Goal: Task Accomplishment & Management: Manage account settings

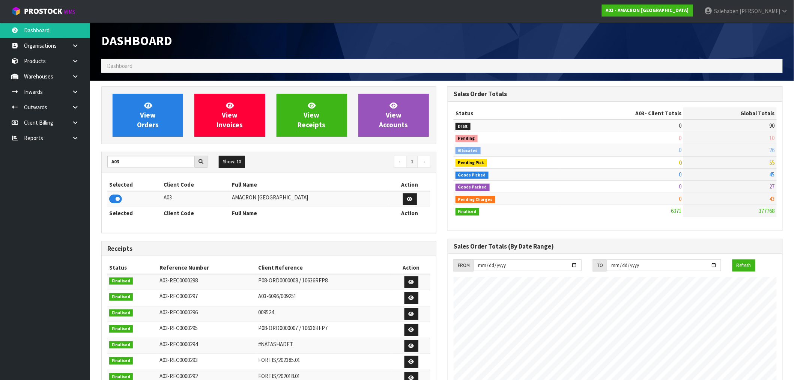
drag, startPoint x: 0, startPoint y: 0, endPoint x: 238, endPoint y: 28, distance: 239.2
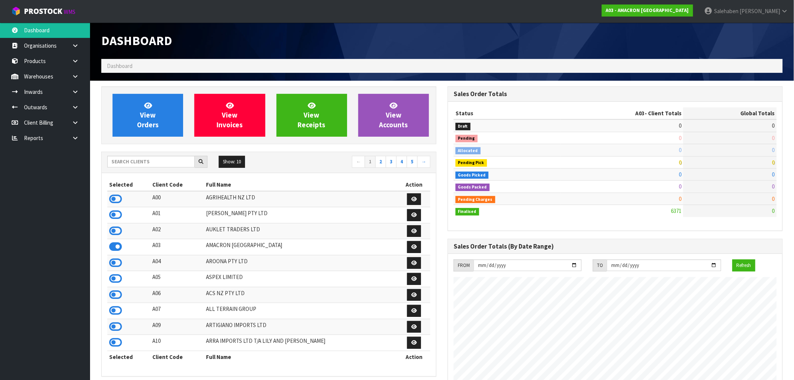
scroll to position [520, 346]
click at [119, 162] on input "text" at bounding box center [150, 162] width 87 height 12
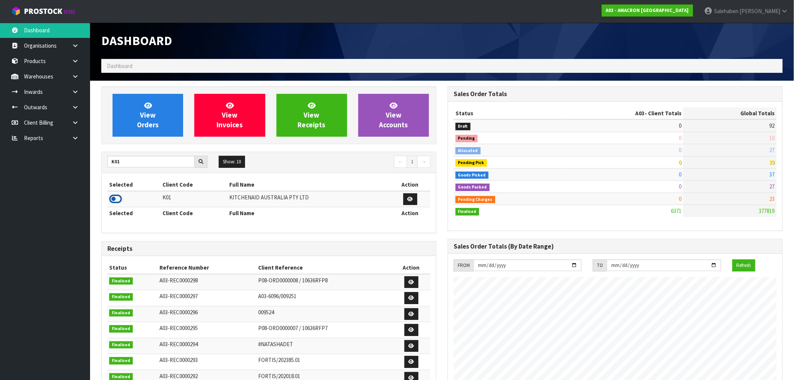
click at [114, 199] on icon at bounding box center [115, 198] width 13 height 11
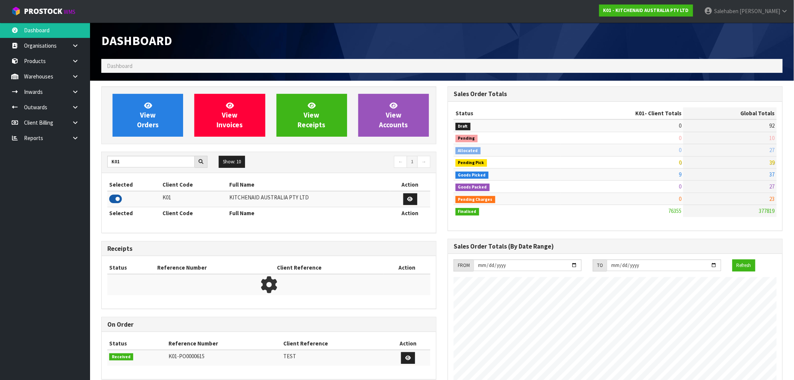
scroll to position [569, 346]
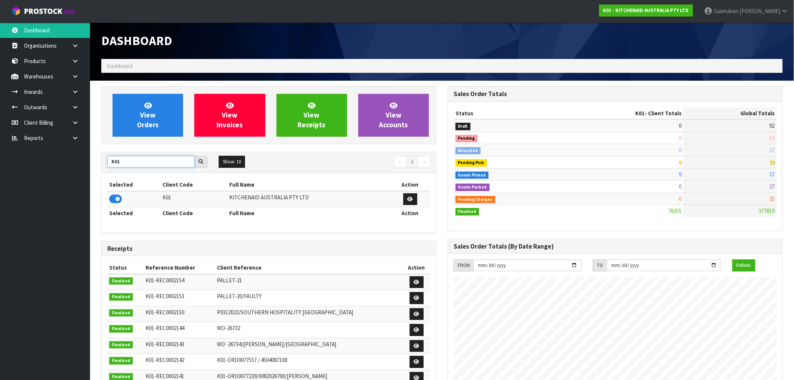
drag, startPoint x: 125, startPoint y: 160, endPoint x: 87, endPoint y: 160, distance: 37.9
click at [87, 160] on body "Toggle navigation ProStock WMS K01 - KITCHENAID AUSTRALIA PTY LTD Salehaben Pat…" at bounding box center [397, 190] width 794 height 380
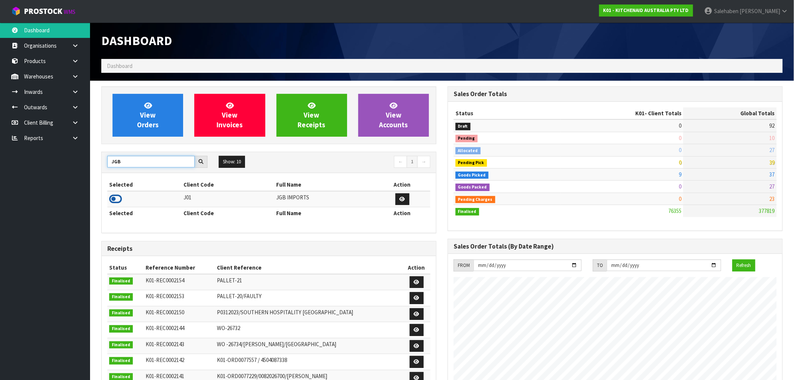
type input "JGB"
click at [117, 198] on icon at bounding box center [115, 198] width 13 height 11
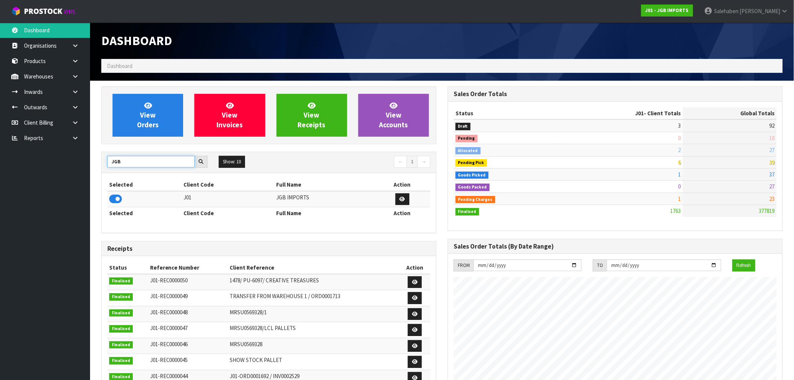
drag, startPoint x: 126, startPoint y: 164, endPoint x: 75, endPoint y: 169, distance: 51.7
click at [75, 169] on body "Toggle navigation ProStock WMS J01 - JGB IMPORTS Salehaben Patel Logout Dashboa…" at bounding box center [397, 190] width 794 height 380
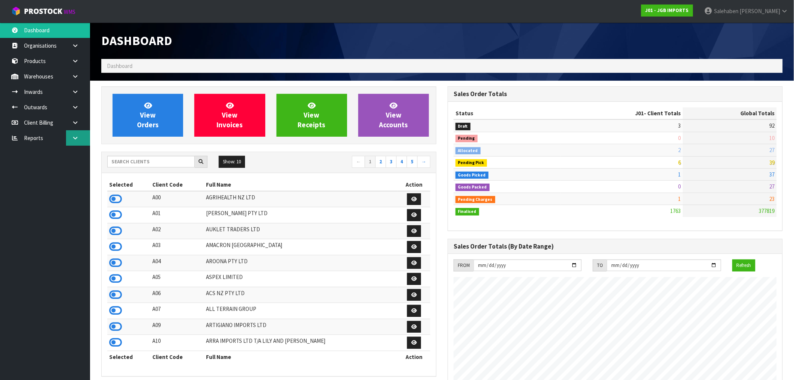
click at [73, 137] on icon at bounding box center [75, 138] width 7 height 6
click at [34, 170] on link "CWL" at bounding box center [45, 168] width 90 height 15
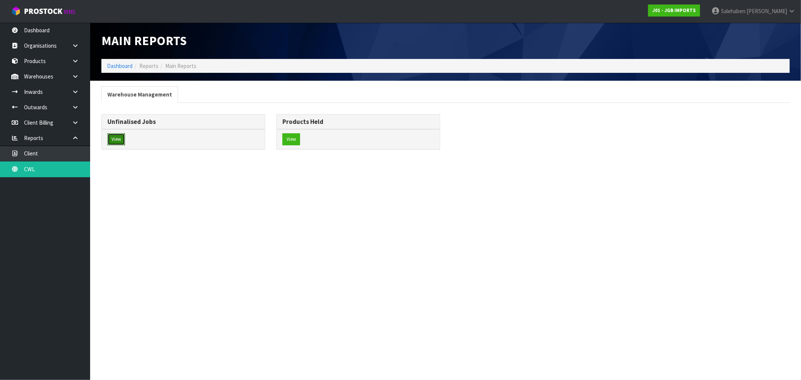
click at [111, 138] on button "View" at bounding box center [116, 139] width 18 height 12
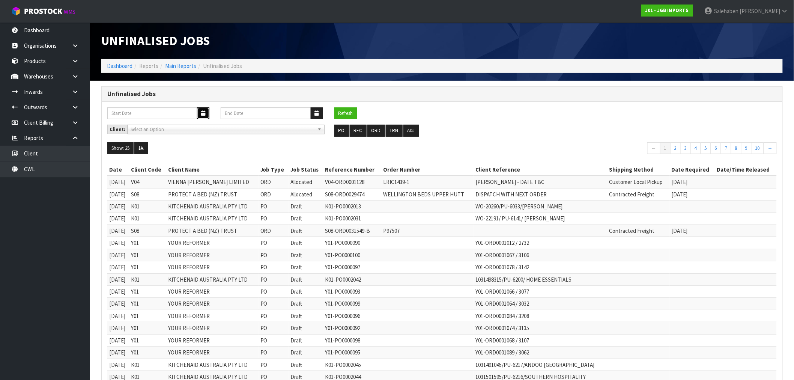
drag, startPoint x: 205, startPoint y: 113, endPoint x: 197, endPoint y: 111, distance: 7.7
click at [205, 113] on icon "button" at bounding box center [203, 113] width 4 height 5
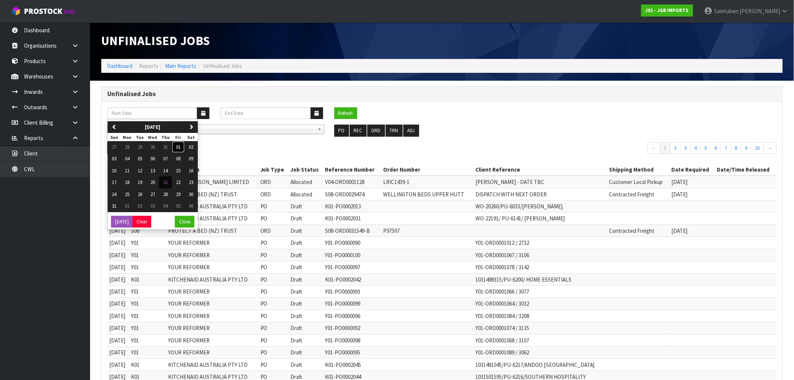
click at [181, 143] on button "01" at bounding box center [178, 147] width 13 height 12
type input "01/08/2025"
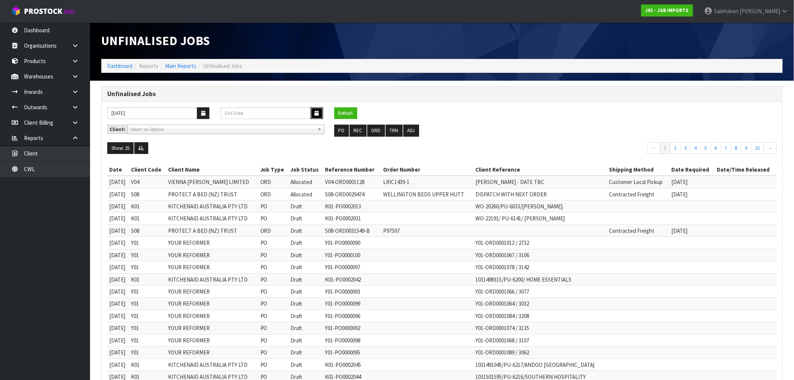
click at [316, 114] on icon "button" at bounding box center [317, 113] width 4 height 5
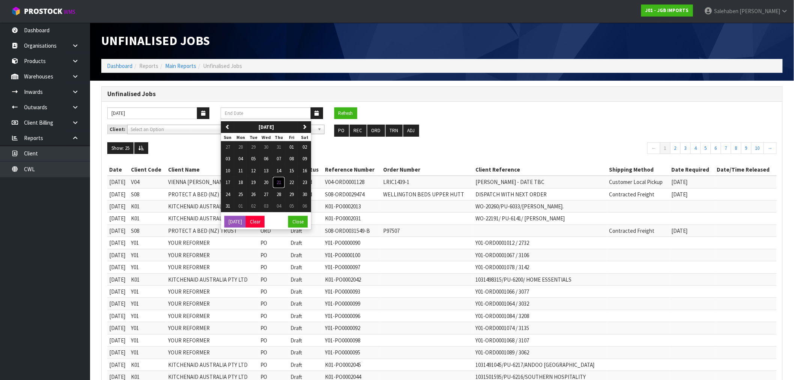
click at [277, 182] on button "21" at bounding box center [278, 182] width 13 height 12
type input "[DATE]"
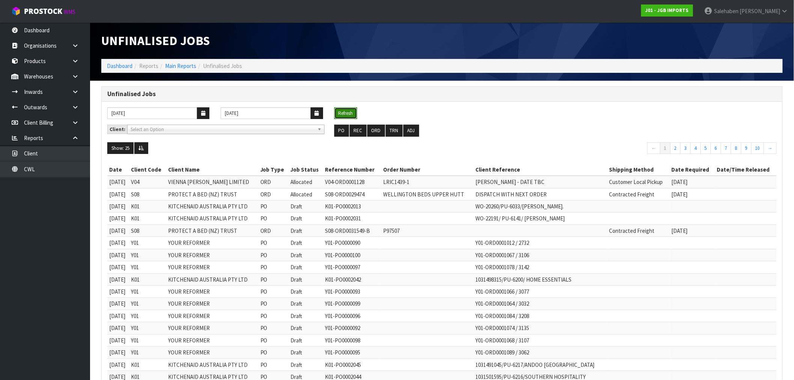
click at [345, 114] on button "Refresh" at bounding box center [345, 113] width 23 height 12
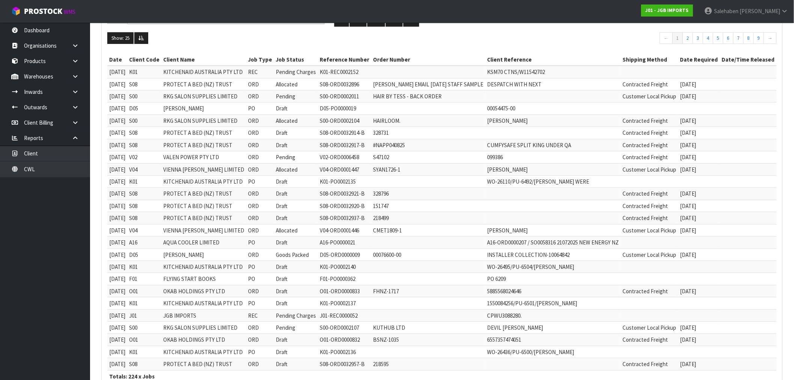
scroll to position [160, 0]
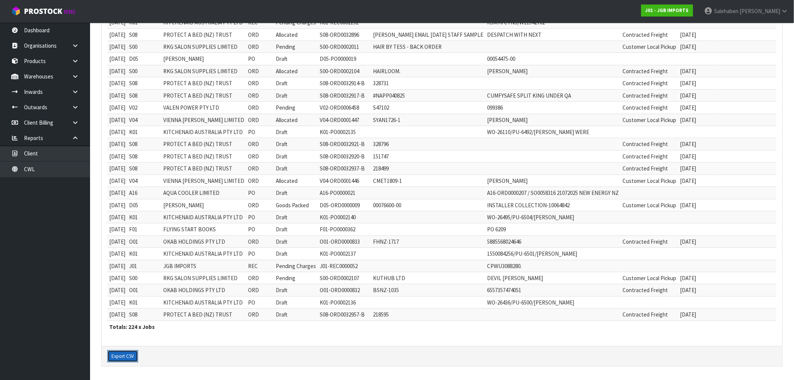
click at [120, 361] on button "Export CSV" at bounding box center [122, 356] width 31 height 12
click at [593, 104] on td "099386" at bounding box center [553, 108] width 135 height 12
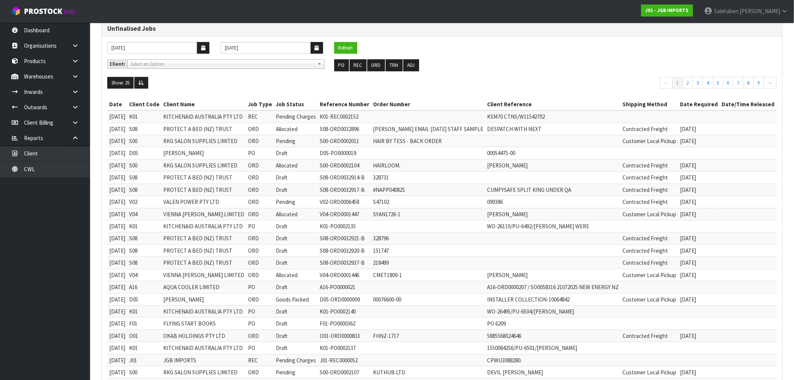
scroll to position [0, 0]
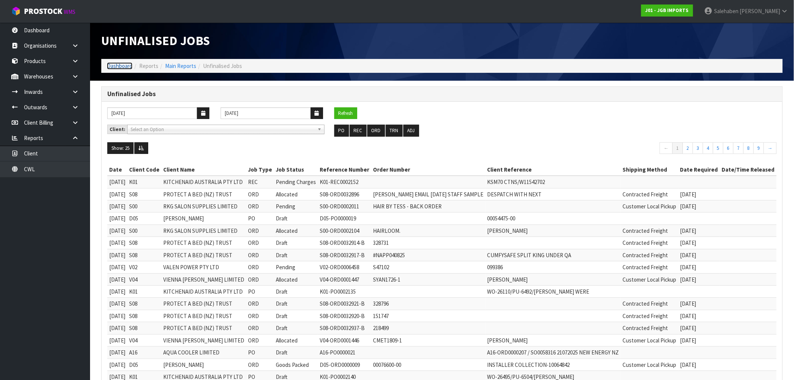
click at [114, 64] on link "Dashboard" at bounding box center [120, 65] width 26 height 7
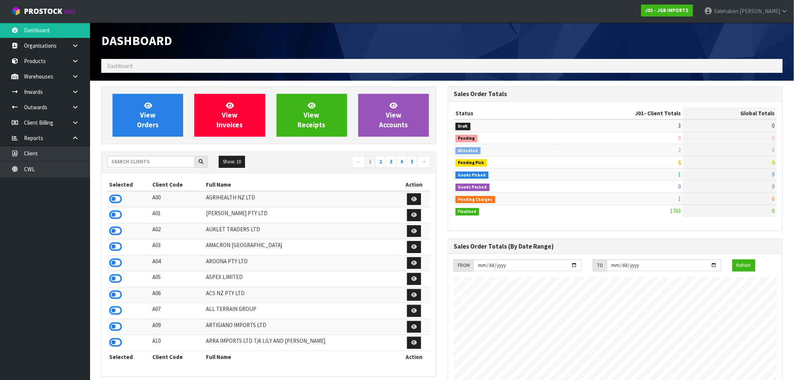
scroll to position [569, 346]
click at [132, 161] on input "text" at bounding box center [150, 162] width 87 height 12
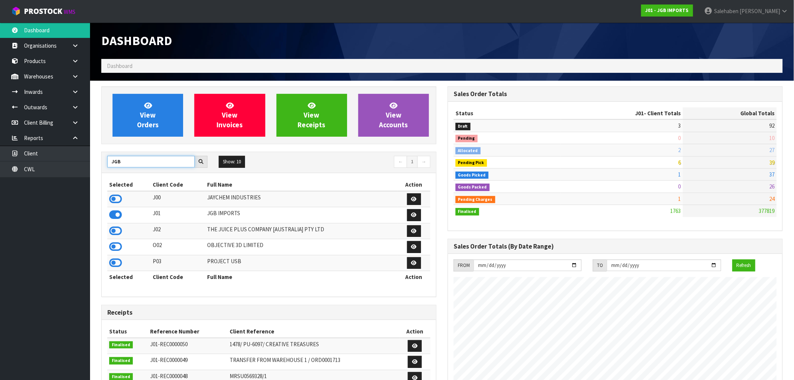
type input "JGB"
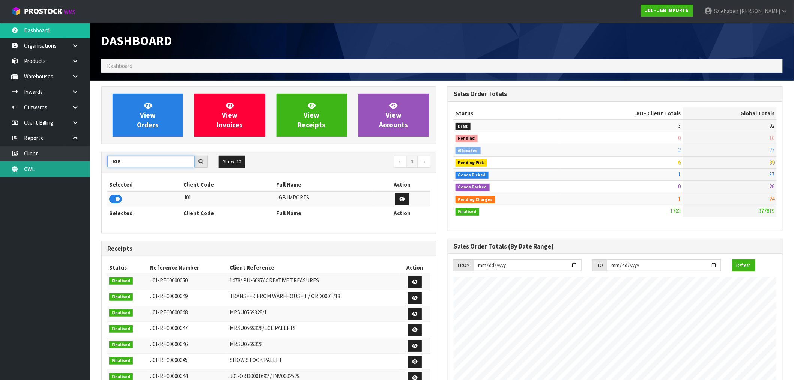
drag, startPoint x: 126, startPoint y: 159, endPoint x: 77, endPoint y: 166, distance: 49.2
click at [80, 166] on body "Toggle navigation ProStock WMS J01 - JGB IMPORTS Salehaben Patel Logout Dashboa…" at bounding box center [397, 190] width 794 height 380
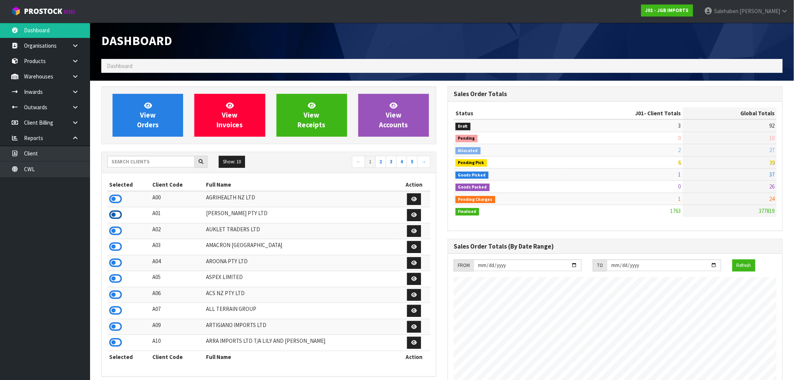
click at [117, 214] on icon at bounding box center [115, 214] width 13 height 11
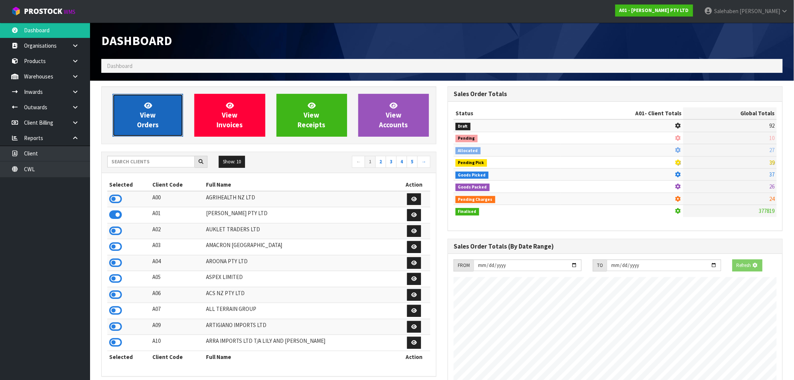
click at [152, 122] on span "View Orders" at bounding box center [148, 115] width 22 height 28
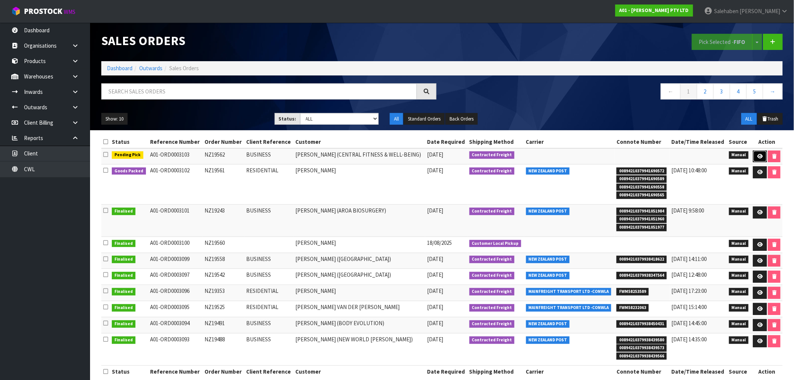
click at [758, 154] on icon at bounding box center [760, 156] width 6 height 5
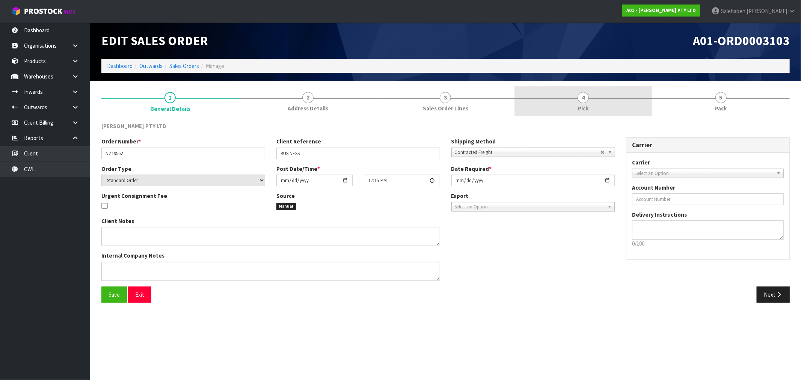
click at [583, 107] on span "Pick" at bounding box center [583, 108] width 11 height 8
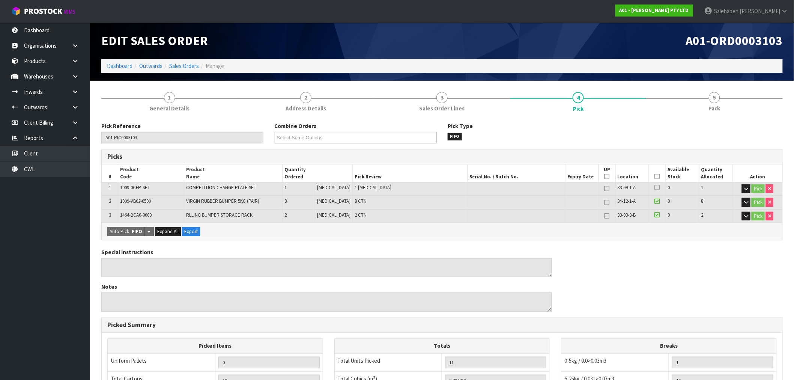
click at [657, 176] on icon at bounding box center [657, 176] width 5 height 0
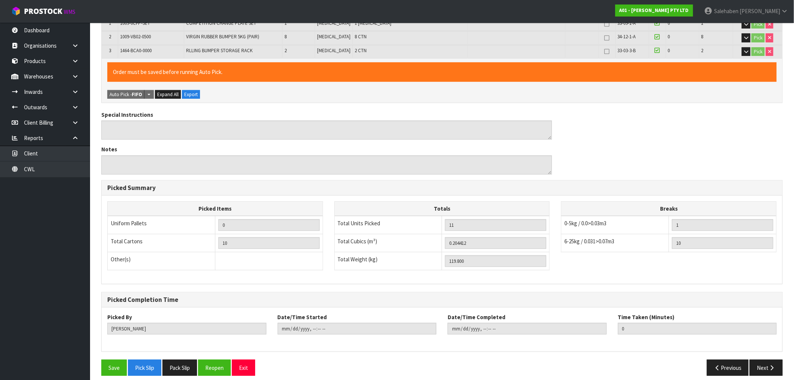
scroll to position [171, 0]
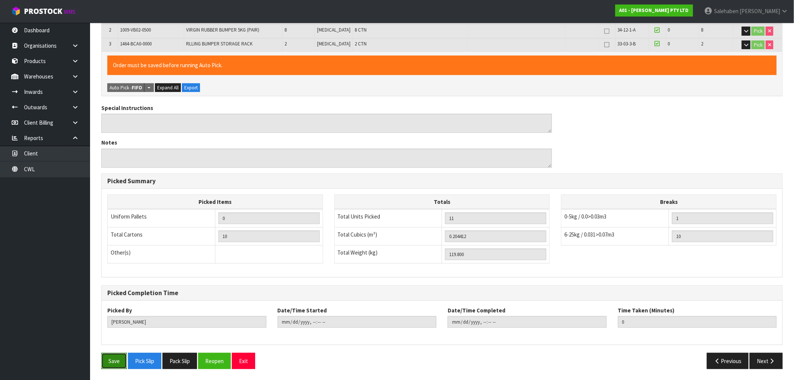
click at [119, 360] on button "Save" at bounding box center [114, 361] width 26 height 16
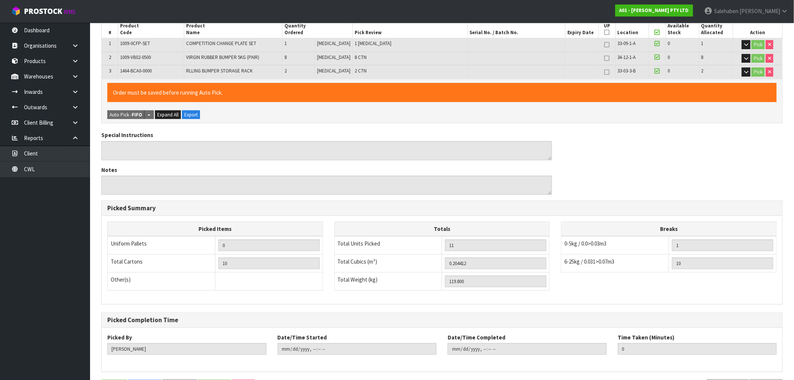
scroll to position [0, 0]
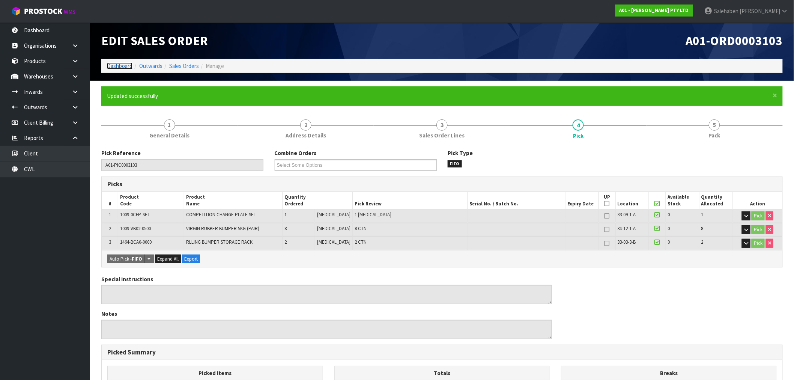
click at [115, 64] on link "Dashboard" at bounding box center [120, 65] width 26 height 7
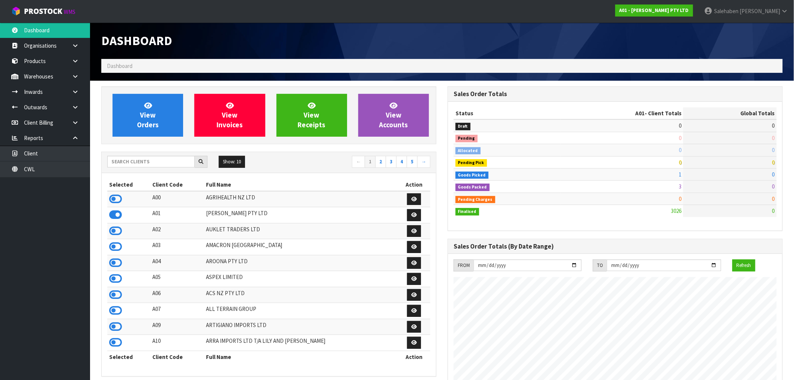
scroll to position [532, 346]
click at [163, 162] on input "text" at bounding box center [150, 162] width 87 height 12
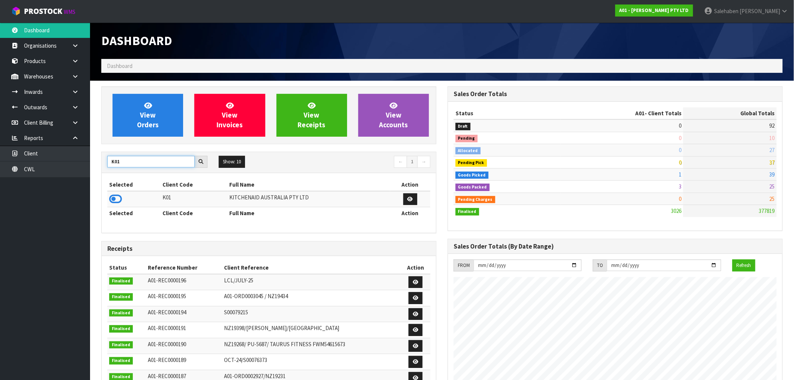
type input "K01"
click at [114, 196] on icon at bounding box center [115, 198] width 13 height 11
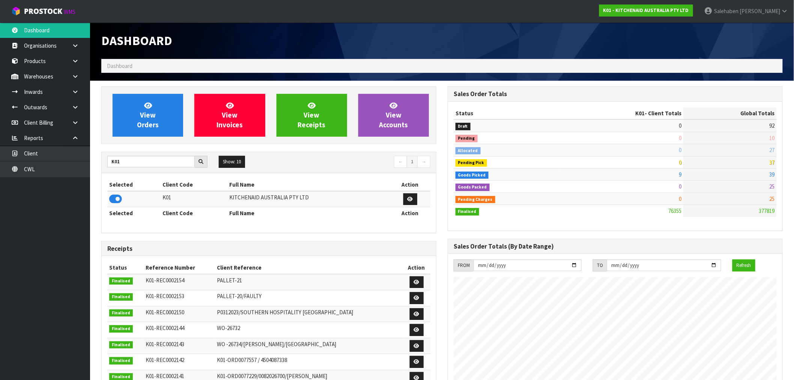
scroll to position [569, 346]
drag, startPoint x: 131, startPoint y: 161, endPoint x: 104, endPoint y: 161, distance: 26.7
click at [105, 161] on div "K01" at bounding box center [157, 162] width 111 height 12
type input "S08"
click at [121, 195] on icon at bounding box center [115, 198] width 13 height 11
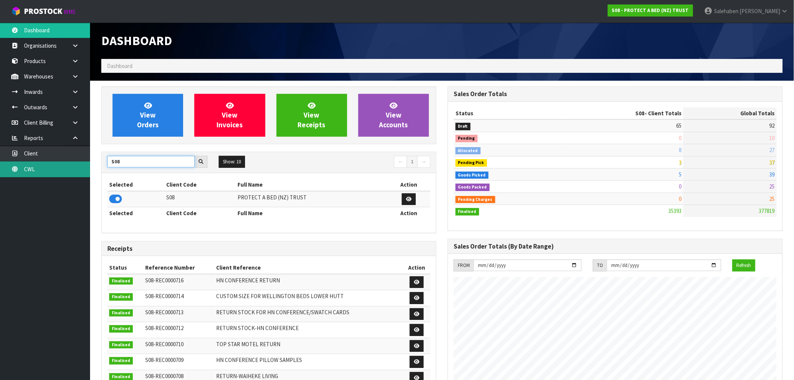
drag, startPoint x: 130, startPoint y: 159, endPoint x: 87, endPoint y: 167, distance: 43.4
click at [87, 167] on body "Toggle navigation ProStock WMS S08 - PROTECT A BED (NZ) TRUST Salehaben Patel L…" at bounding box center [397, 190] width 794 height 380
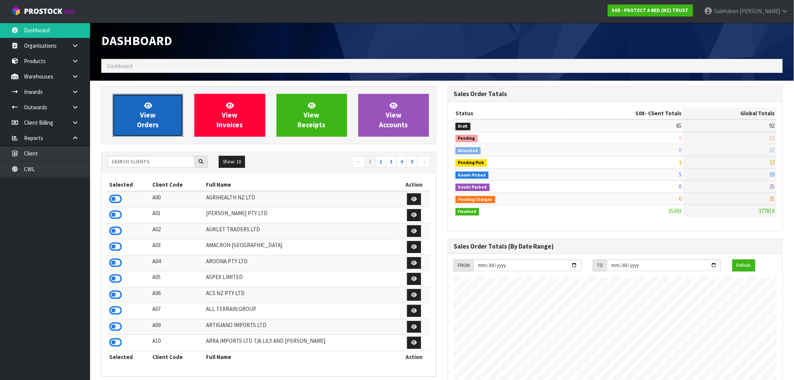
click at [139, 124] on span "View Orders" at bounding box center [148, 115] width 22 height 28
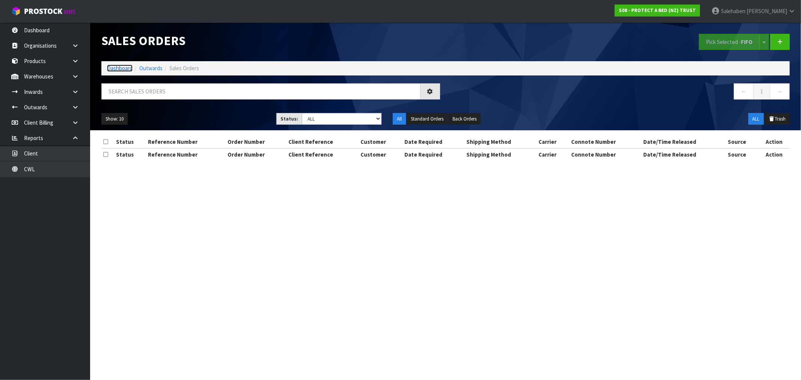
click at [117, 67] on link "Dashboard" at bounding box center [120, 68] width 26 height 7
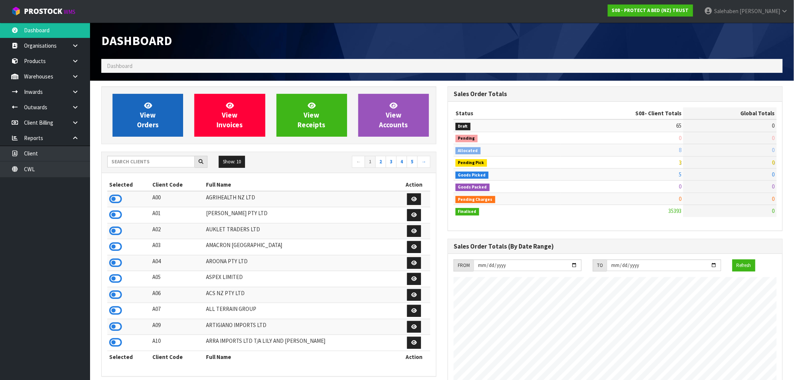
scroll to position [569, 346]
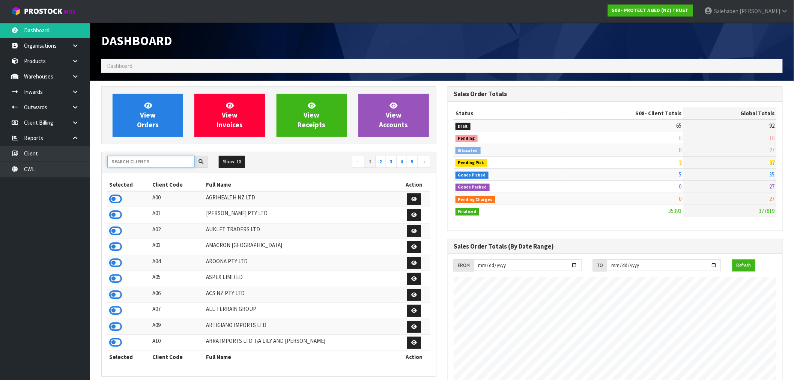
click at [152, 163] on input "text" at bounding box center [150, 162] width 87 height 12
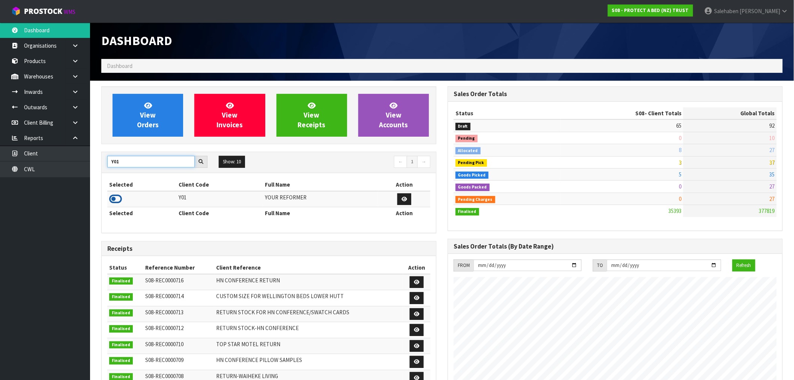
type input "Y01"
click at [116, 200] on icon at bounding box center [115, 198] width 13 height 11
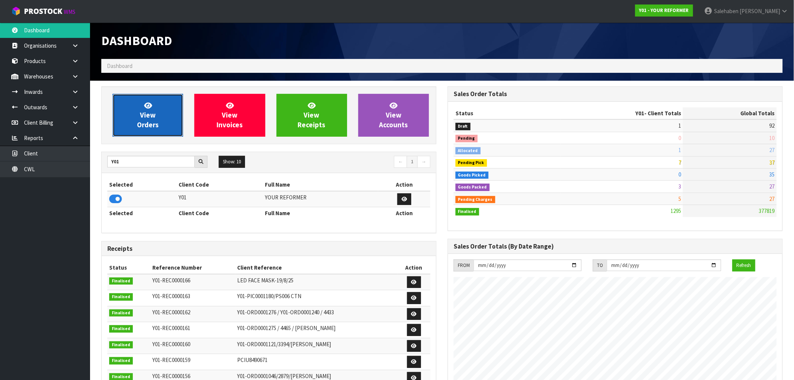
click at [131, 117] on link "View Orders" at bounding box center [148, 115] width 71 height 43
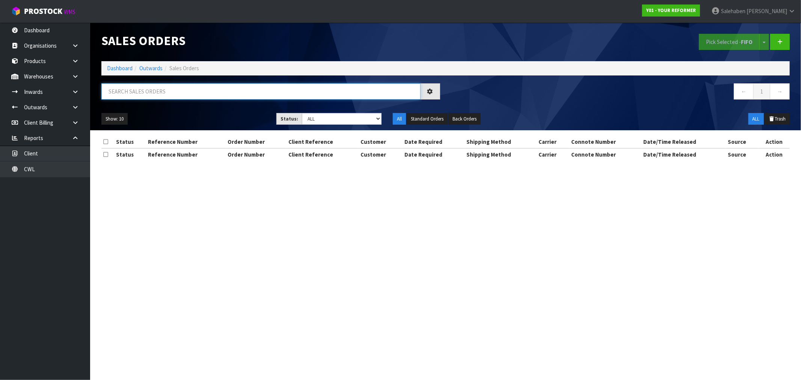
click at [148, 92] on input "text" at bounding box center [260, 91] width 319 height 16
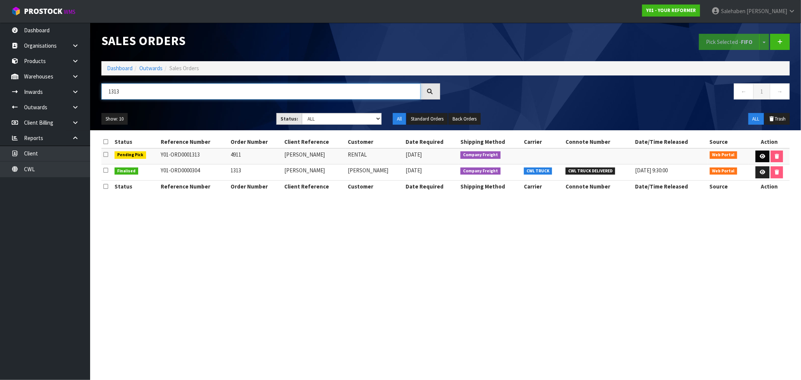
type input "1313"
click at [762, 155] on icon at bounding box center [762, 156] width 6 height 5
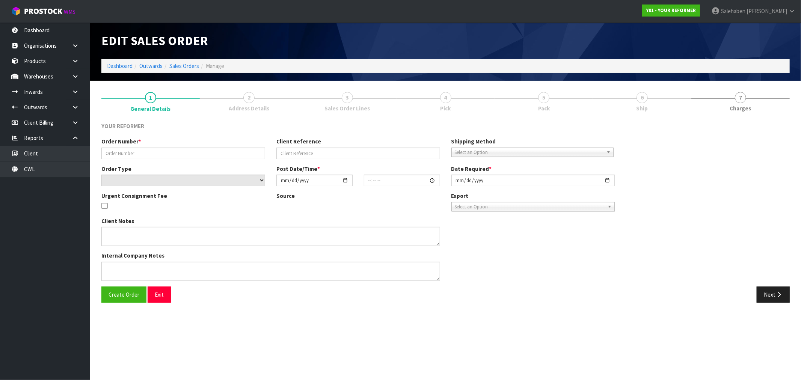
type input "4911"
type input "ROCHELLE CREIGHTON"
select select "number:0"
type input "[DATE]"
type input "14:49:00.000"
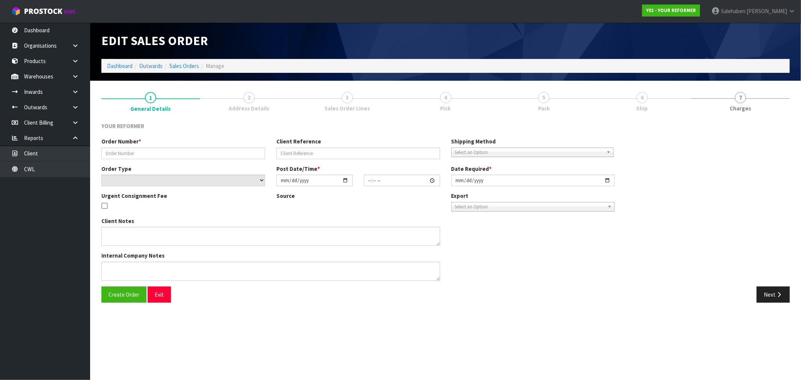
type input "2025-08-19"
type textarea "ROCHELLE CREIGHTON 25 CHELVERTON TERRACE AUK RED BEACH 0932 NEW ZEALAND +64 21 …"
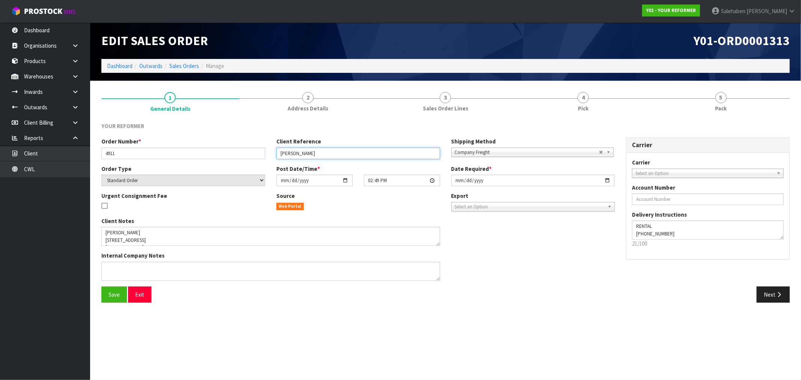
click at [355, 153] on input "ROCHELLE CREIGHTON" at bounding box center [358, 154] width 164 height 12
click at [340, 153] on input "ROCHELLE CREIGHTON- DEL; 27/8/25" at bounding box center [358, 154] width 164 height 12
type input "[PERSON_NAME]- DEL;-27/8/25"
click at [114, 292] on span "Save" at bounding box center [113, 294] width 11 height 7
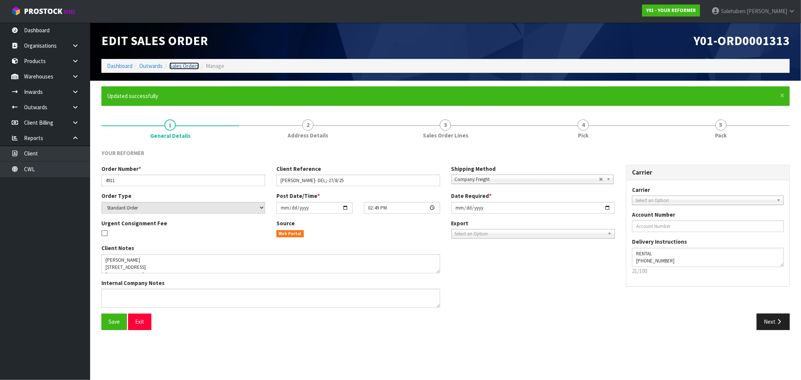
click at [182, 66] on link "Sales Orders" at bounding box center [184, 65] width 30 height 7
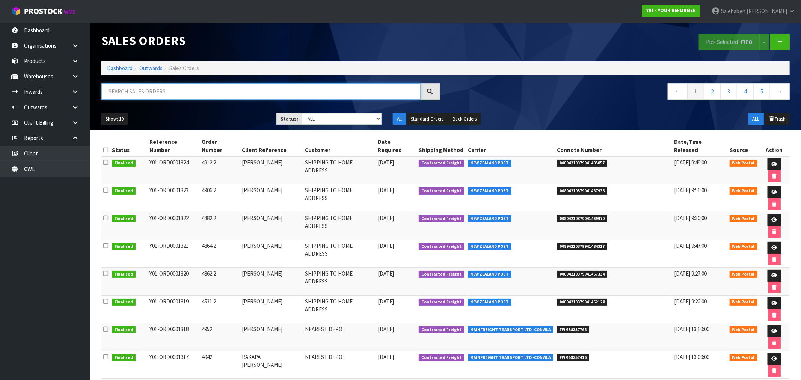
click at [214, 93] on input "text" at bounding box center [260, 91] width 319 height 16
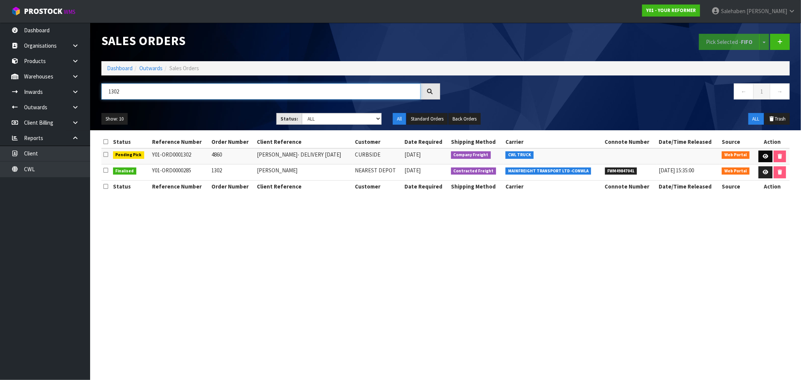
type input "1302"
click at [766, 155] on icon at bounding box center [765, 156] width 6 height 5
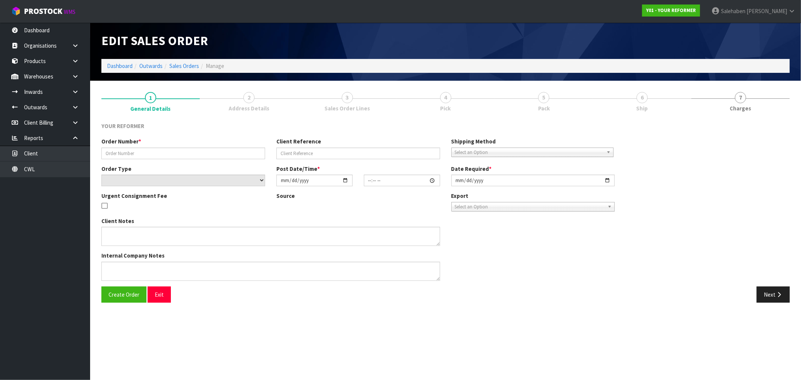
type input "4860"
type input "REBECCA CAIRD- DELIVERY 27/8/25"
select select "number:0"
type input "2025-08-15"
type input "15:44:00.000"
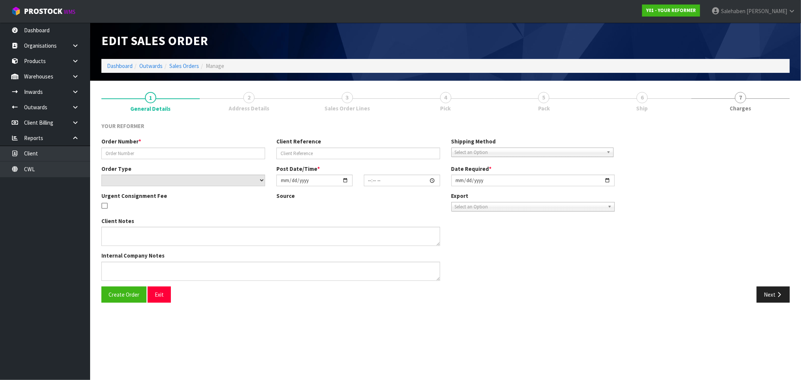
type input "2025-08-27"
type textarea "REBECCA CAIRD 27 EWINGTON AVE AUK AUCKLAND 1024 NEW ZEALAND +64 21 255 0679"
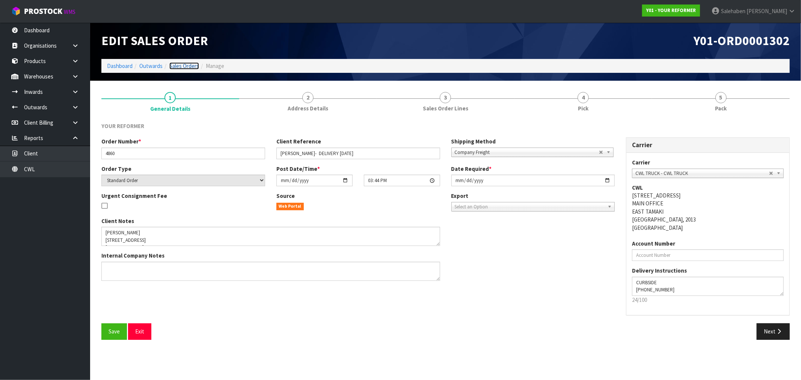
click at [182, 65] on link "Sales Orders" at bounding box center [184, 65] width 30 height 7
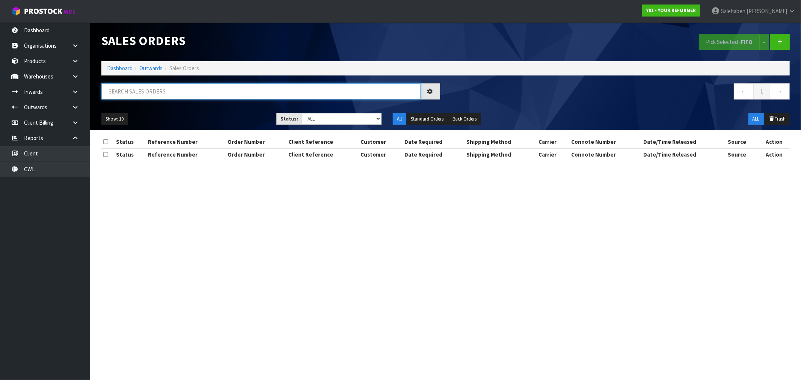
click at [182, 89] on input "text" at bounding box center [260, 91] width 319 height 16
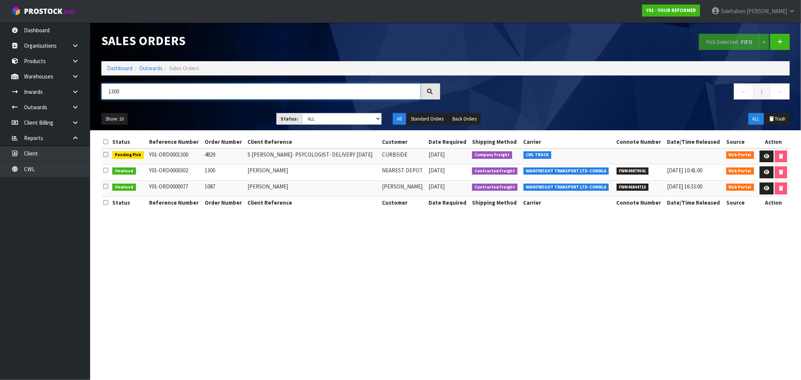
drag, startPoint x: 125, startPoint y: 89, endPoint x: 99, endPoint y: 93, distance: 26.2
click at [99, 93] on div "1300" at bounding box center [271, 94] width 350 height 22
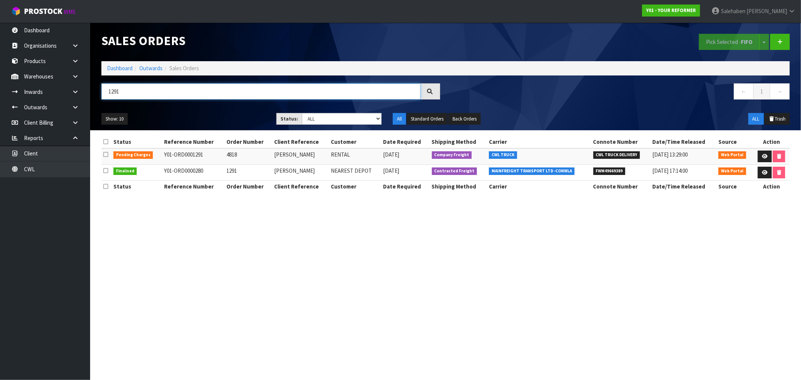
type input "1291"
click at [139, 109] on div "Show: 10 5 10 25 50 Status: Draft Pending Allocated Pending Pick Goods Picked G…" at bounding box center [445, 118] width 699 height 23
click at [762, 154] on icon at bounding box center [765, 156] width 6 height 5
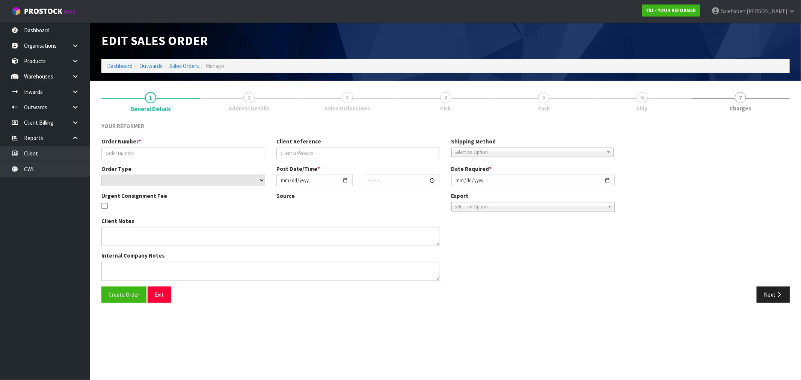
type input "4818"
type input "ANGELA MOON"
select select "number:0"
type input "2025-08-13"
type input "11:53:00.000"
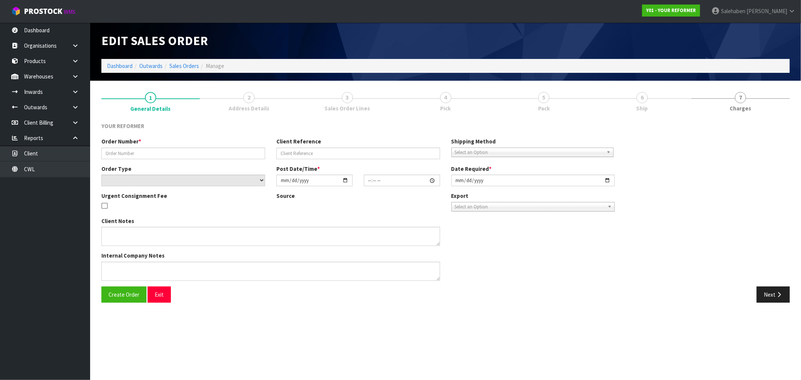
type input "2025-08-13"
type textarea "ANGELA MOON 55A HARBOUR VIEW ROAD POINT CHEVALIER AUK AUCKLAND 1022 NEW ZEALAND…"
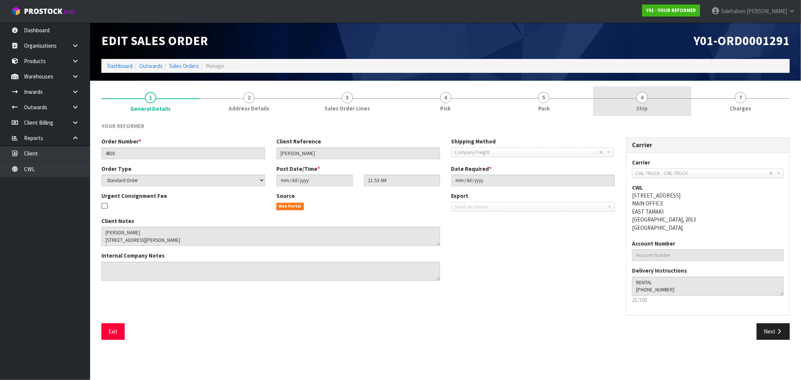
click at [638, 104] on span "Ship" at bounding box center [642, 108] width 12 height 8
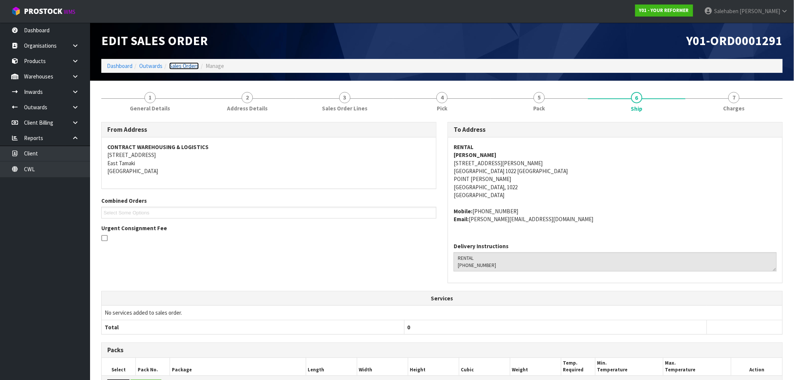
click at [178, 65] on link "Sales Orders" at bounding box center [184, 65] width 30 height 7
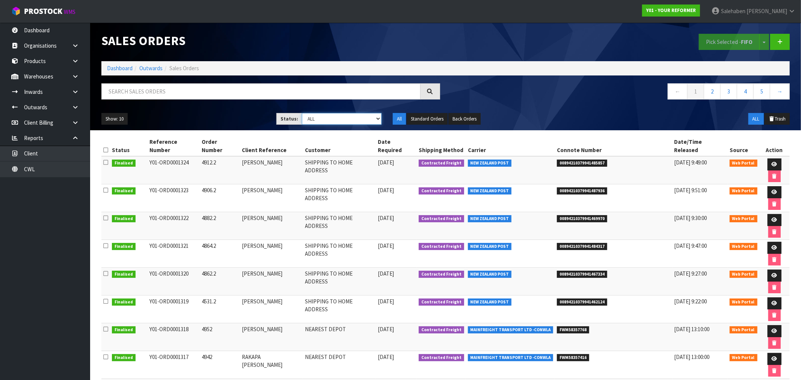
click at [323, 117] on select "Draft Pending Allocated Pending Pick Goods Picked Goods Packed Pending Charges …" at bounding box center [342, 119] width 80 height 12
select select "string:3"
click at [302, 113] on select "Draft Pending Allocated Pending Pick Goods Picked Goods Packed Pending Charges …" at bounding box center [342, 119] width 80 height 12
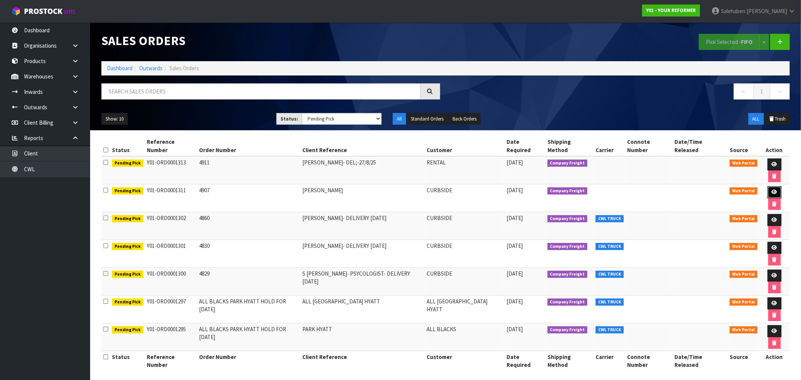
click at [771, 190] on icon at bounding box center [774, 192] width 6 height 5
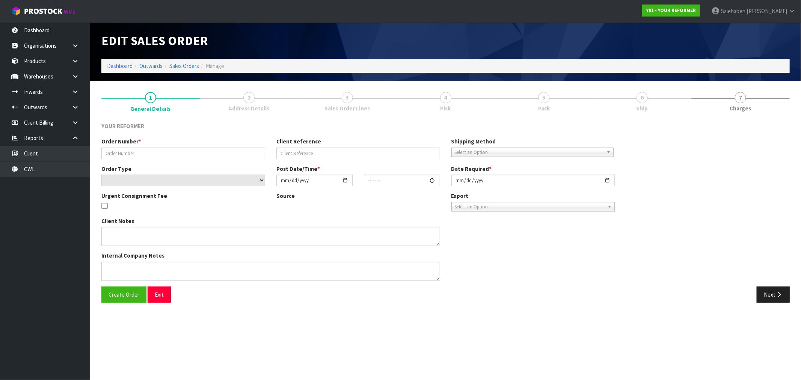
type input "4907"
type input "EMMA RUTHERFORD"
select select "number:0"
type input "2025-08-18"
type input "12:54:00.000"
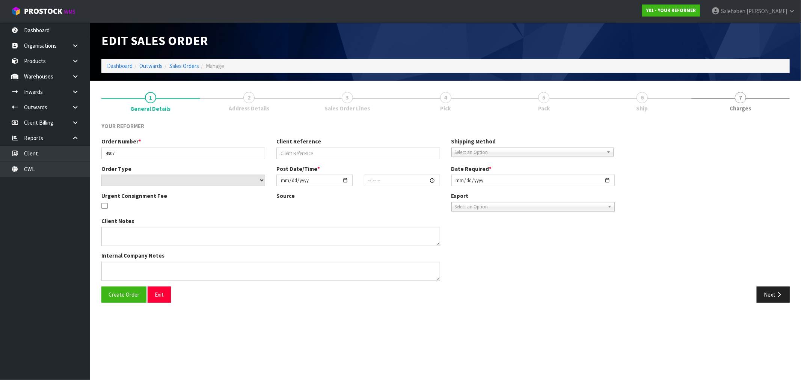
type input "2025-08-19"
type textarea "59 COULTER ROAD SWANSON AUK AUCKLAND 0614 NEW ZEALAND +64 274 541 177"
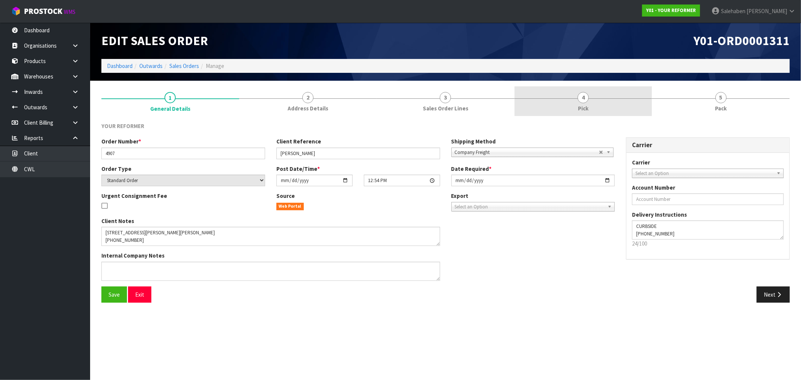
click at [582, 103] on link "4 Pick" at bounding box center [583, 101] width 138 height 30
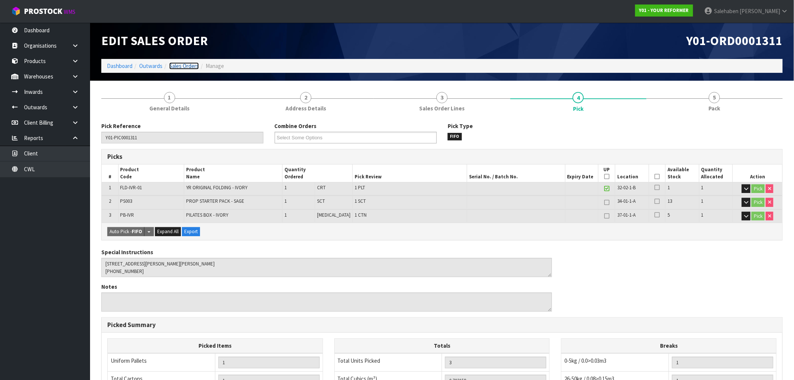
click at [187, 64] on link "Sales Orders" at bounding box center [184, 65] width 30 height 7
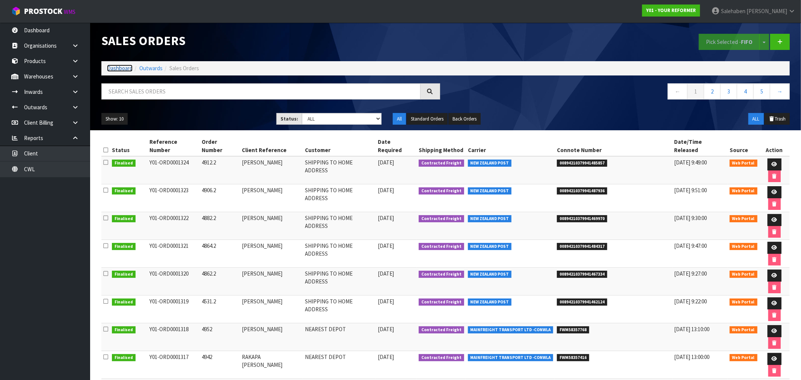
click at [123, 66] on link "Dashboard" at bounding box center [120, 68] width 26 height 7
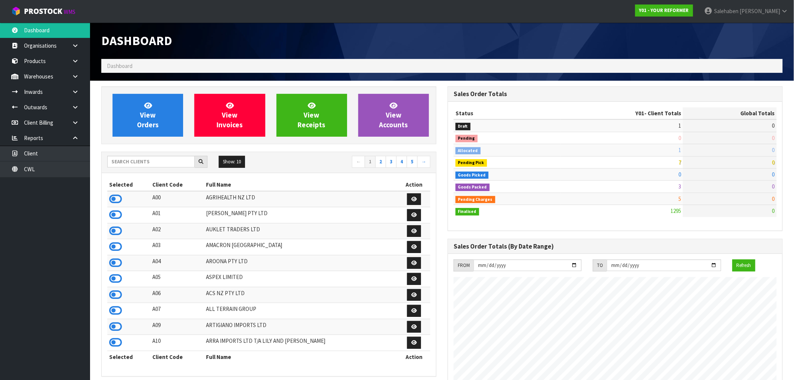
scroll to position [569, 346]
click at [145, 119] on link "View Orders" at bounding box center [148, 115] width 71 height 43
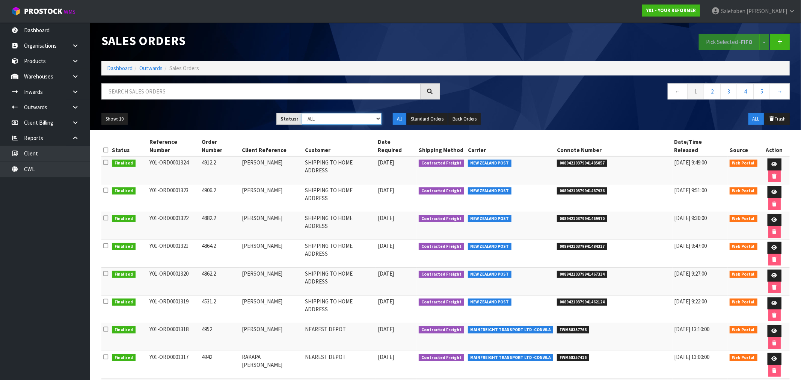
click at [329, 120] on select "Draft Pending Allocated Pending Pick Goods Picked Goods Packed Pending Charges …" at bounding box center [342, 119] width 80 height 12
select select "string:3"
click at [302, 113] on select "Draft Pending Allocated Pending Pick Goods Picked Goods Packed Pending Charges …" at bounding box center [342, 119] width 80 height 12
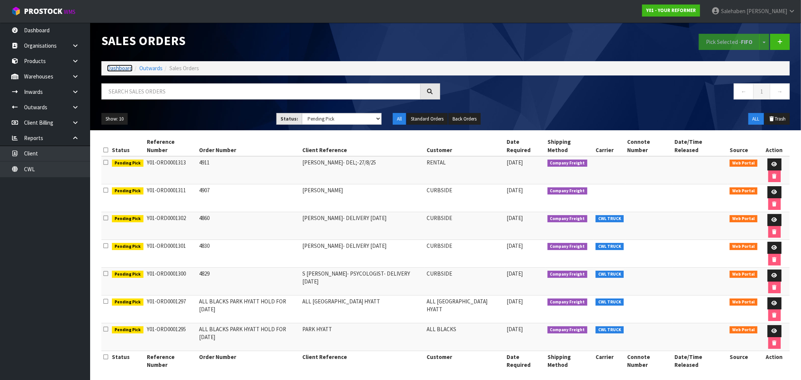
click at [117, 67] on link "Dashboard" at bounding box center [120, 68] width 26 height 7
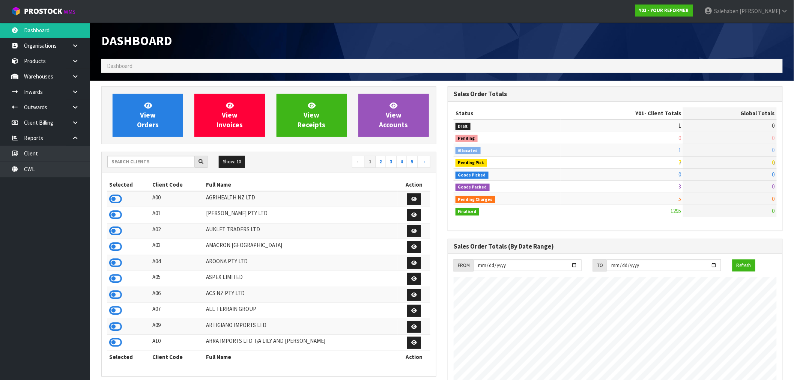
scroll to position [569, 346]
click at [138, 162] on input "text" at bounding box center [150, 162] width 87 height 12
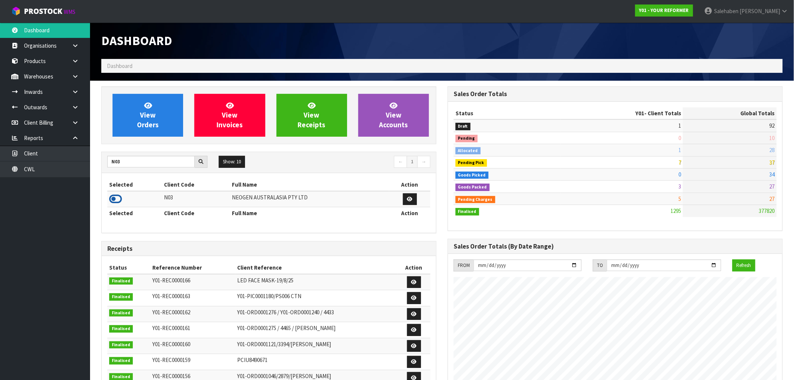
click at [112, 201] on icon at bounding box center [115, 198] width 13 height 11
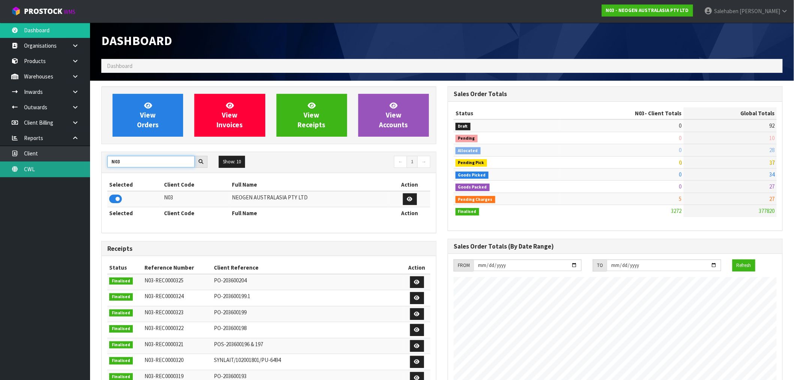
drag, startPoint x: 126, startPoint y: 160, endPoint x: 65, endPoint y: 162, distance: 61.2
click at [66, 162] on body "Toggle navigation ProStock WMS N03 - NEOGEN AUSTRALASIA PTY LTD Salehaben Patel…" at bounding box center [397, 190] width 794 height 380
type input "N04"
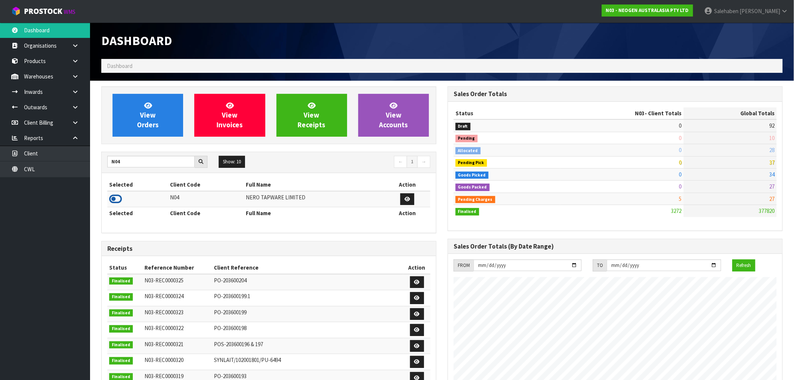
click at [118, 200] on icon at bounding box center [115, 198] width 13 height 11
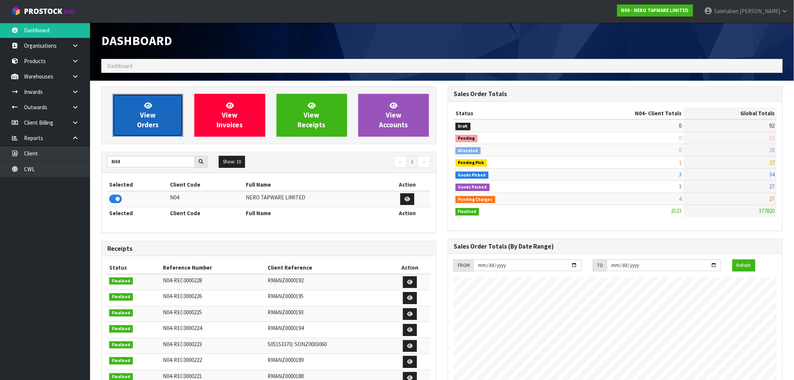
click at [148, 106] on icon at bounding box center [148, 105] width 8 height 7
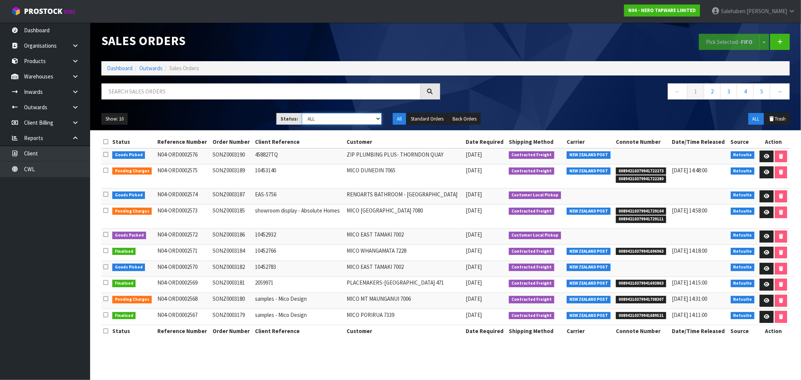
click at [322, 118] on select "Draft Pending Allocated Pending Pick Goods Picked Goods Packed Pending Charges …" at bounding box center [342, 119] width 80 height 12
select select "string:3"
click at [302, 113] on select "Draft Pending Allocated Pending Pick Goods Picked Goods Packed Pending Charges …" at bounding box center [342, 119] width 80 height 12
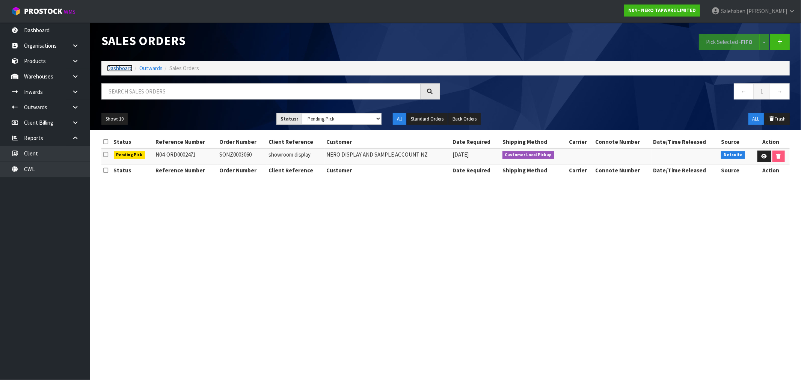
click at [117, 69] on link "Dashboard" at bounding box center [120, 68] width 26 height 7
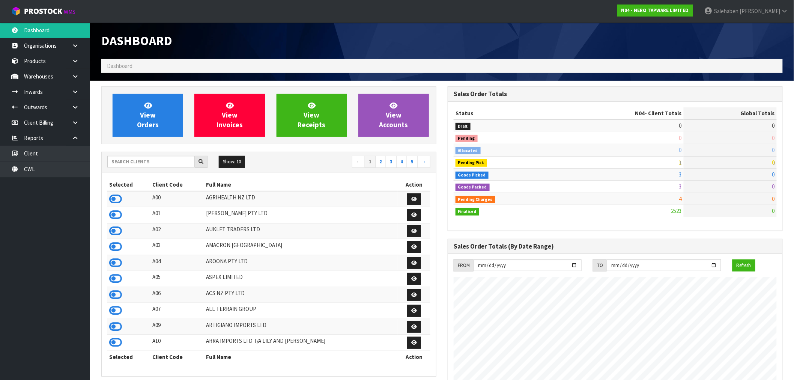
scroll to position [569, 346]
click at [144, 158] on input "text" at bounding box center [150, 162] width 87 height 12
click at [114, 201] on icon at bounding box center [115, 198] width 13 height 11
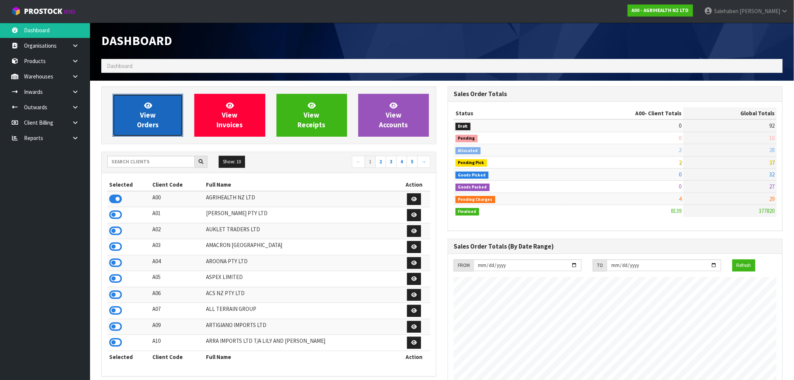
click at [165, 116] on link "View Orders" at bounding box center [148, 115] width 71 height 43
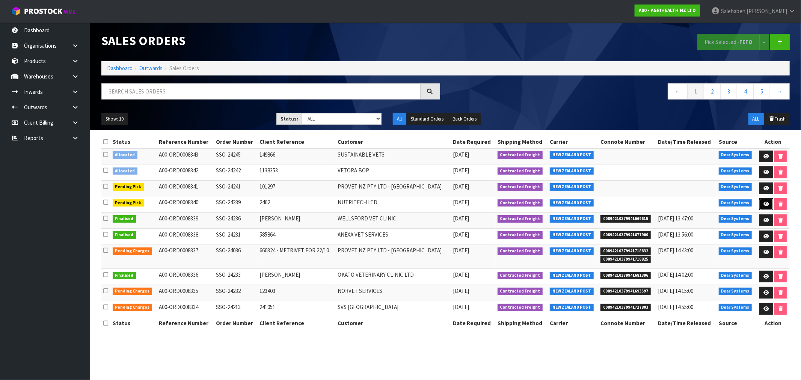
click at [766, 202] on icon at bounding box center [766, 204] width 6 height 5
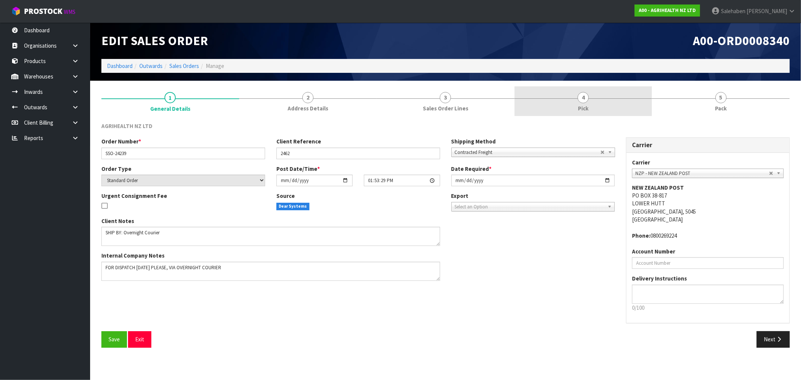
click at [584, 103] on link "4 Pick" at bounding box center [583, 101] width 138 height 30
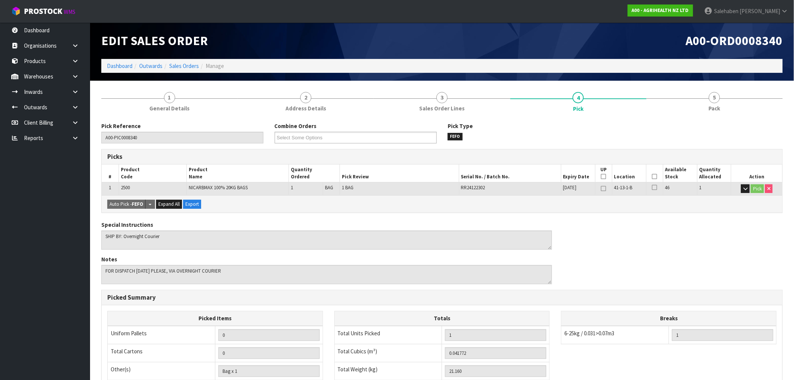
click at [655, 176] on icon at bounding box center [654, 176] width 5 height 0
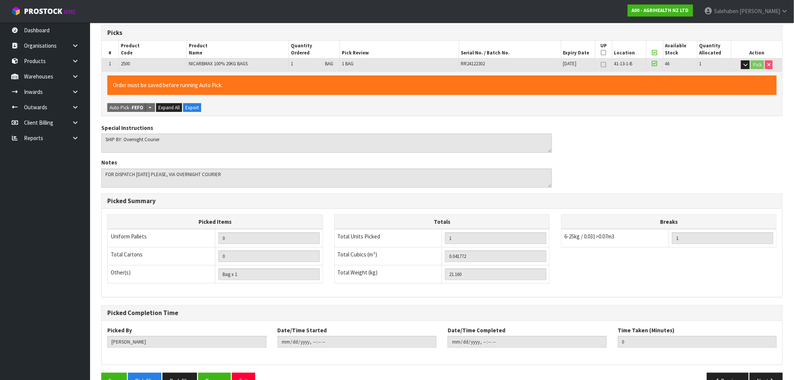
scroll to position [144, 0]
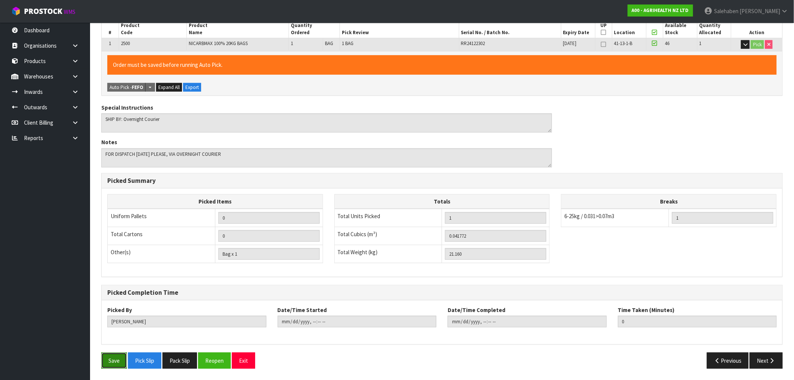
click at [114, 362] on button "Save" at bounding box center [114, 360] width 26 height 16
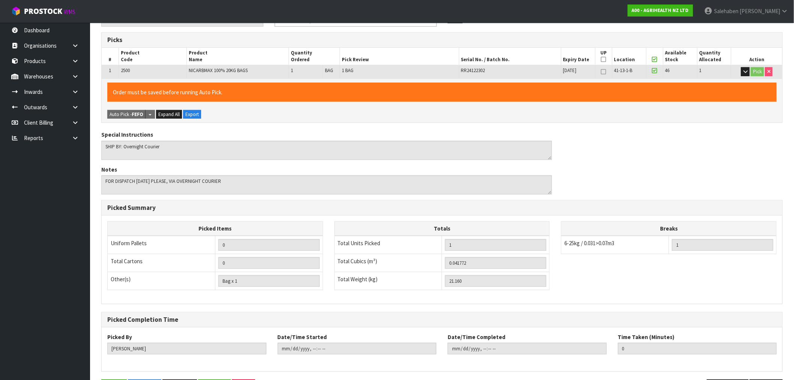
scroll to position [0, 0]
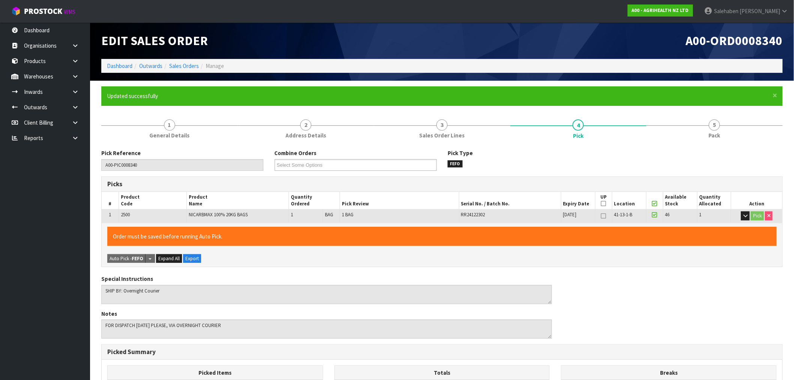
type input "Salehaben Patel"
type input "2025-08-21T15:10:01"
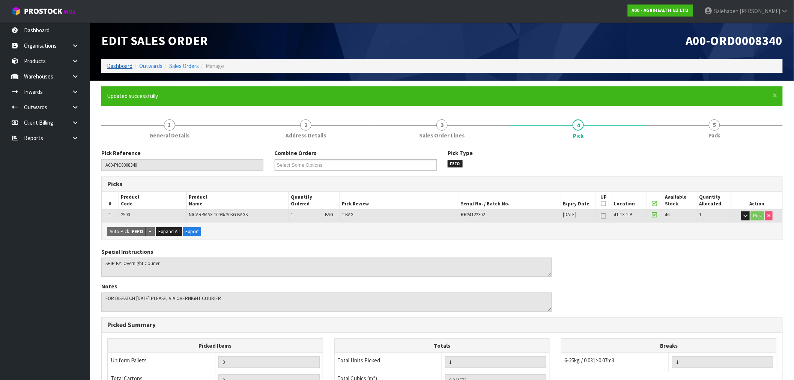
click at [120, 62] on li "Dashboard" at bounding box center [120, 66] width 26 height 8
click at [120, 65] on link "Dashboard" at bounding box center [120, 65] width 26 height 7
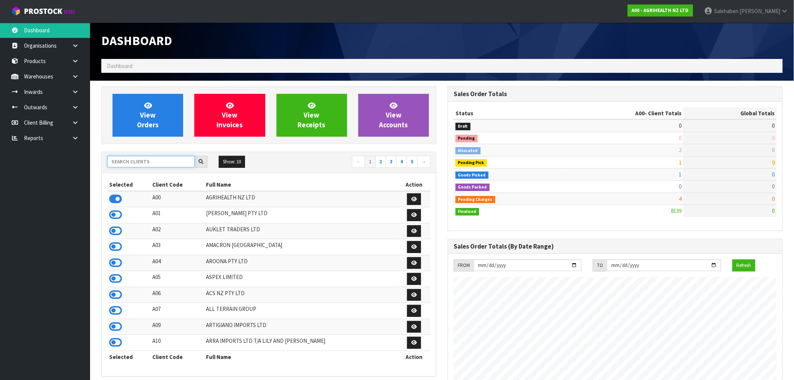
scroll to position [569, 346]
click at [149, 163] on input "text" at bounding box center [150, 162] width 87 height 12
click at [111, 214] on icon at bounding box center [115, 214] width 13 height 11
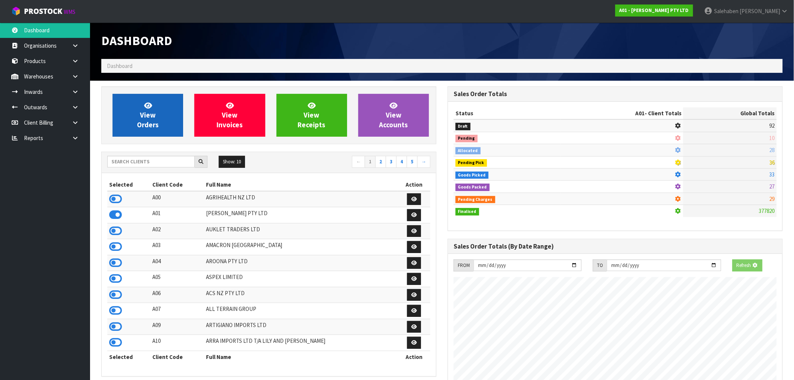
scroll to position [374858, 374980]
click at [150, 118] on span "View Orders" at bounding box center [148, 115] width 22 height 28
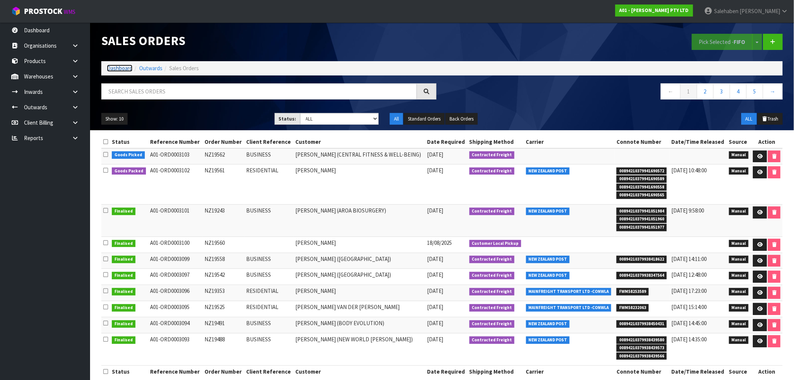
click at [113, 70] on link "Dashboard" at bounding box center [120, 68] width 26 height 7
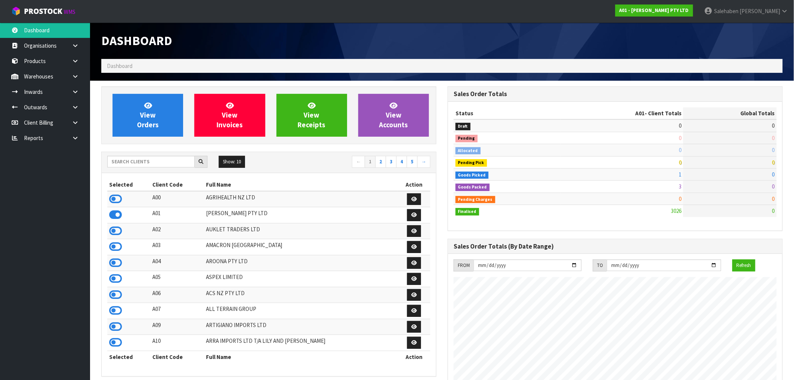
scroll to position [532, 346]
click at [136, 165] on input "text" at bounding box center [150, 162] width 87 height 12
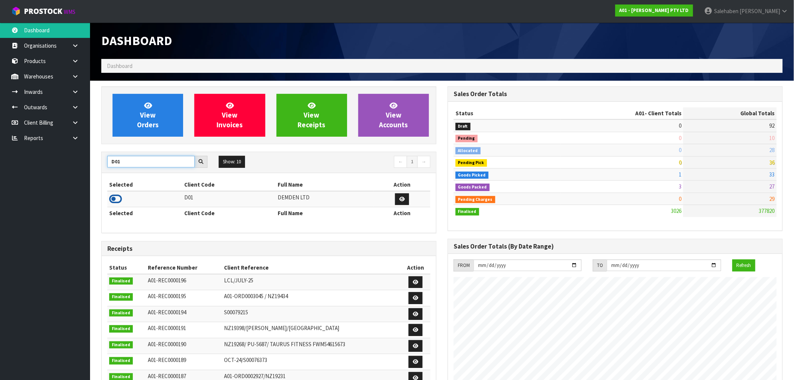
type input "D01"
click at [114, 201] on icon at bounding box center [115, 198] width 13 height 11
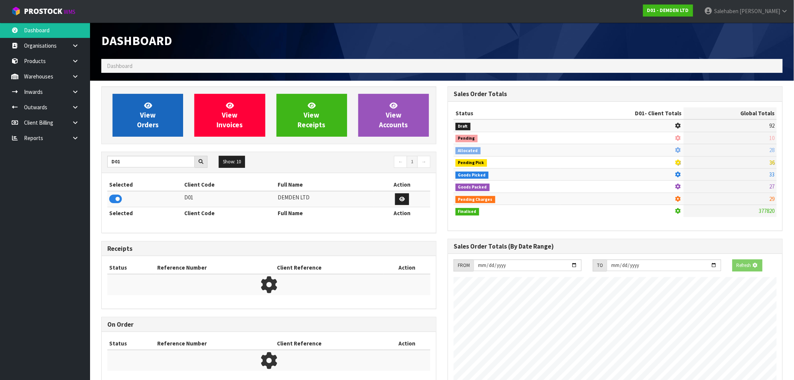
scroll to position [374858, 374980]
click at [137, 119] on link "View Orders" at bounding box center [148, 115] width 71 height 43
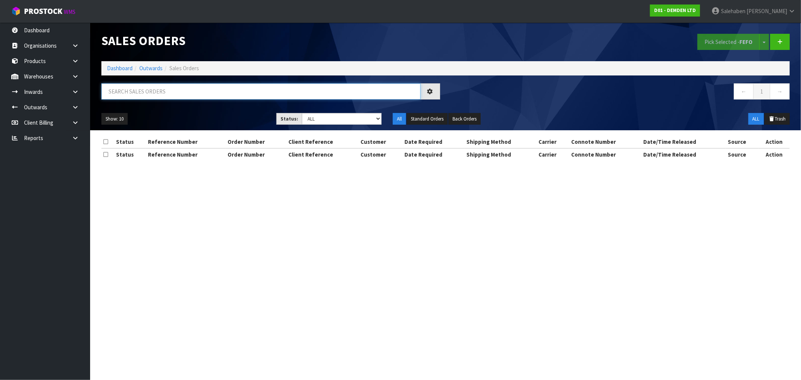
click at [125, 88] on input "text" at bounding box center [260, 91] width 319 height 16
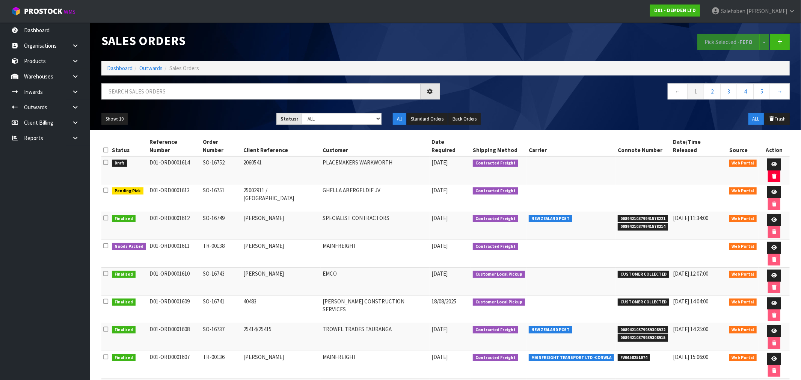
click at [153, 51] on div "Sales Orders" at bounding box center [271, 41] width 350 height 36
drag, startPoint x: 153, startPoint y: 51, endPoint x: 114, endPoint y: 68, distance: 42.0
click at [114, 68] on link "Dashboard" at bounding box center [120, 68] width 26 height 7
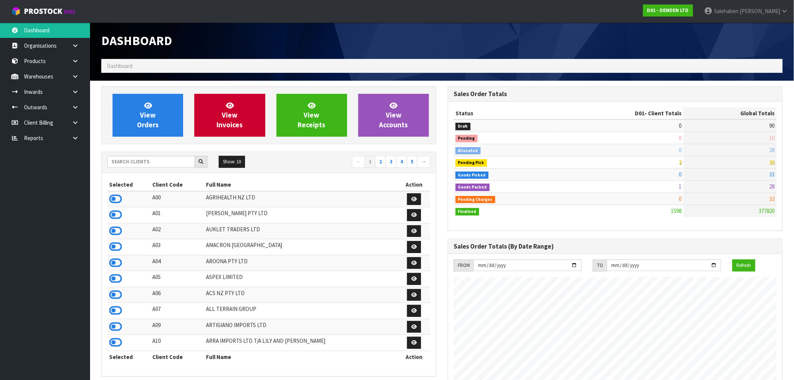
scroll to position [496, 346]
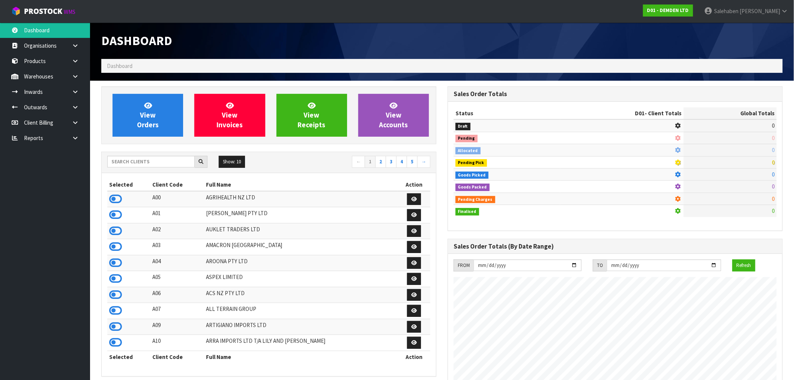
scroll to position [496, 346]
click at [156, 163] on input "text" at bounding box center [150, 162] width 87 height 12
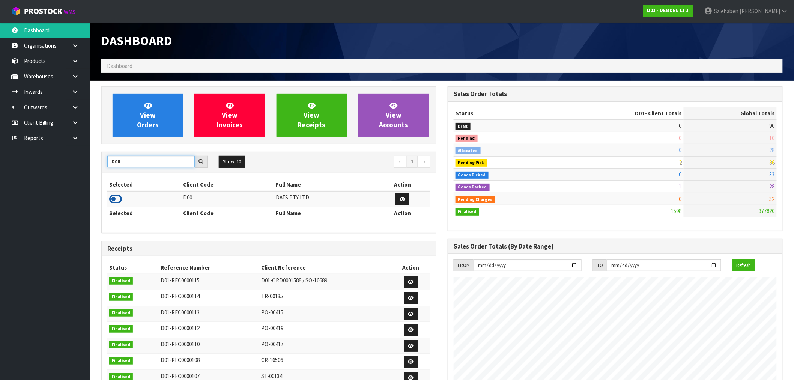
type input "D00"
click at [114, 202] on icon at bounding box center [115, 198] width 13 height 11
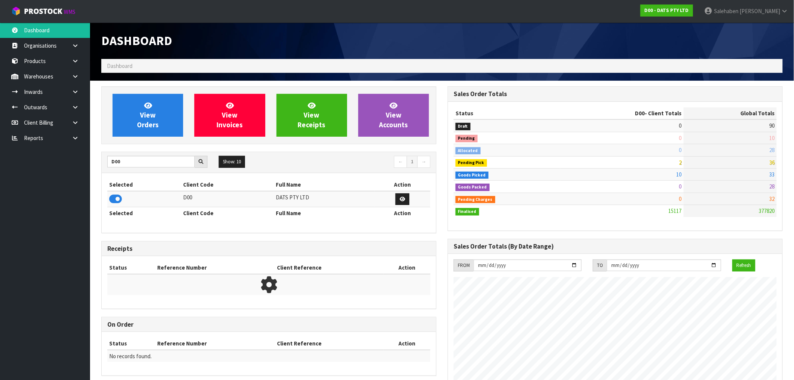
scroll to position [569, 346]
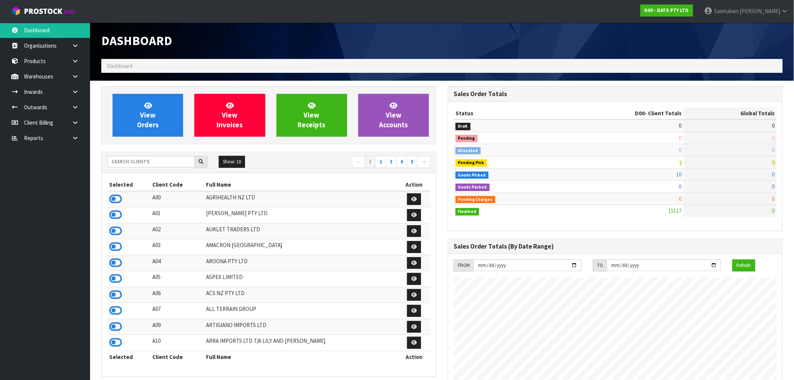
scroll to position [569, 346]
click at [156, 160] on input "text" at bounding box center [150, 162] width 87 height 12
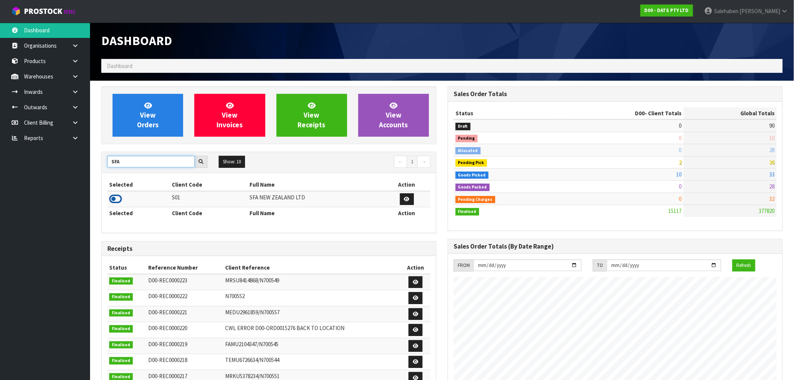
type input "SFA"
click at [120, 196] on icon at bounding box center [115, 198] width 13 height 11
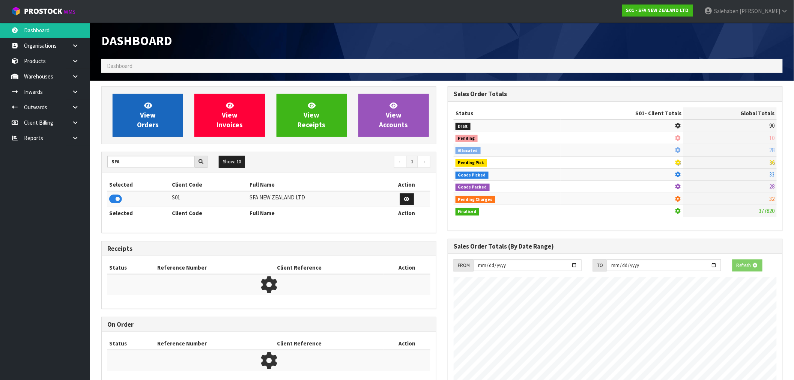
scroll to position [468, 346]
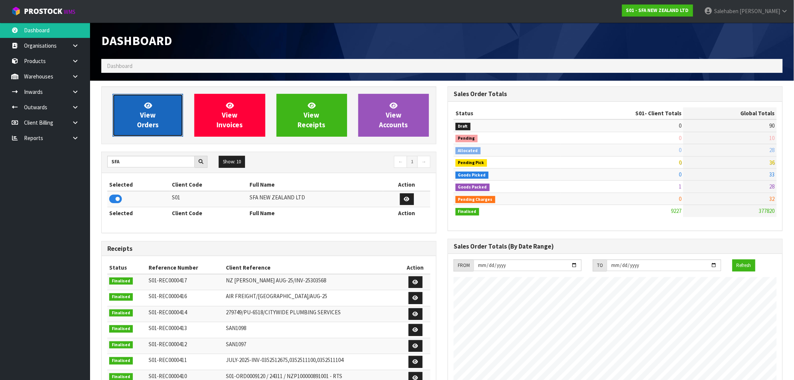
click at [145, 115] on span "View Orders" at bounding box center [148, 115] width 22 height 28
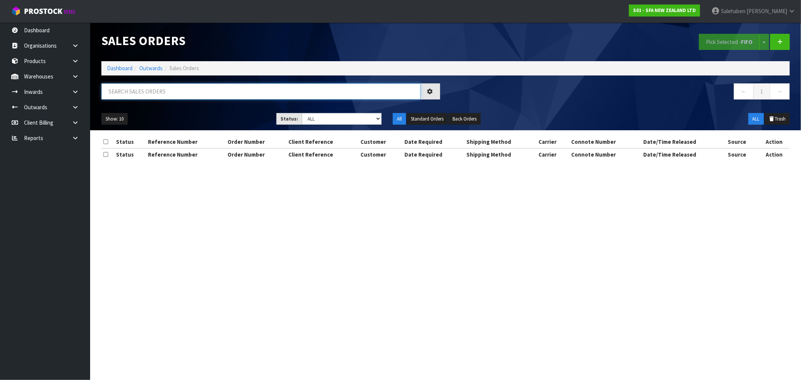
click at [145, 99] on input "text" at bounding box center [260, 91] width 319 height 16
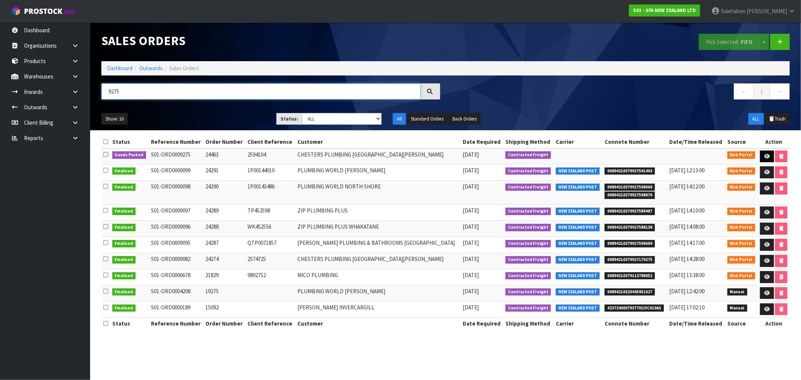
type input "9275"
click at [765, 157] on icon at bounding box center [767, 156] width 6 height 5
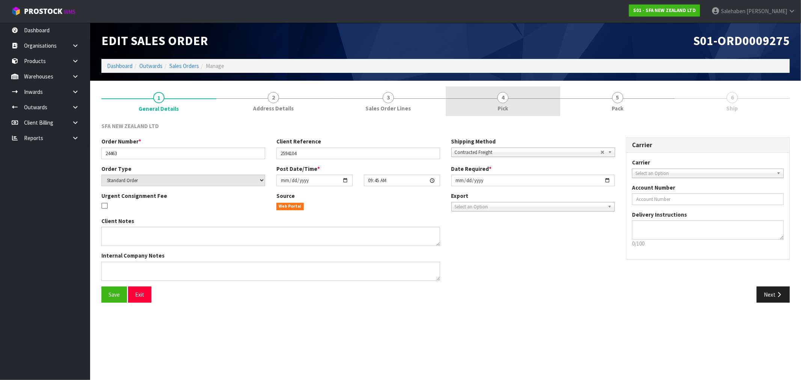
click at [505, 103] on link "4 Pick" at bounding box center [503, 101] width 115 height 30
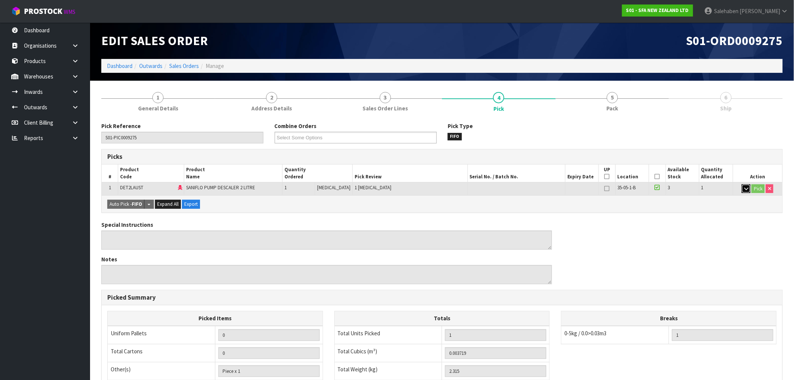
click at [748, 187] on button "button" at bounding box center [746, 188] width 9 height 9
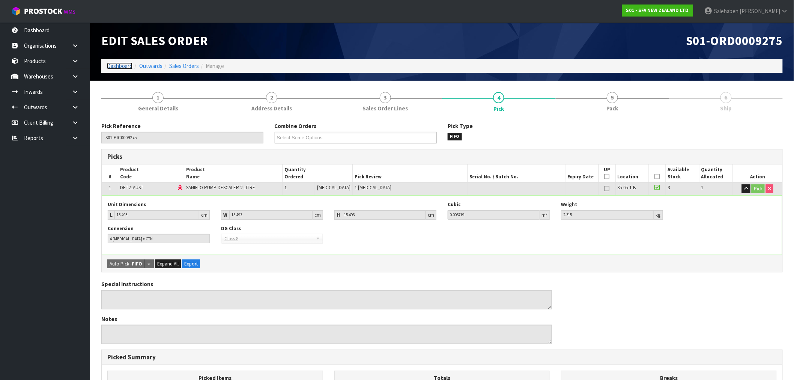
click at [128, 66] on link "Dashboard" at bounding box center [120, 65] width 26 height 7
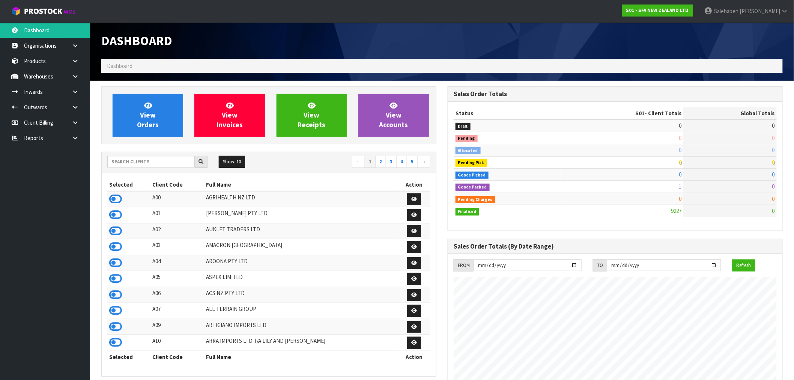
scroll to position [569, 346]
click at [124, 162] on input "text" at bounding box center [150, 162] width 87 height 12
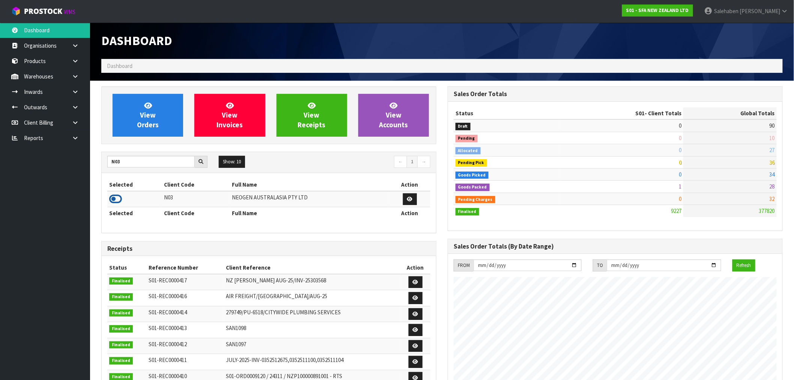
click at [113, 199] on icon at bounding box center [115, 198] width 13 height 11
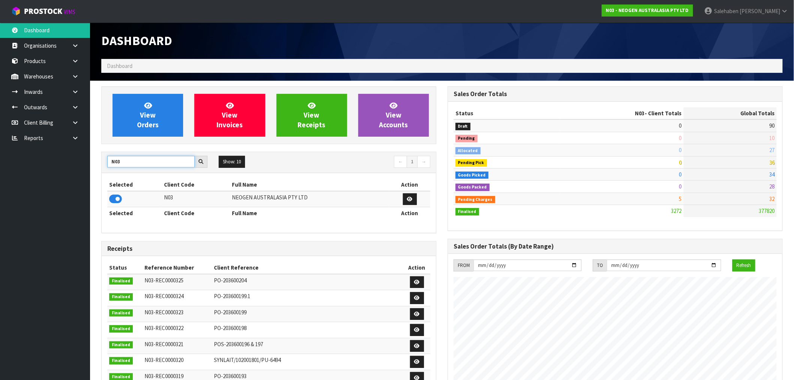
drag, startPoint x: 119, startPoint y: 162, endPoint x: 107, endPoint y: 167, distance: 12.3
click at [107, 167] on input "N03" at bounding box center [150, 162] width 87 height 12
type input "N04"
click at [117, 204] on icon at bounding box center [115, 198] width 13 height 11
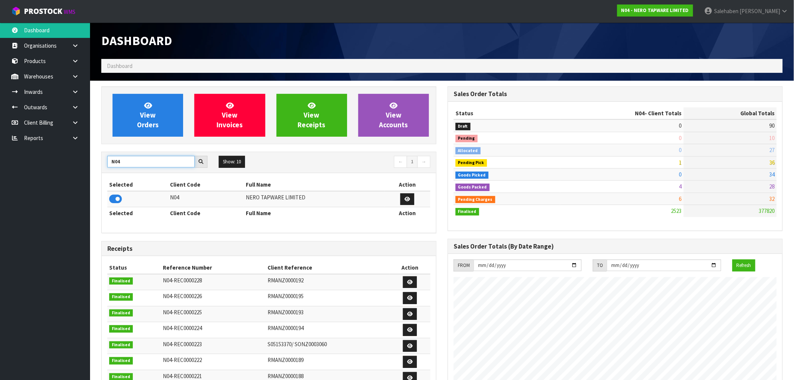
drag, startPoint x: 125, startPoint y: 161, endPoint x: 107, endPoint y: 167, distance: 19.6
click at [107, 167] on div "N04" at bounding box center [157, 162] width 111 height 12
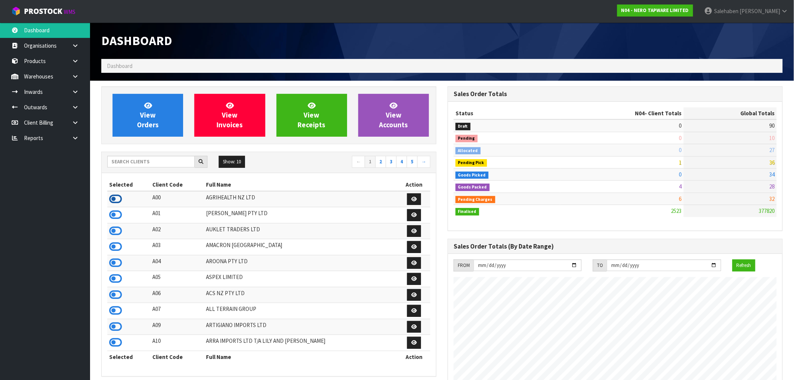
click at [110, 197] on icon at bounding box center [115, 198] width 13 height 11
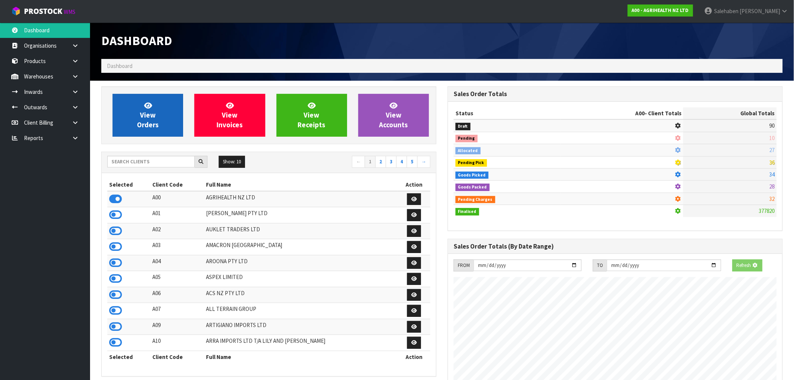
scroll to position [374858, 374980]
click at [160, 108] on link "View Orders" at bounding box center [148, 115] width 71 height 43
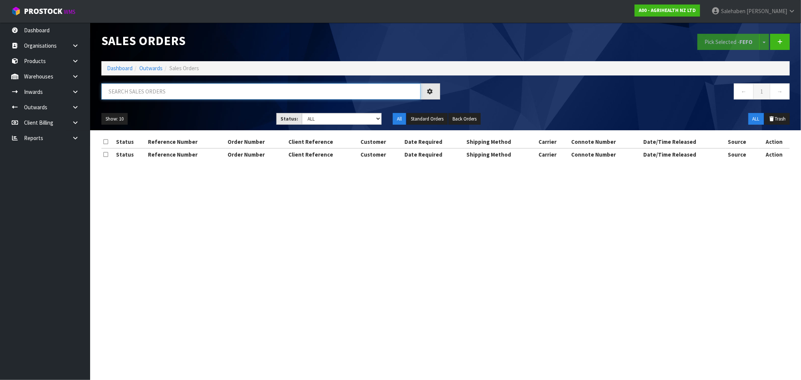
click at [161, 86] on input "text" at bounding box center [260, 91] width 319 height 16
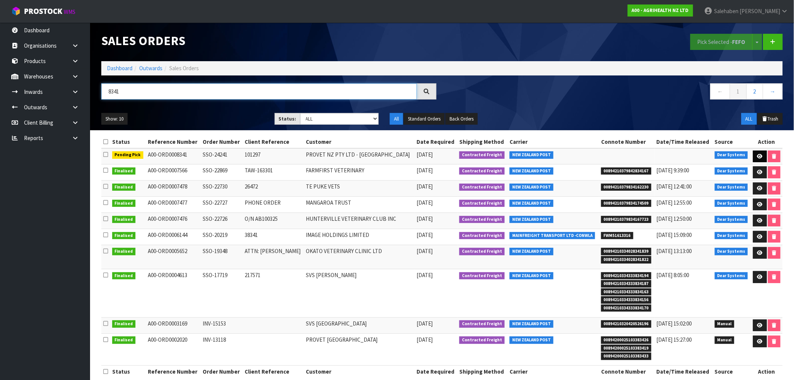
type input "8341"
click at [757, 153] on link at bounding box center [760, 157] width 14 height 12
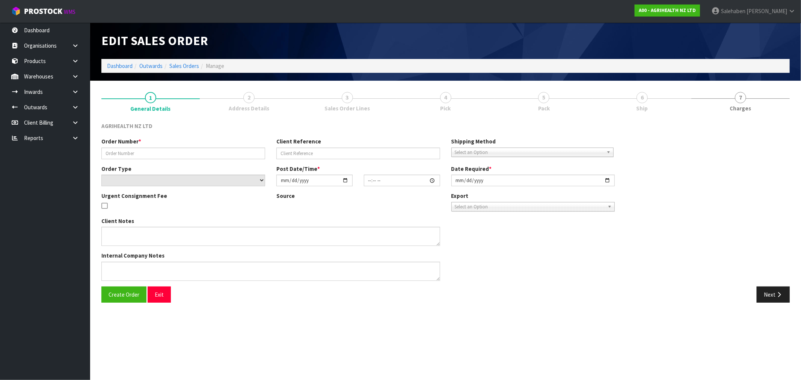
type input "SSO-24241"
type input "101297"
select select "number:0"
type input "[DATE]"
type input "14:42:29.000"
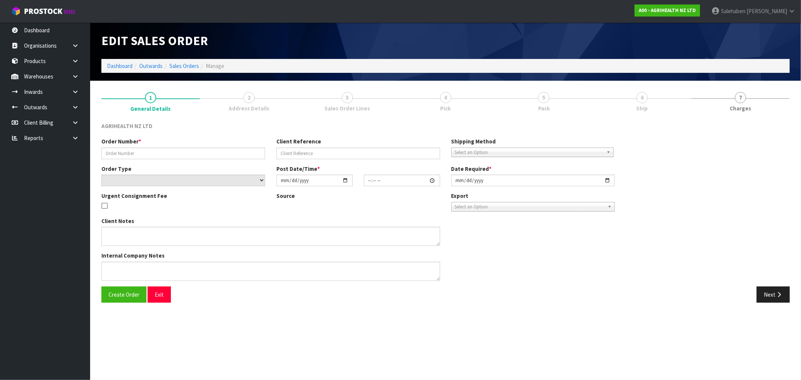
type input "2025-08-22"
type textarea "SHIP BY: econ Courier"
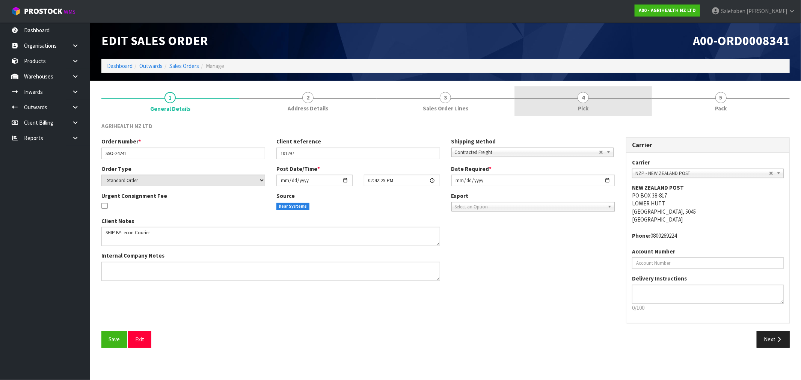
click at [583, 105] on span "Pick" at bounding box center [583, 108] width 11 height 8
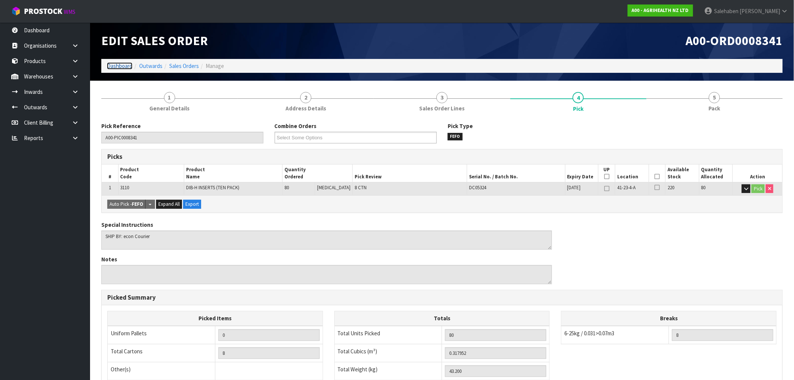
click at [119, 66] on link "Dashboard" at bounding box center [120, 65] width 26 height 7
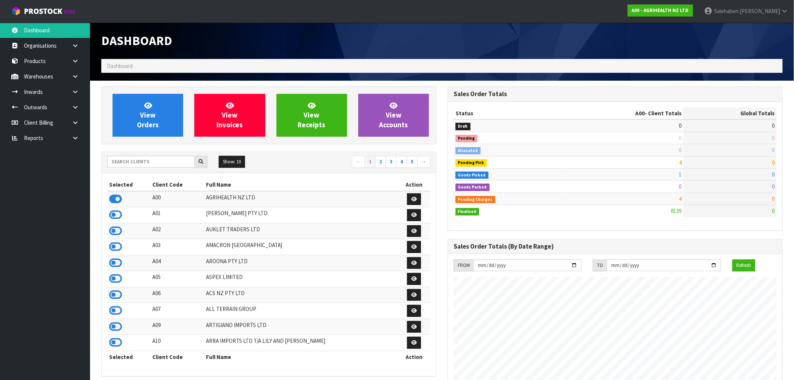
scroll to position [569, 346]
click at [152, 162] on input "text" at bounding box center [150, 162] width 87 height 12
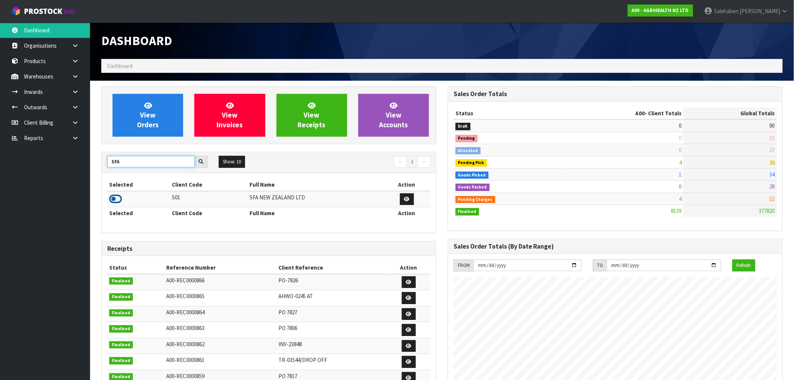
type input "SFA"
click at [111, 201] on icon at bounding box center [115, 198] width 13 height 11
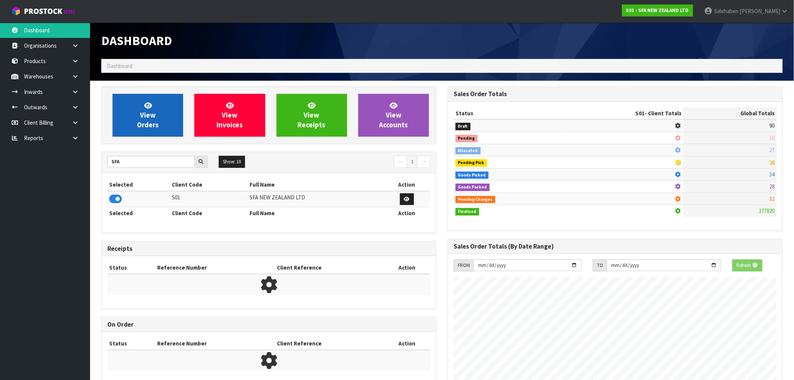
scroll to position [468, 346]
click at [165, 108] on link "View Orders" at bounding box center [148, 115] width 71 height 43
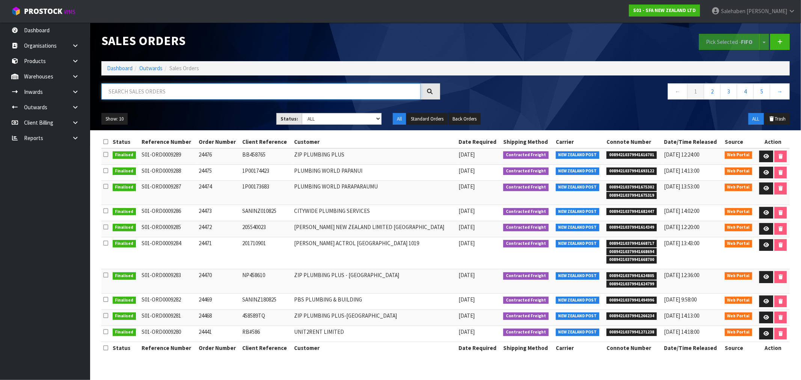
click at [281, 85] on input "text" at bounding box center [260, 91] width 319 height 16
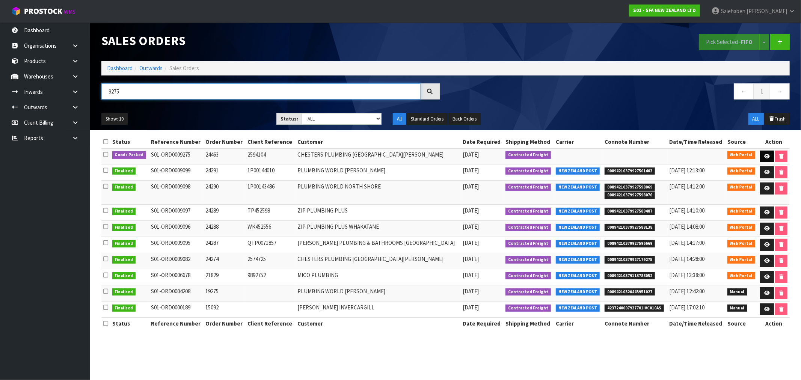
type input "9275"
click at [764, 154] on icon at bounding box center [767, 156] width 6 height 5
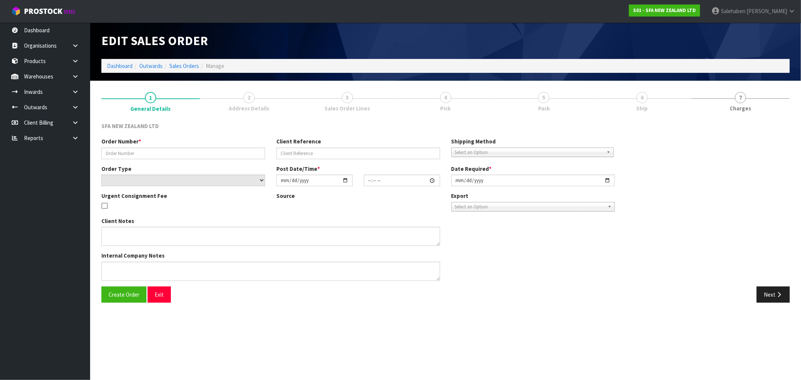
type input "24463"
type input "2594104"
select select "number:0"
type input "2025-08-20"
type input "09:45:00.000"
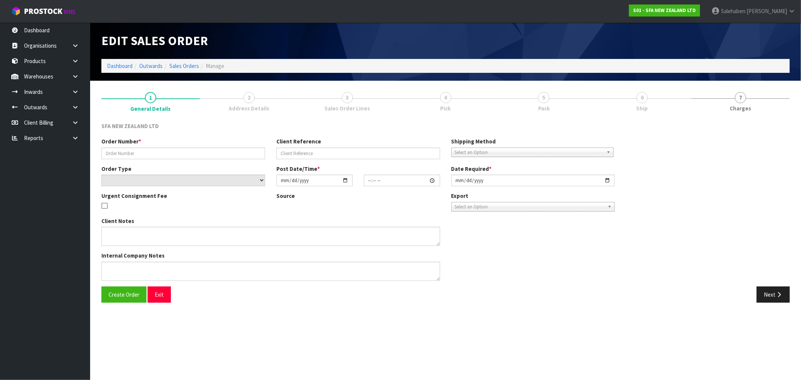
type input "2025-08-20"
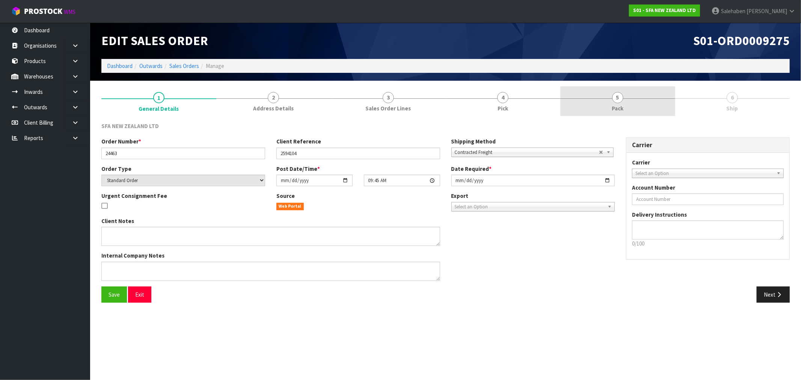
click at [630, 102] on link "5 Pack" at bounding box center [617, 101] width 115 height 30
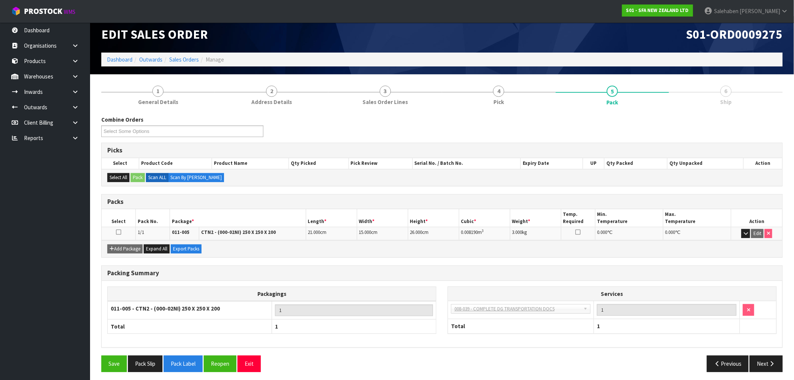
scroll to position [9, 0]
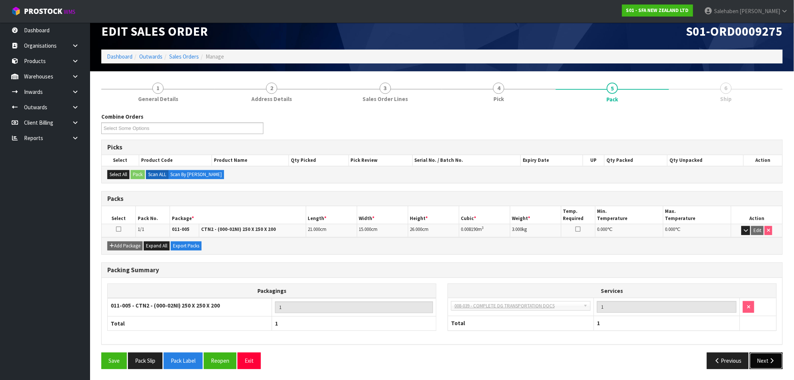
click at [765, 362] on button "Next" at bounding box center [766, 360] width 33 height 16
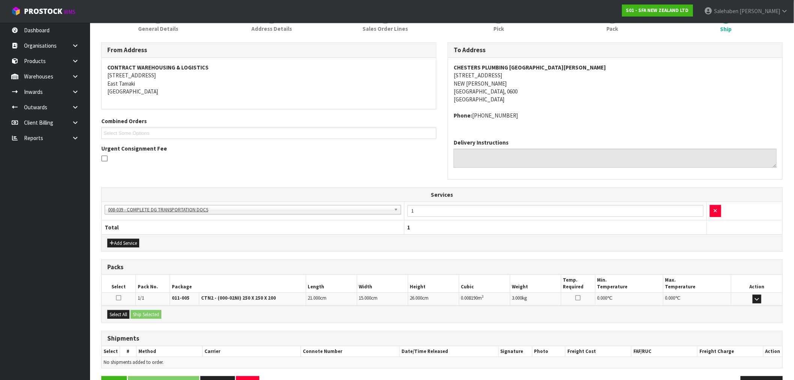
scroll to position [103, 0]
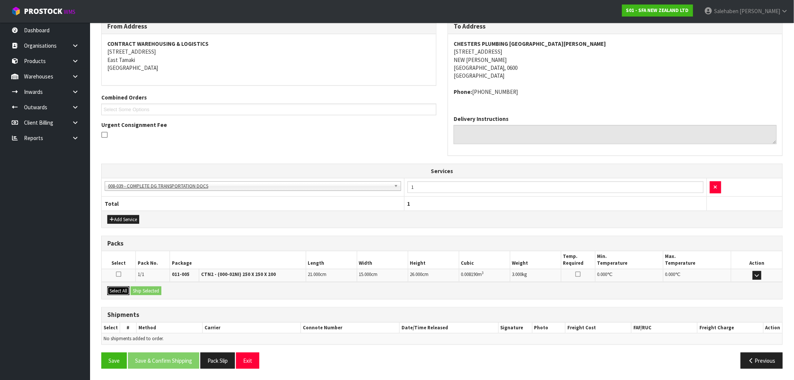
click at [119, 290] on button "Select All" at bounding box center [118, 290] width 22 height 9
click at [139, 291] on button "Ship Selected" at bounding box center [146, 290] width 31 height 9
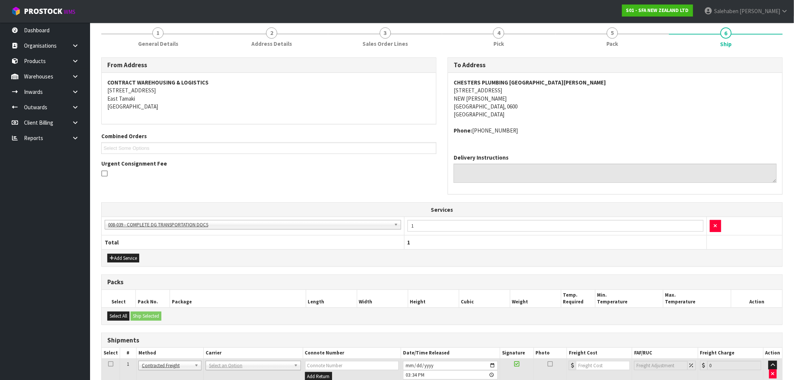
scroll to position [0, 0]
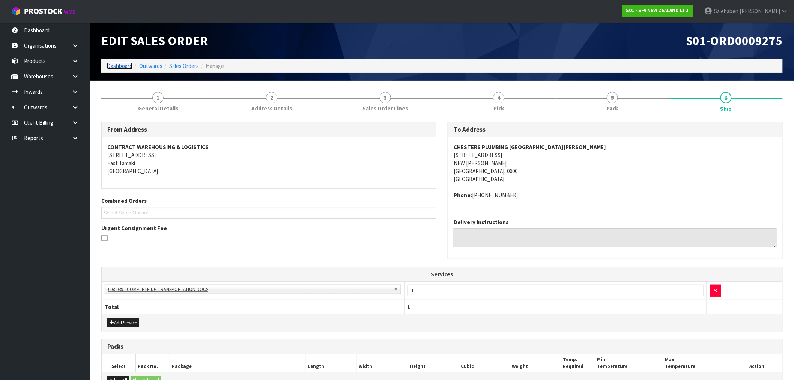
click at [123, 65] on link "Dashboard" at bounding box center [120, 65] width 26 height 7
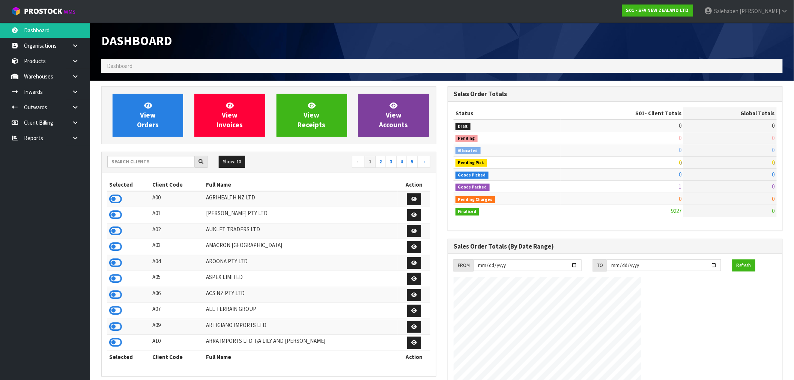
scroll to position [569, 346]
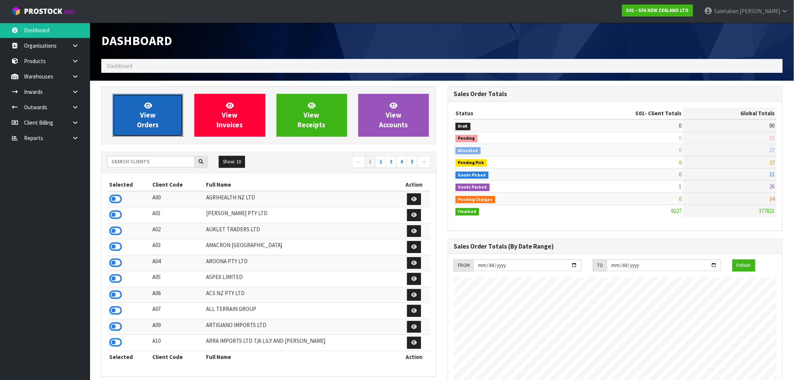
click at [149, 125] on span "View Orders" at bounding box center [148, 115] width 22 height 28
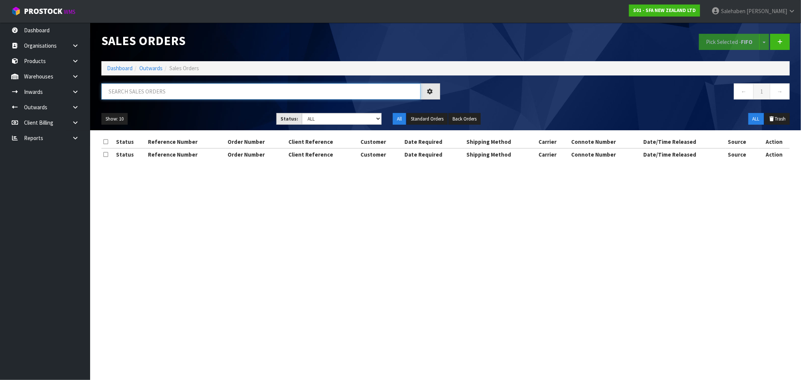
click at [197, 92] on input "text" at bounding box center [260, 91] width 319 height 16
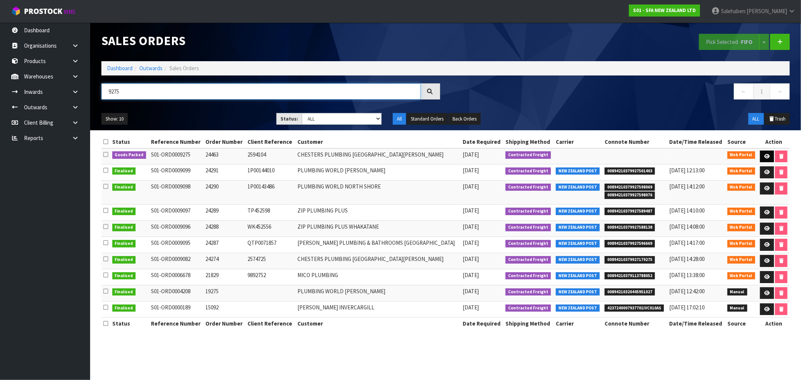
type input "9275"
click at [767, 152] on link at bounding box center [767, 157] width 14 height 12
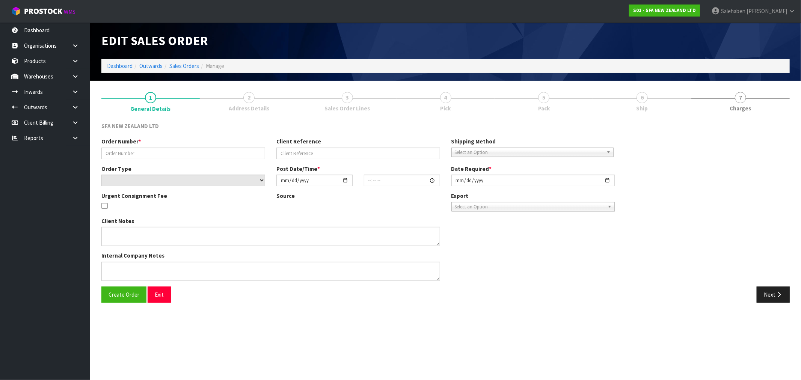
type input "24463"
type input "2594104"
select select "number:0"
type input "2025-08-20"
type input "09:45:00.000"
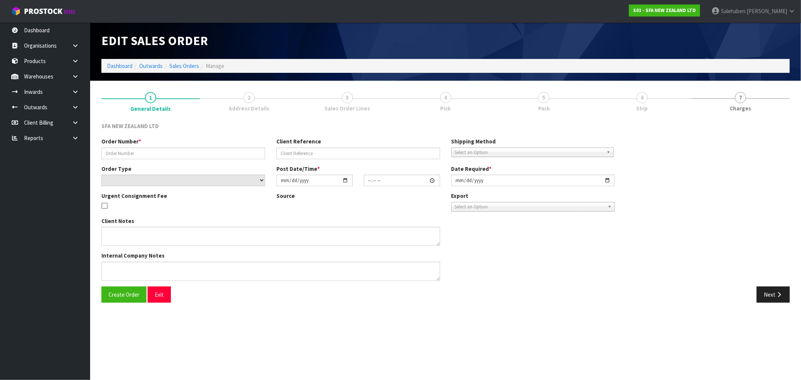
type input "2025-08-20"
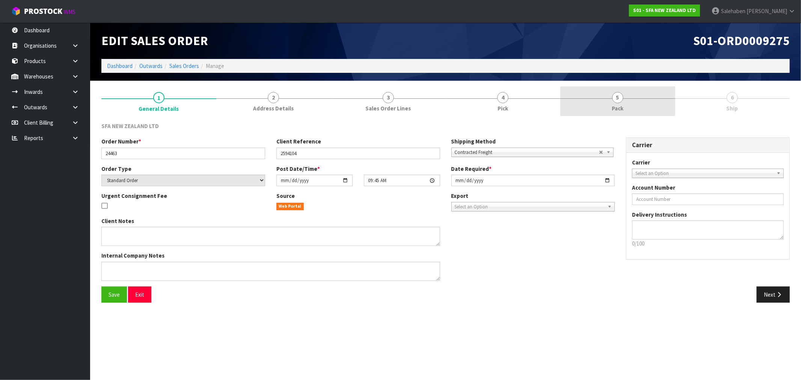
click at [617, 107] on span "Pack" at bounding box center [617, 108] width 12 height 8
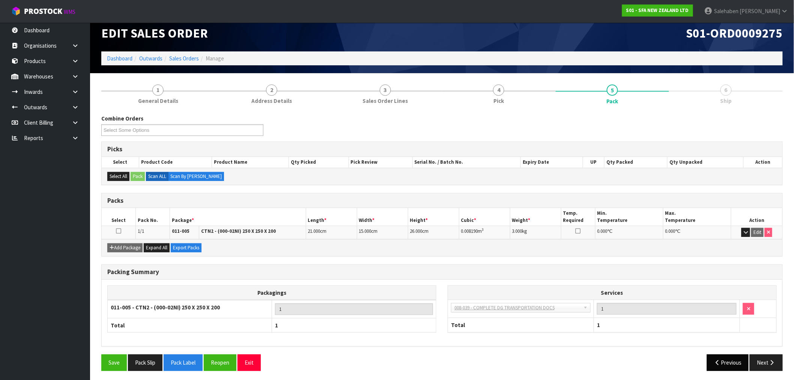
scroll to position [9, 0]
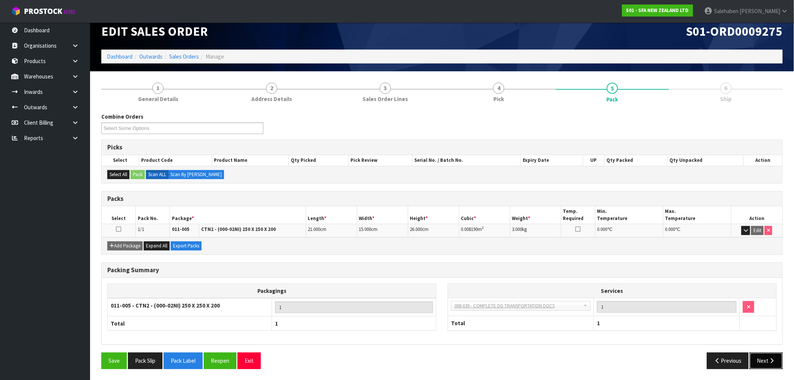
click at [765, 363] on button "Next" at bounding box center [766, 360] width 33 height 16
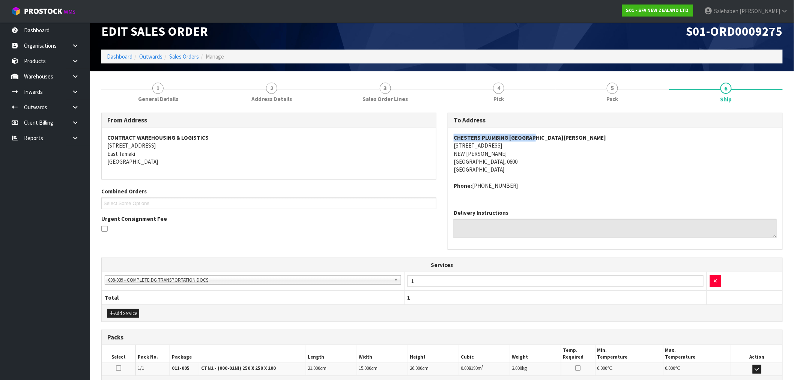
drag, startPoint x: 542, startPoint y: 138, endPoint x: 450, endPoint y: 139, distance: 92.0
click at [450, 139] on div "CHESTERS PLUMBING NEW LYNN 45 PORTAGE ROAD NEW LYNN AUCKLAND, 0600 New Zealand …" at bounding box center [615, 165] width 334 height 75
copy strong "CHESTERS PLUMBING NEW LYNN"
drag, startPoint x: 500, startPoint y: 146, endPoint x: 452, endPoint y: 146, distance: 47.7
click at [452, 146] on div "CHESTERS PLUMBING NEW LYNN 45 PORTAGE ROAD NEW LYNN AUCKLAND, 0600 New Zealand …" at bounding box center [615, 165] width 334 height 75
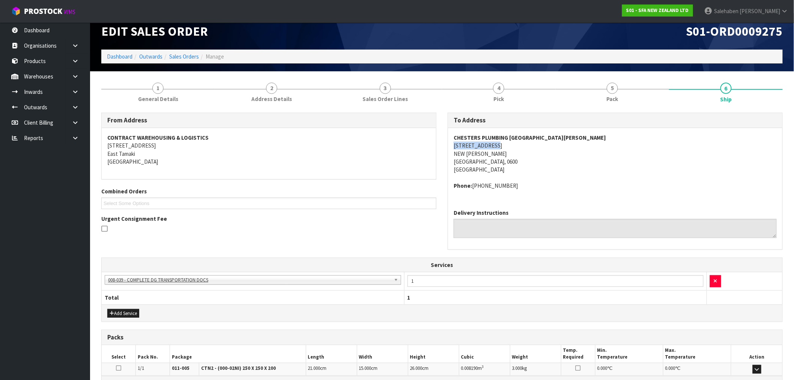
copy address "45 PORTAGE ROAD"
click at [614, 93] on span "5" at bounding box center [612, 88] width 11 height 11
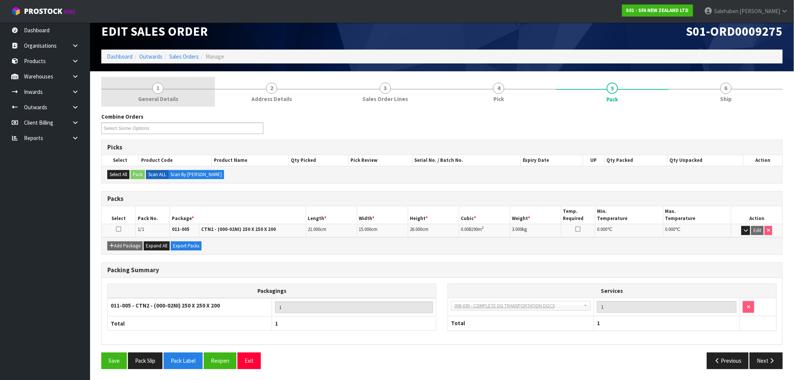
click at [161, 93] on link "1 General Details" at bounding box center [158, 92] width 114 height 30
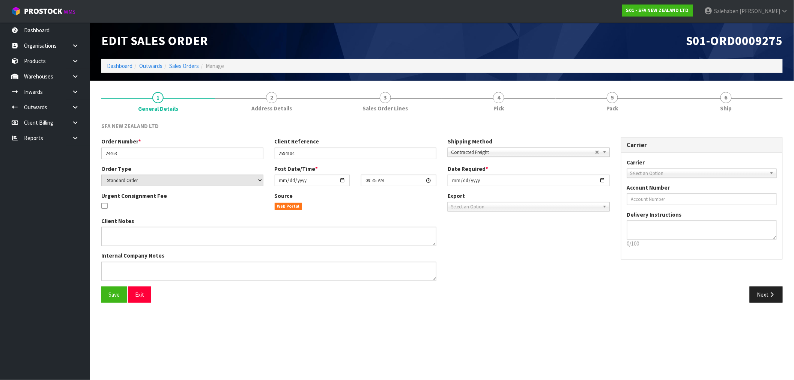
scroll to position [0, 0]
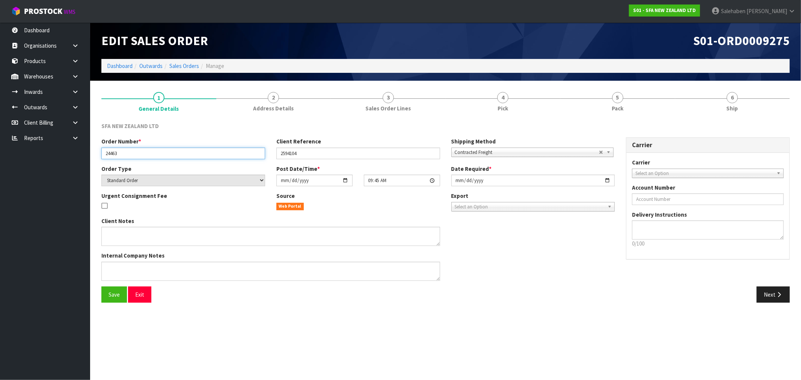
drag, startPoint x: 122, startPoint y: 152, endPoint x: 100, endPoint y: 155, distance: 22.0
click at [100, 155] on div "Order Number * 24463" at bounding box center [183, 147] width 175 height 21
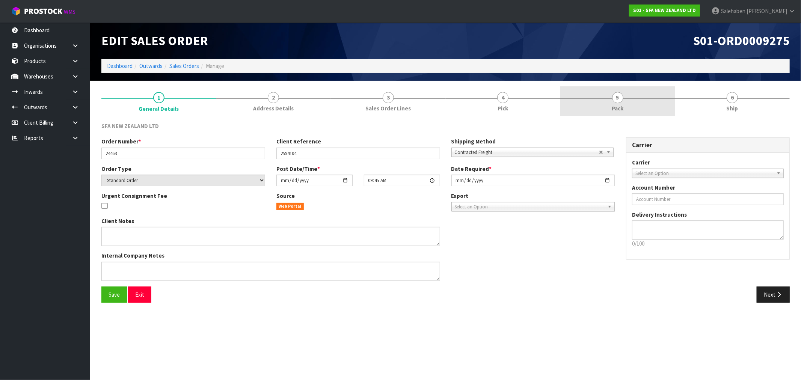
click at [612, 101] on link "5 Pack" at bounding box center [617, 101] width 115 height 30
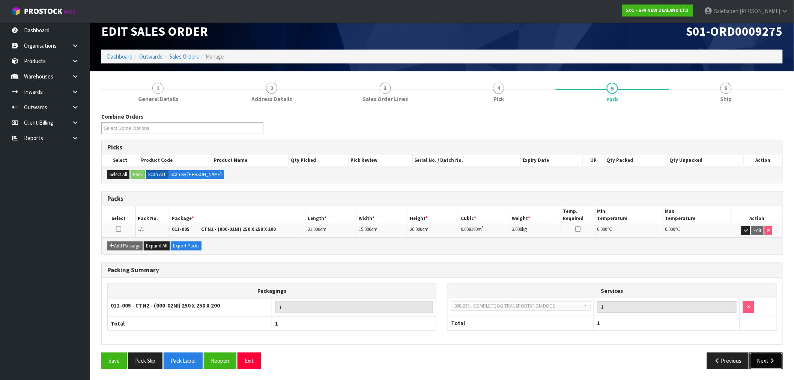
click at [763, 357] on button "Next" at bounding box center [766, 360] width 33 height 16
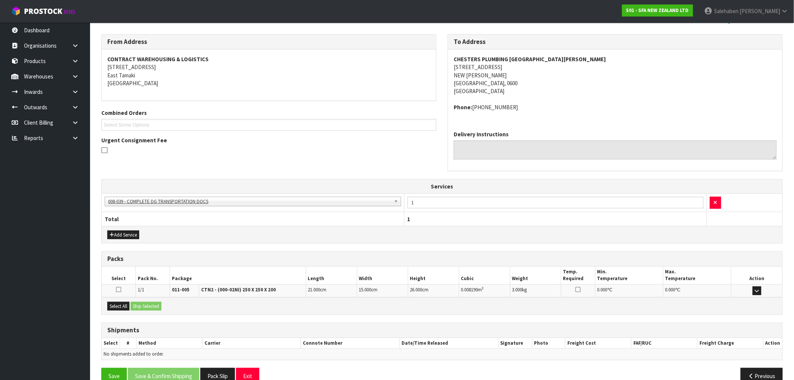
scroll to position [103, 0]
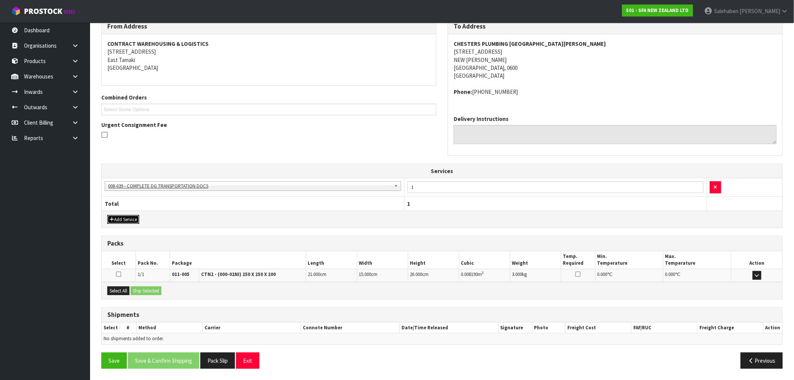
click at [132, 216] on button "Add Service" at bounding box center [123, 219] width 32 height 9
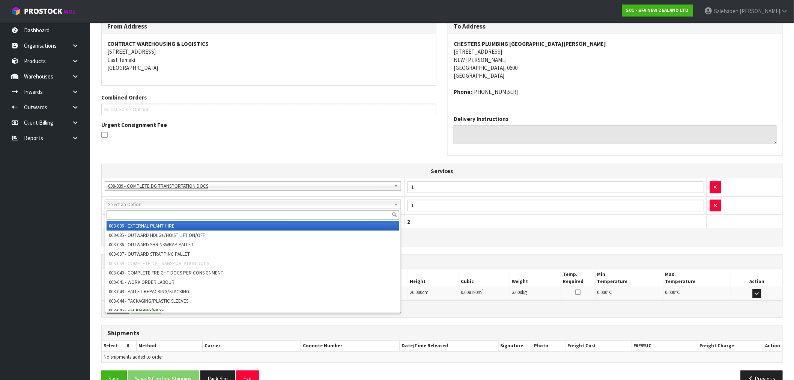
click at [132, 213] on input "text" at bounding box center [253, 214] width 293 height 9
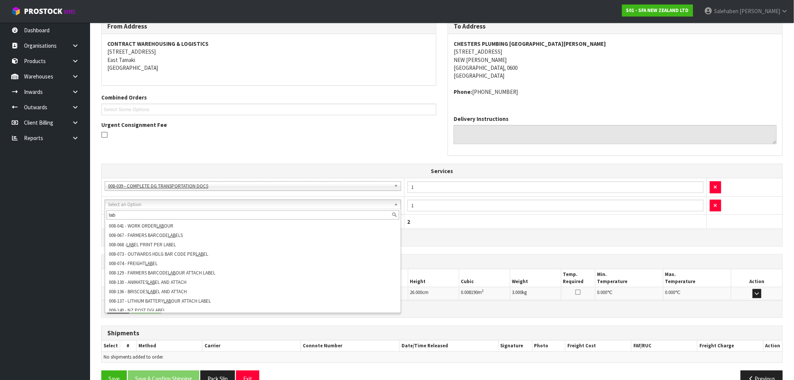
click at [139, 216] on input "lab" at bounding box center [253, 214] width 293 height 9
drag, startPoint x: 139, startPoint y: 216, endPoint x: 99, endPoint y: 216, distance: 39.8
click at [99, 216] on body "Toggle navigation ProStock WMS S01 - SFA NEW ZEALAND LTD Salehaben Patel Logout…" at bounding box center [397, 87] width 794 height 380
type input "lab"
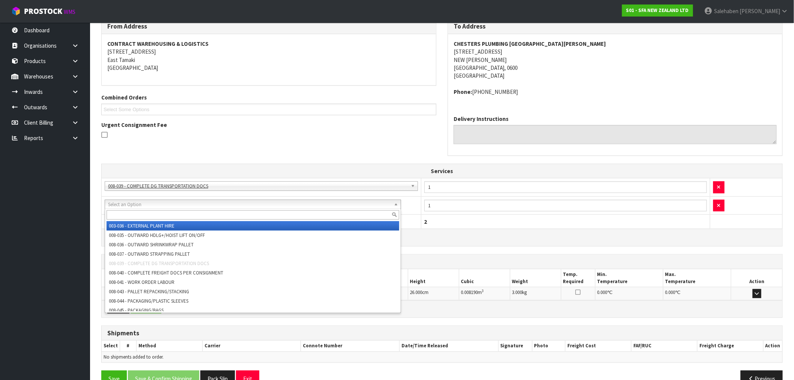
click at [113, 213] on input "text" at bounding box center [253, 214] width 293 height 9
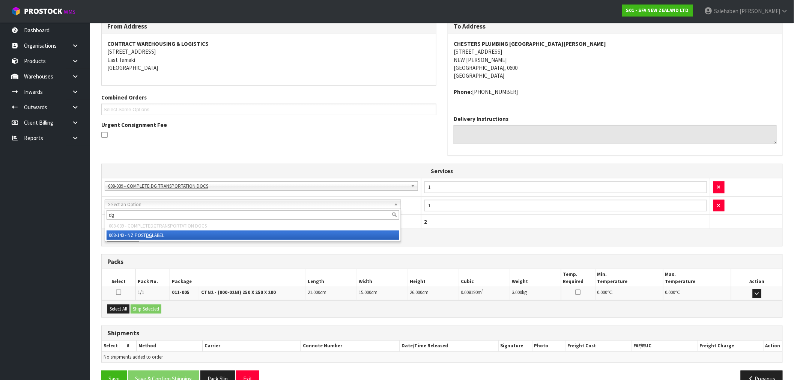
type input "dg"
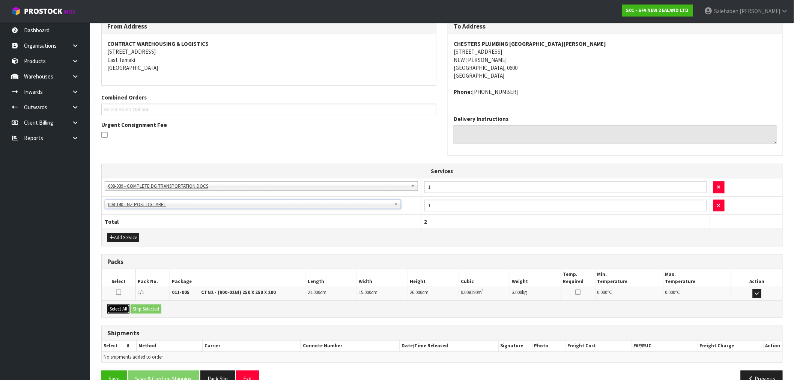
click at [113, 309] on button "Select All" at bounding box center [118, 308] width 22 height 9
click at [143, 306] on button "Ship Selected" at bounding box center [146, 308] width 31 height 9
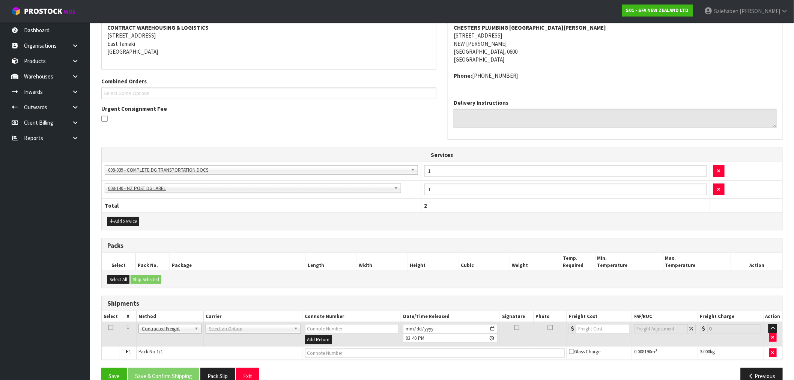
scroll to position [135, 0]
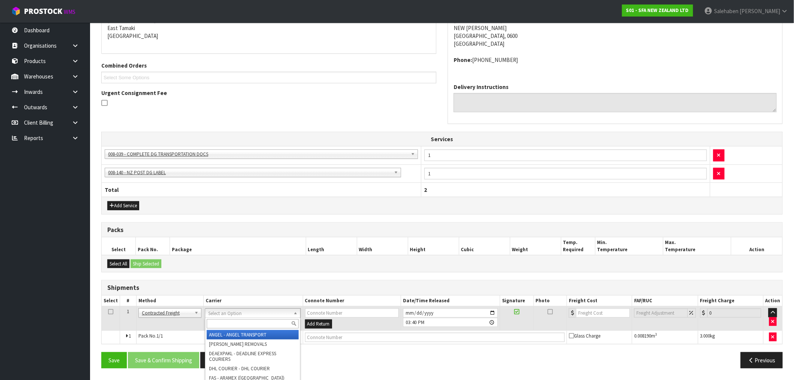
click at [226, 323] on input "text" at bounding box center [253, 323] width 92 height 9
type input "nzc"
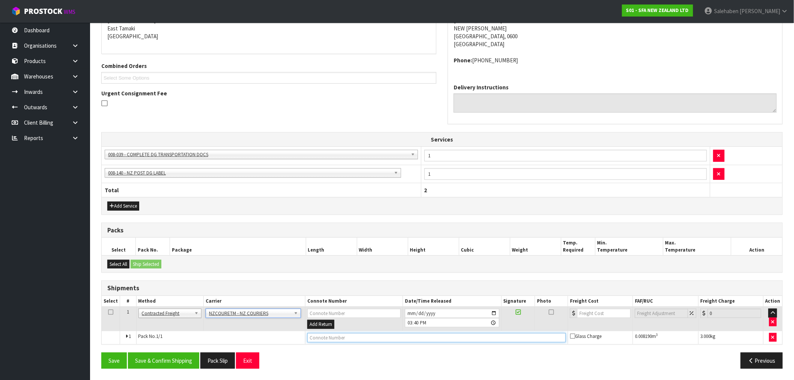
click at [333, 340] on input "text" at bounding box center [436, 337] width 259 height 9
paste input "BZGG003898"
type input "BZGG003898"
click at [592, 315] on input "number" at bounding box center [604, 313] width 54 height 9
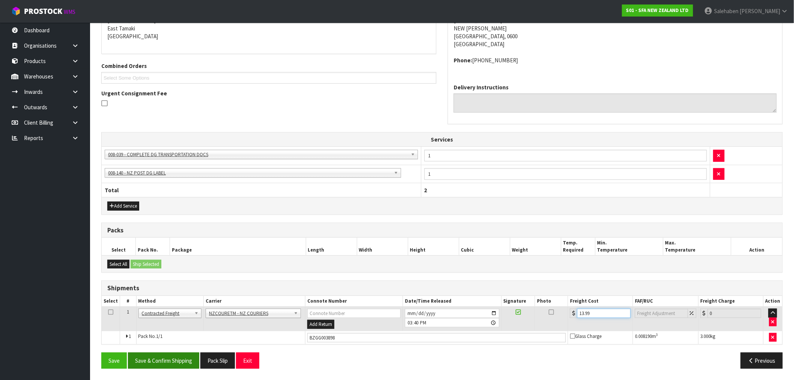
type input "13.99"
click at [157, 359] on button "Save & Confirm Shipping" at bounding box center [163, 360] width 71 height 16
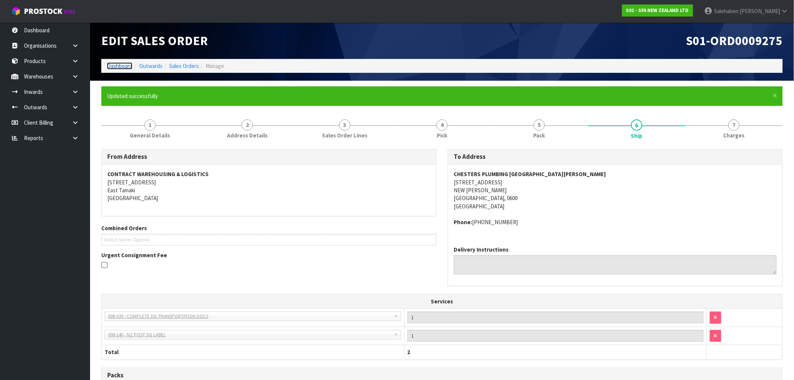
click at [118, 63] on link "Dashboard" at bounding box center [120, 65] width 26 height 7
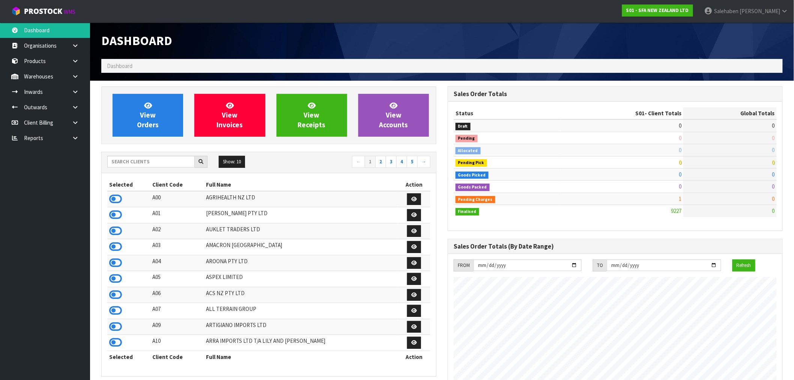
scroll to position [569, 346]
click at [347, 40] on h1 "Dashboard" at bounding box center [268, 41] width 335 height 14
click at [148, 158] on input "text" at bounding box center [150, 162] width 87 height 12
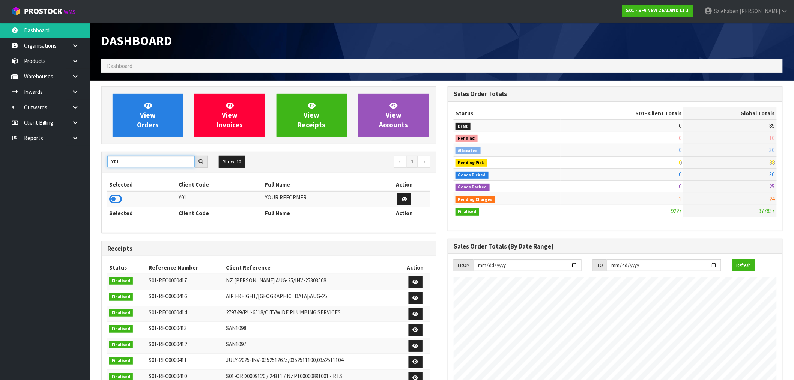
type input "Y01"
click at [117, 199] on icon at bounding box center [115, 198] width 13 height 11
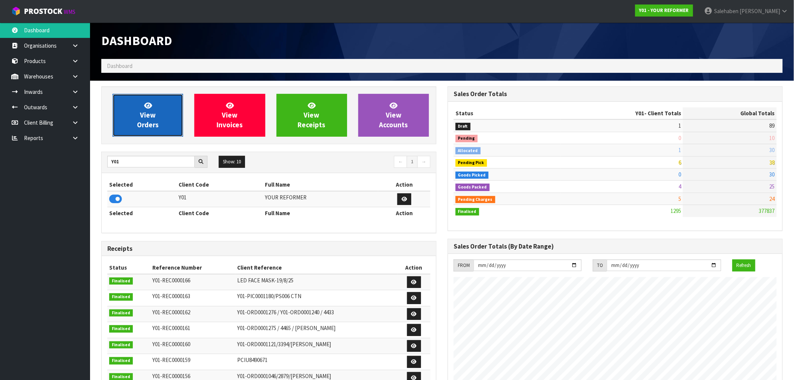
click at [140, 117] on link "View Orders" at bounding box center [148, 115] width 71 height 43
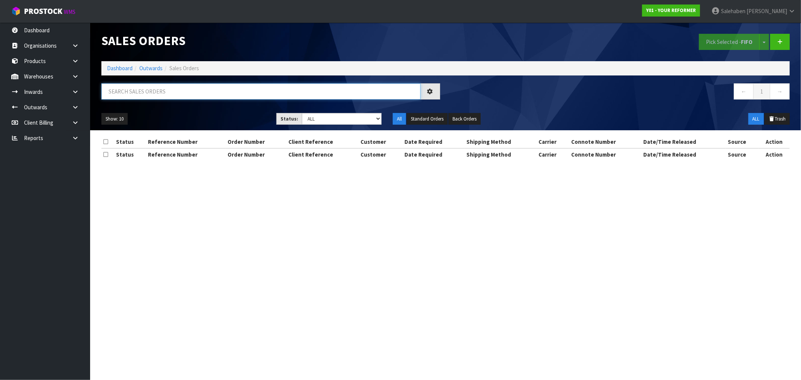
click at [188, 92] on input "text" at bounding box center [260, 91] width 319 height 16
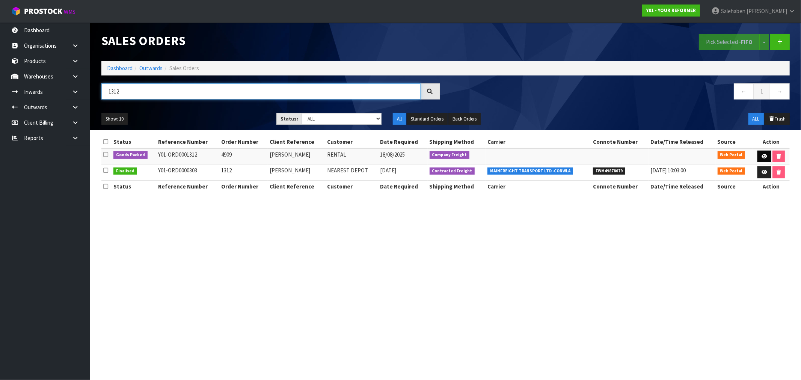
type input "1312"
click at [766, 156] on link at bounding box center [764, 157] width 14 height 12
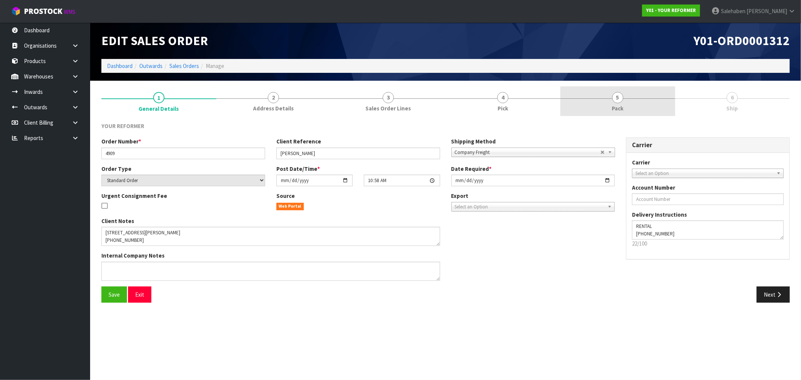
click at [617, 109] on span "Pack" at bounding box center [617, 108] width 12 height 8
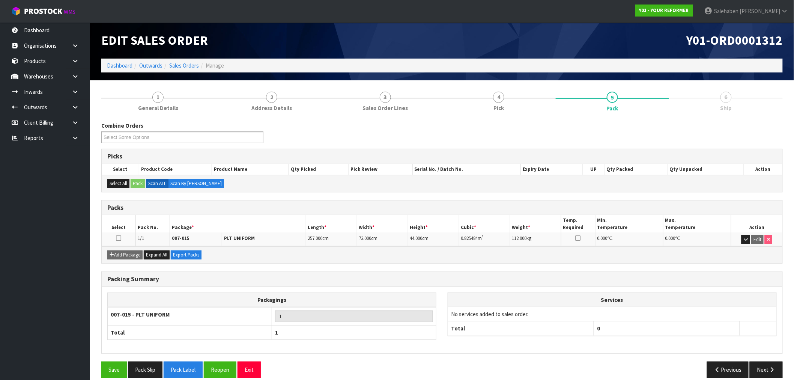
scroll to position [9, 0]
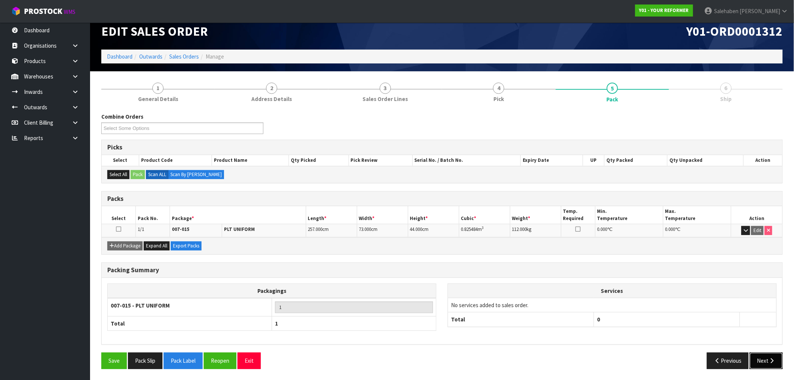
click at [767, 356] on button "Next" at bounding box center [766, 360] width 33 height 16
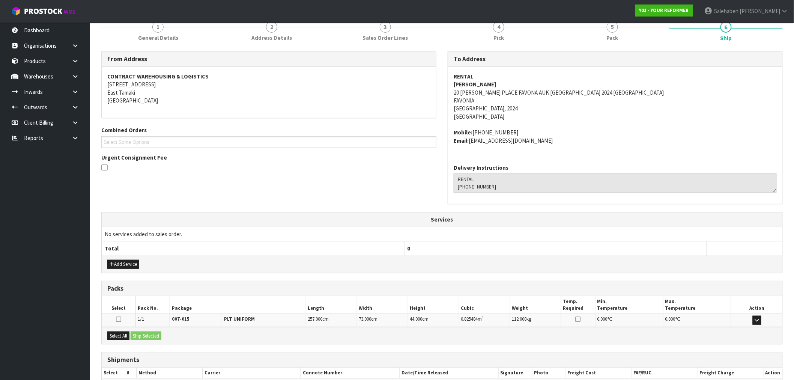
scroll to position [116, 0]
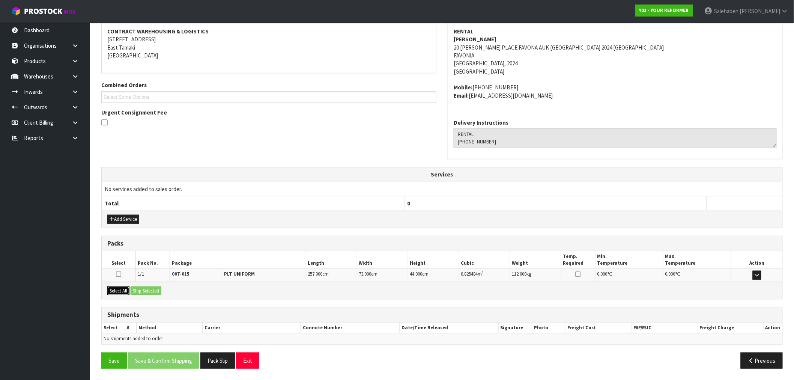
click at [122, 291] on button "Select All" at bounding box center [118, 290] width 22 height 9
click at [146, 290] on button "Ship Selected" at bounding box center [146, 290] width 31 height 9
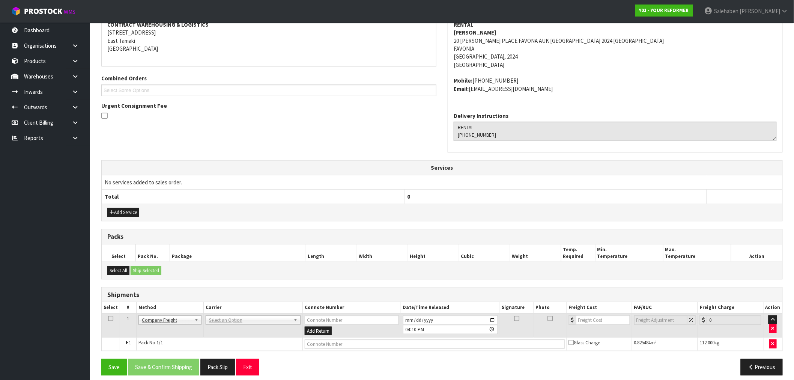
scroll to position [129, 0]
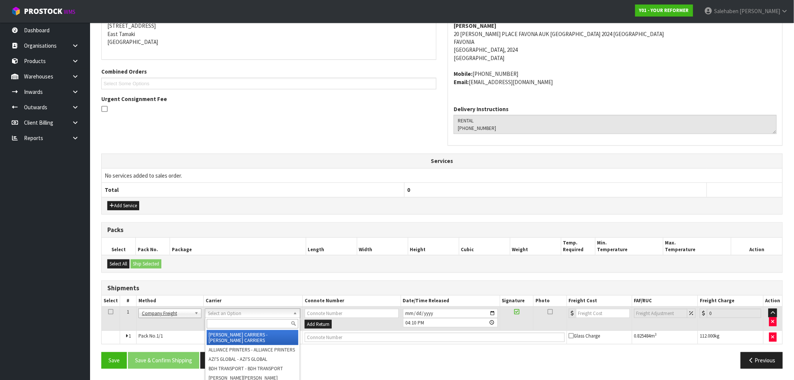
click at [221, 322] on input "text" at bounding box center [253, 323] width 92 height 9
type input "cwl"
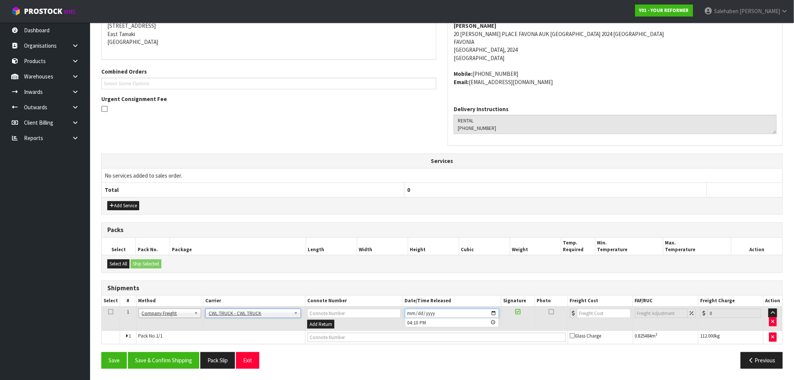
click at [494, 313] on input "[DATE]" at bounding box center [452, 313] width 95 height 9
type input "[DATE]"
click at [174, 357] on button "Save & Confirm Shipping" at bounding box center [163, 360] width 71 height 16
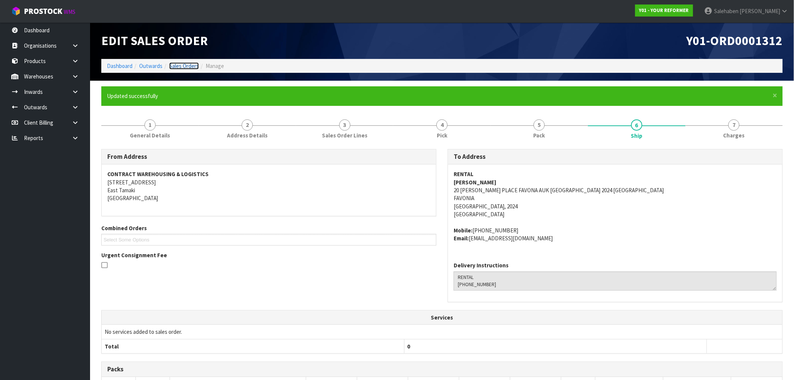
click at [185, 64] on link "Sales Orders" at bounding box center [184, 65] width 30 height 7
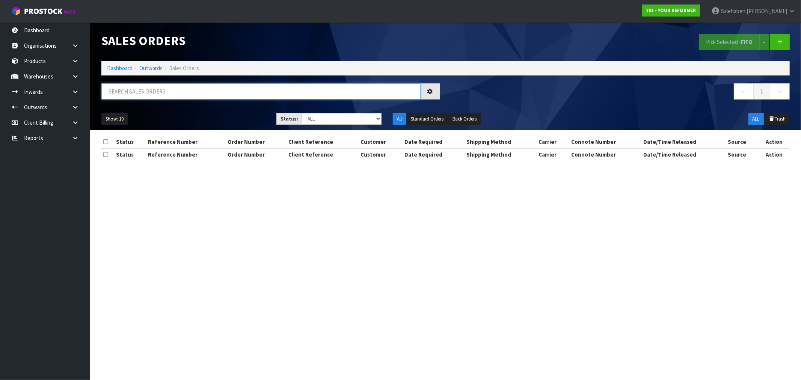
click at [176, 92] on input "text" at bounding box center [260, 91] width 319 height 16
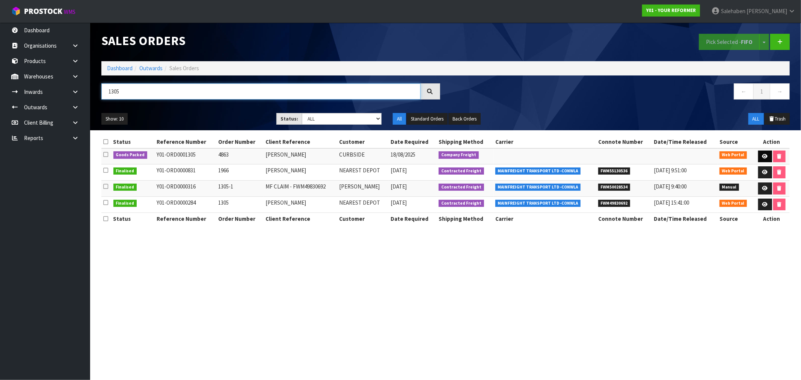
type input "1305"
click at [763, 156] on icon at bounding box center [765, 156] width 6 height 5
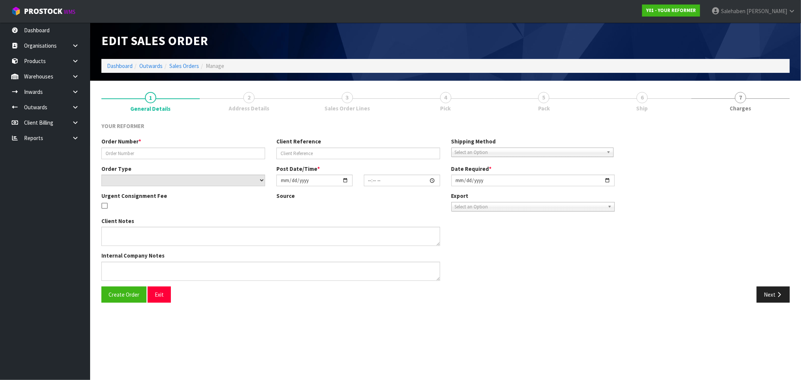
type input "4863"
type input "[PERSON_NAME]"
select select "number:0"
type input "[DATE]"
type input "15:51:00.000"
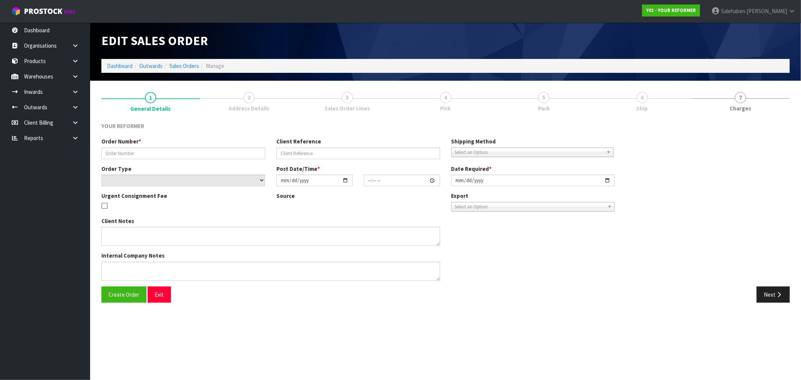
type input "[DATE]"
type textarea "[PERSON_NAME] [STREET_ADDRESS][PERSON_NAME] [PHONE_NUMBER]"
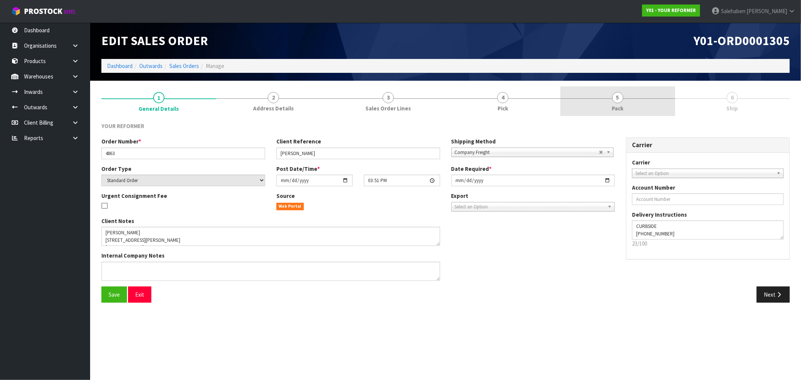
click at [614, 100] on span "5" at bounding box center [617, 97] width 11 height 11
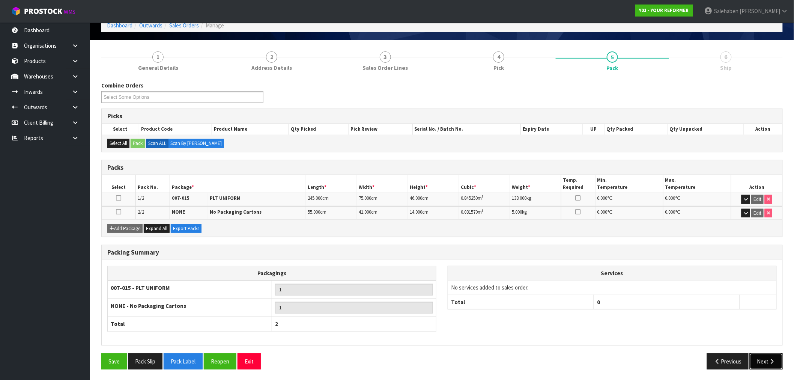
click at [768, 358] on button "Next" at bounding box center [766, 361] width 33 height 16
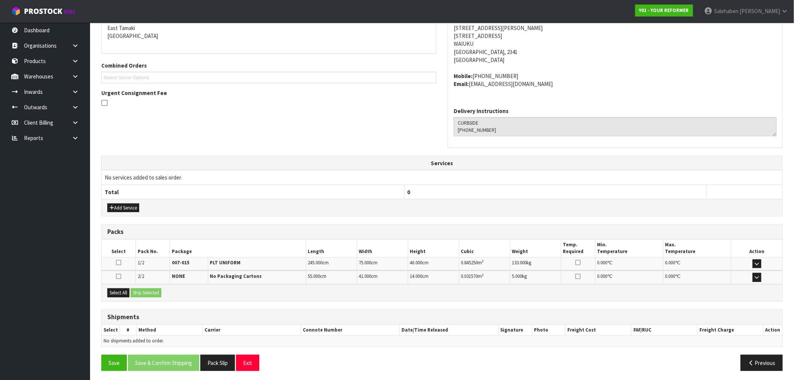
scroll to position [137, 0]
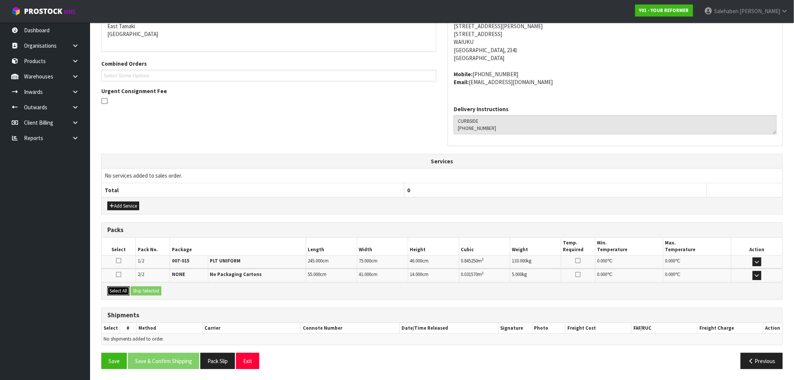
click at [117, 291] on button "Select All" at bounding box center [118, 290] width 22 height 9
click at [150, 290] on button "Ship Selected" at bounding box center [146, 290] width 31 height 9
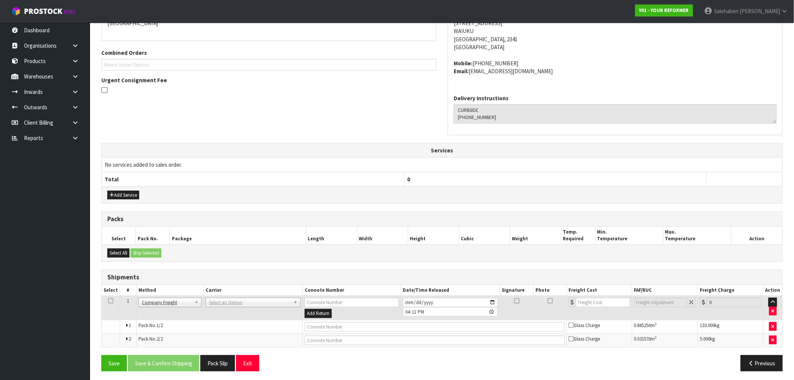
scroll to position [151, 0]
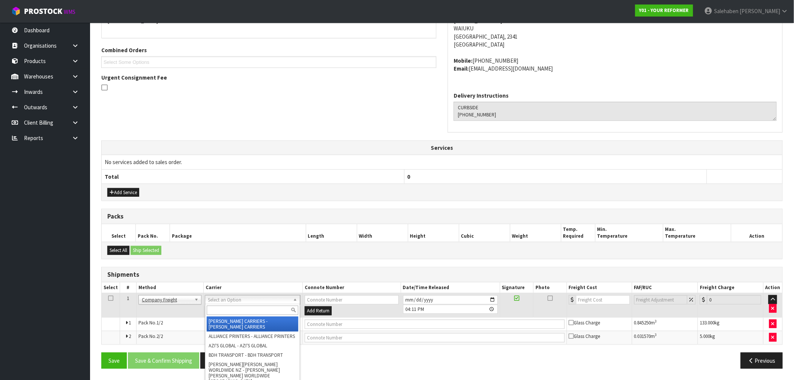
click at [220, 311] on input "text" at bounding box center [253, 310] width 92 height 9
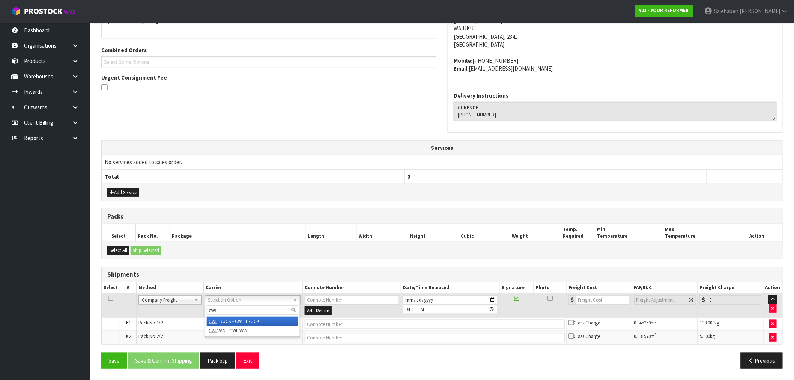
type input "cwl"
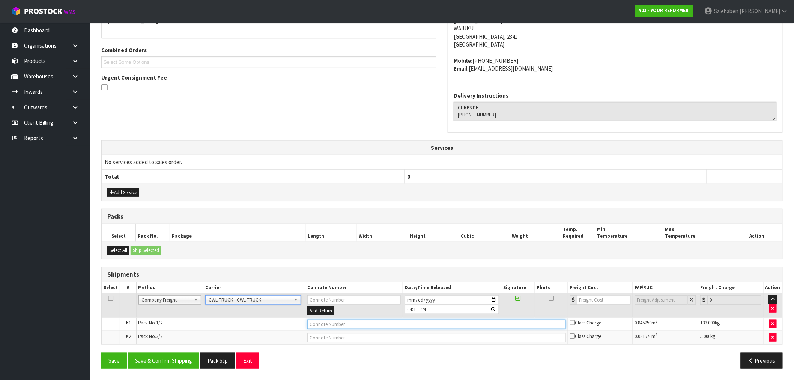
click at [322, 325] on input "text" at bounding box center [436, 323] width 259 height 9
type input "CWL TRUCK"
click at [495, 301] on input "[DATE]" at bounding box center [452, 299] width 95 height 9
type input "[DATE]"
click at [170, 364] on button "Save & Confirm Shipping" at bounding box center [163, 360] width 71 height 16
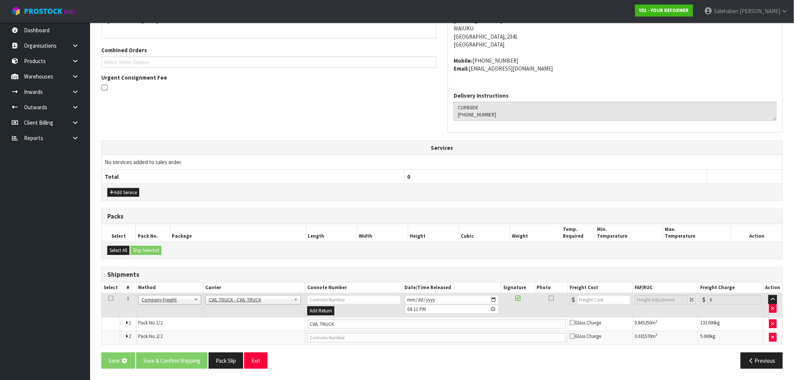
scroll to position [0, 0]
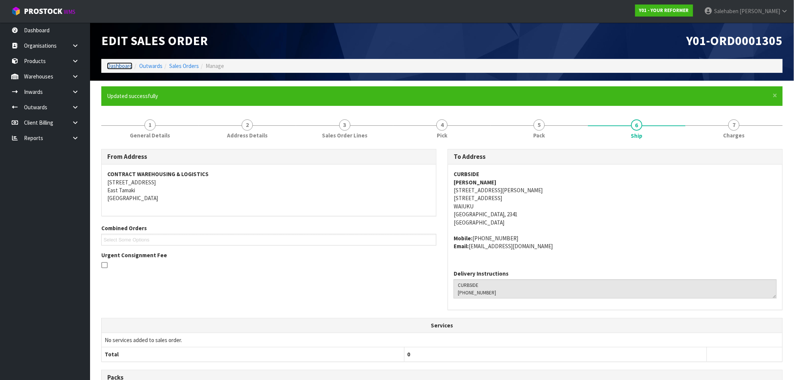
click at [113, 65] on link "Dashboard" at bounding box center [120, 65] width 26 height 7
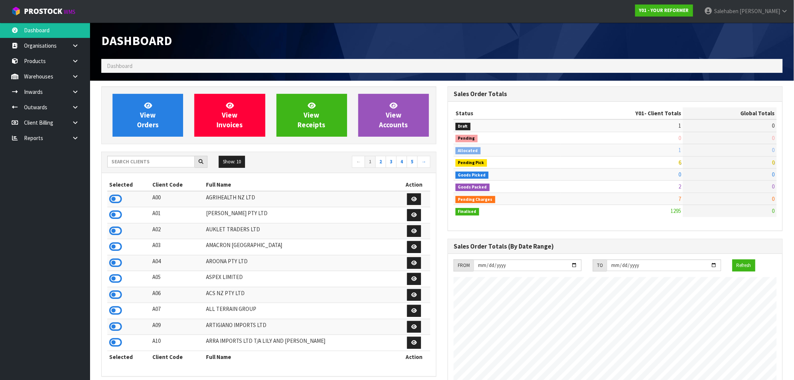
scroll to position [569, 346]
click at [152, 161] on input "text" at bounding box center [150, 162] width 87 height 12
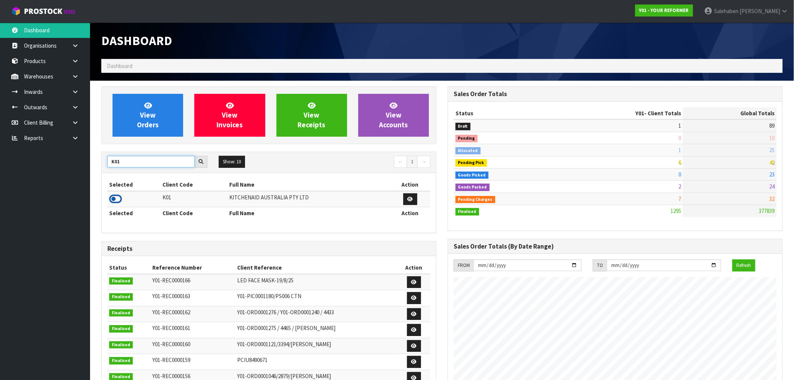
type input "K01"
click at [111, 201] on icon at bounding box center [115, 198] width 13 height 11
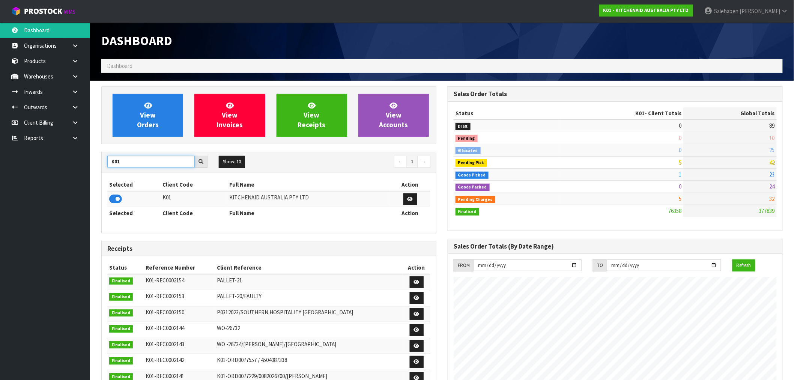
drag, startPoint x: 131, startPoint y: 159, endPoint x: 84, endPoint y: 167, distance: 47.0
click at [84, 167] on body "Toggle navigation ProStock WMS K01 - KITCHENAID AUSTRALIA PTY LTD [PERSON_NAME]…" at bounding box center [397, 190] width 794 height 380
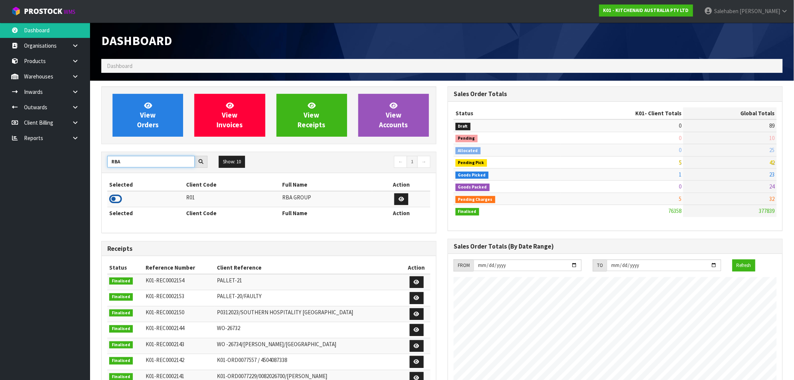
type input "RBA"
click at [114, 201] on icon at bounding box center [115, 198] width 13 height 11
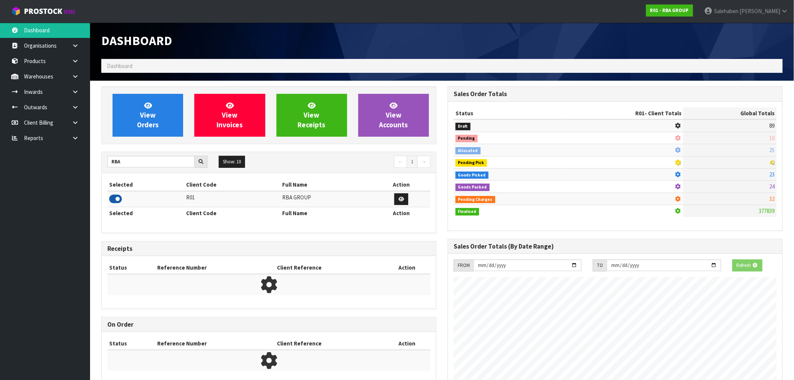
scroll to position [471, 346]
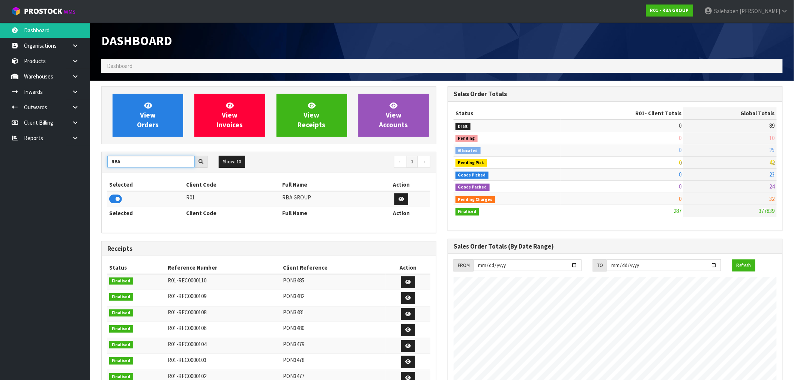
drag, startPoint x: 131, startPoint y: 162, endPoint x: 74, endPoint y: 168, distance: 58.2
click at [74, 168] on body "Toggle navigation ProStock WMS R01 - RBA GROUP [PERSON_NAME] Logout Dashboard O…" at bounding box center [397, 190] width 794 height 380
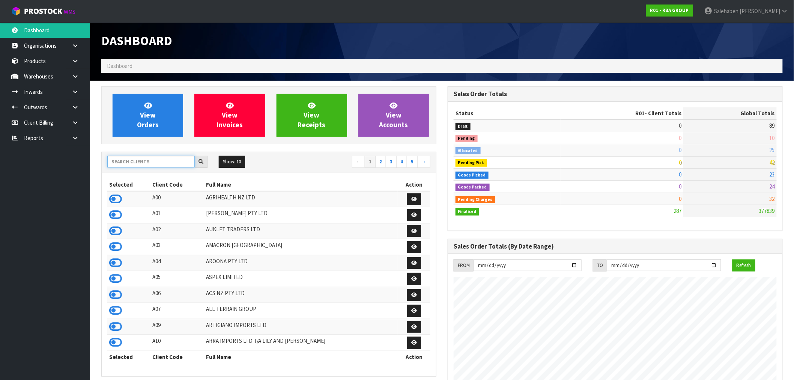
click at [164, 159] on input "text" at bounding box center [150, 162] width 87 height 12
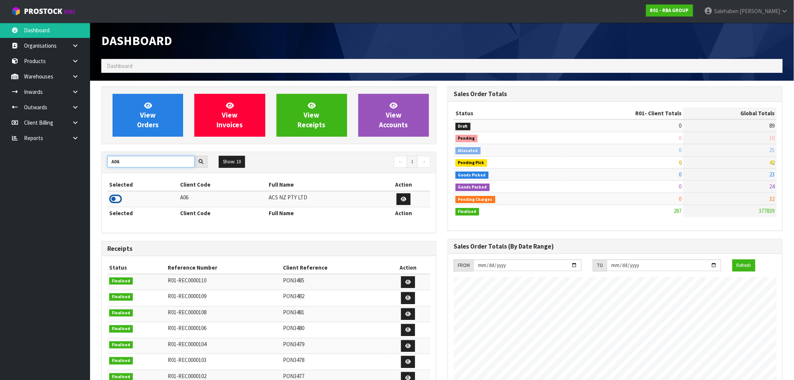
type input "A06"
click at [114, 201] on icon at bounding box center [115, 198] width 13 height 11
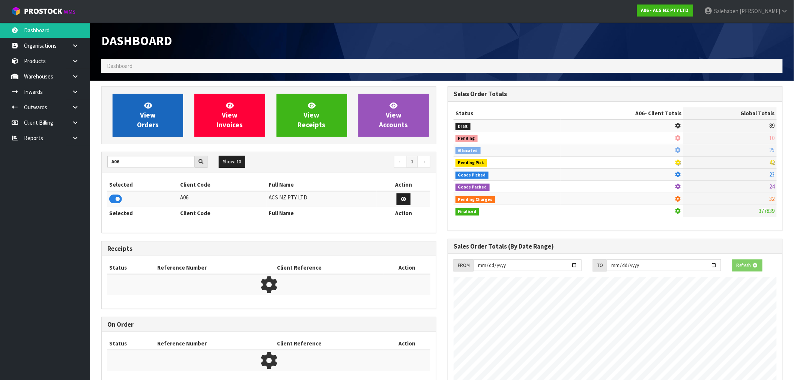
scroll to position [374858, 374980]
click at [155, 104] on link "View Orders" at bounding box center [148, 115] width 71 height 43
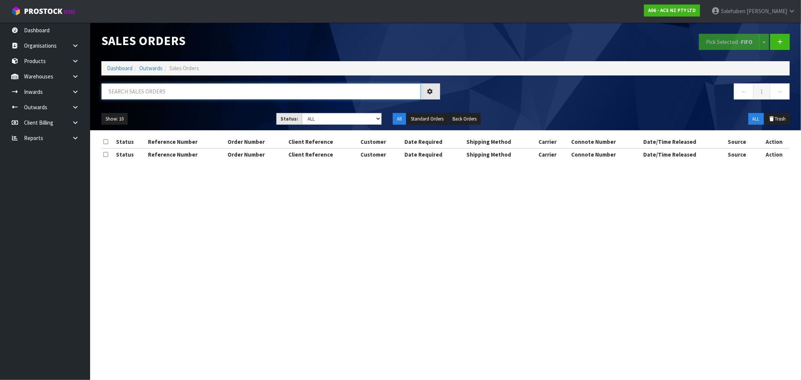
click at [139, 92] on input "text" at bounding box center [260, 91] width 319 height 16
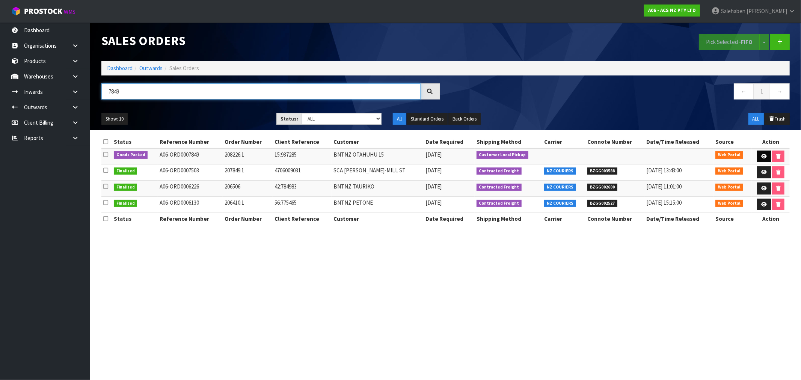
type input "7849"
click at [765, 155] on link at bounding box center [764, 157] width 14 height 12
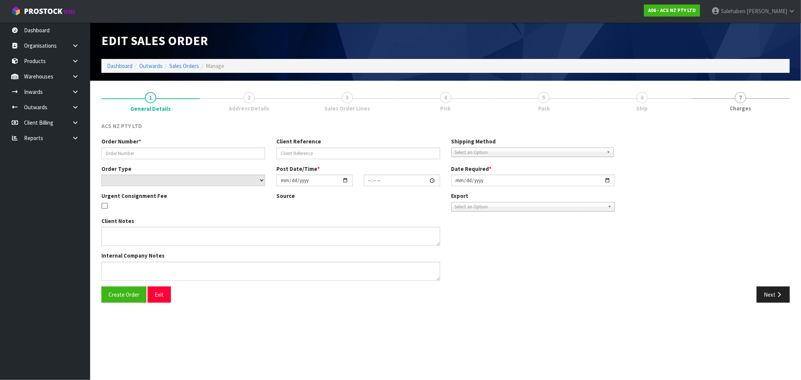
type input "208226.1"
type input "15:937285"
select select "number:0"
type input "[DATE]"
type input "11:40:00.000"
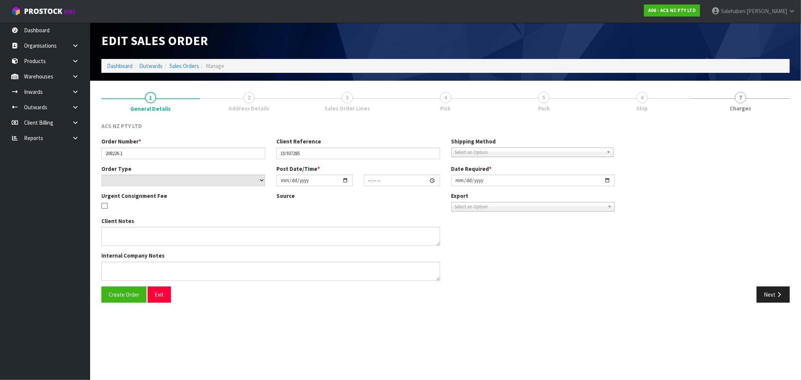
type input "[DATE]"
type textarea "DEADLINE WILL COLLECT"
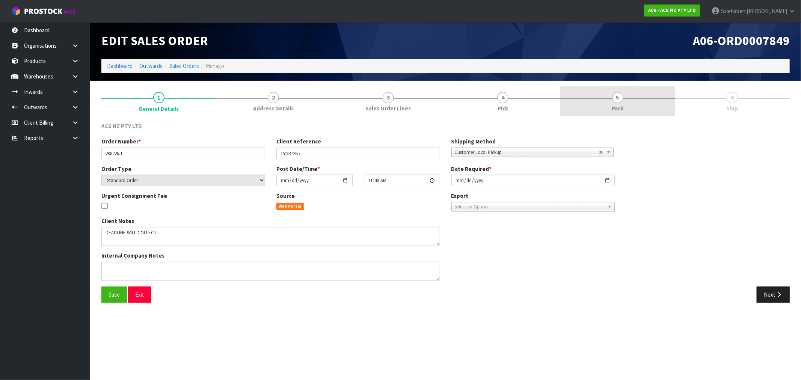
click at [617, 105] on span "Pack" at bounding box center [617, 108] width 12 height 8
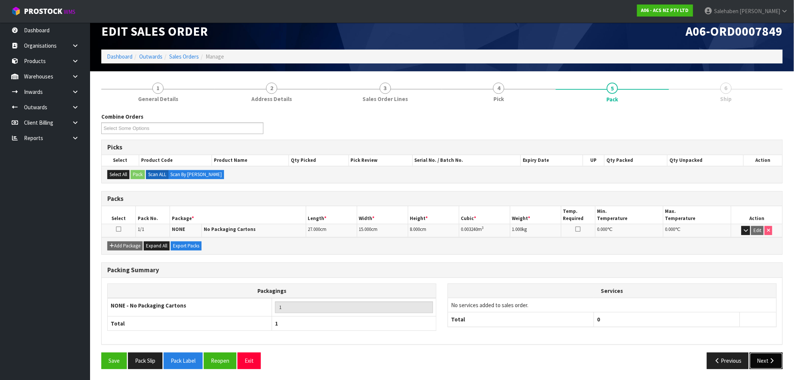
click at [767, 364] on button "Next" at bounding box center [766, 360] width 33 height 16
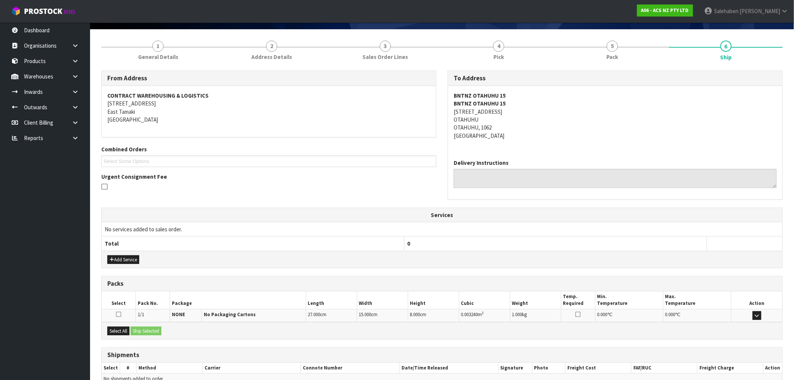
scroll to position [92, 0]
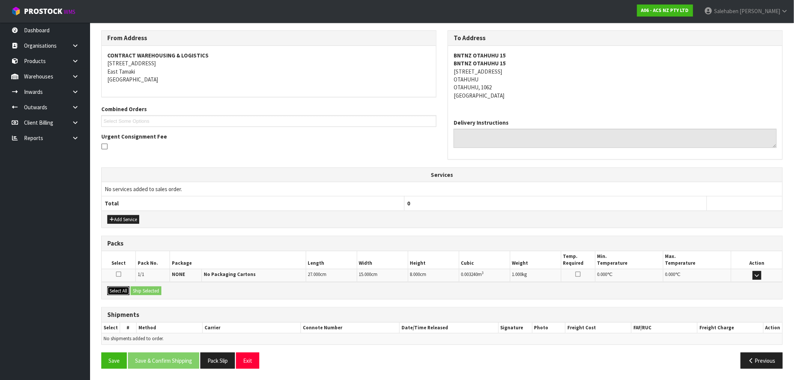
click at [119, 290] on button "Select All" at bounding box center [118, 290] width 22 height 9
click at [144, 289] on button "Ship Selected" at bounding box center [146, 290] width 31 height 9
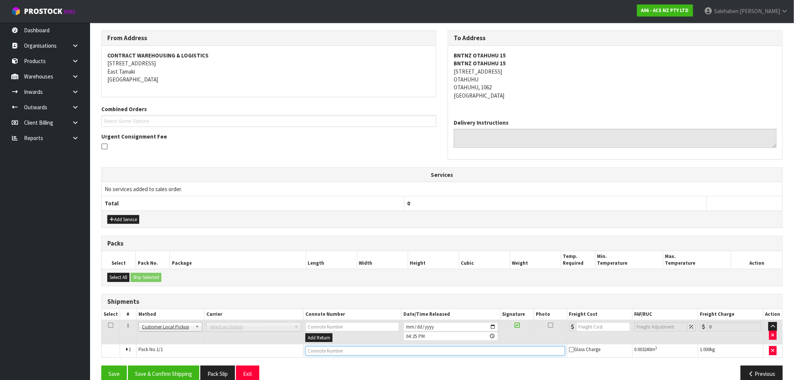
click at [350, 355] on input "text" at bounding box center [436, 350] width 260 height 9
type input "CUSTOMER COLLECTED"
click at [175, 372] on button "Save & Confirm Shipping" at bounding box center [163, 374] width 71 height 16
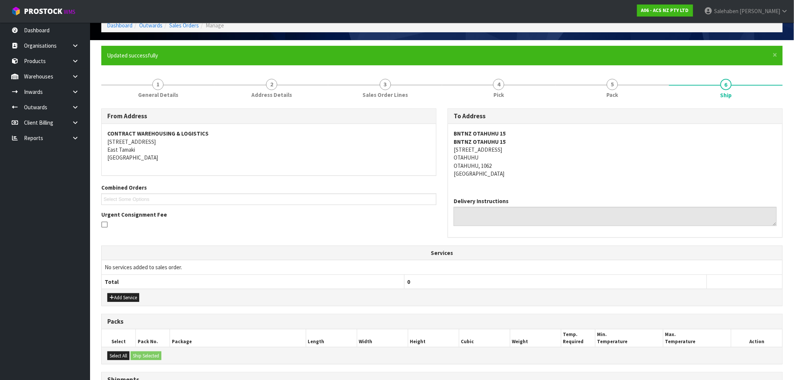
scroll to position [113, 0]
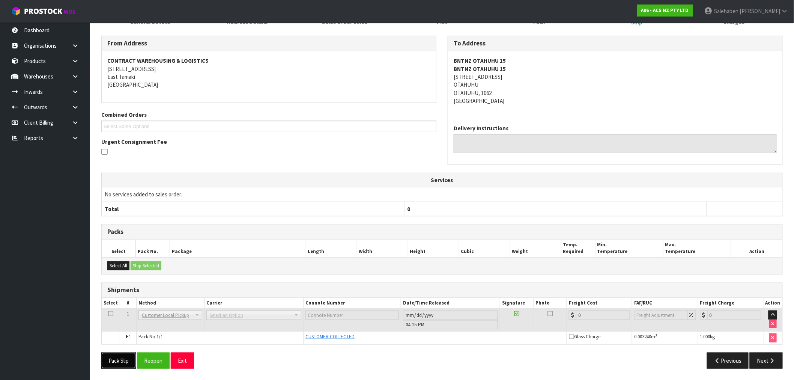
click at [105, 357] on button "Pack Slip" at bounding box center [118, 360] width 35 height 16
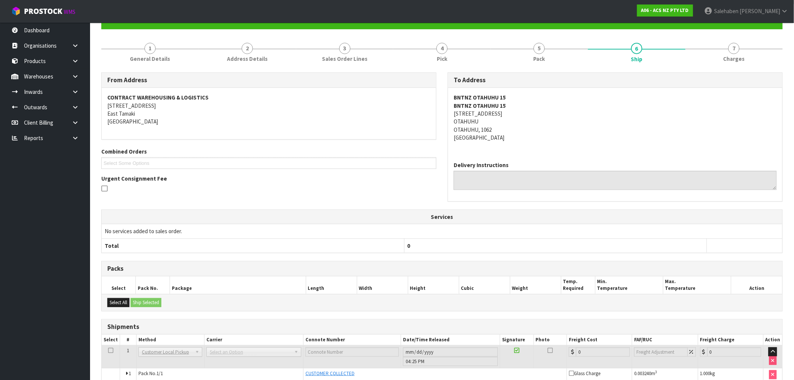
scroll to position [0, 0]
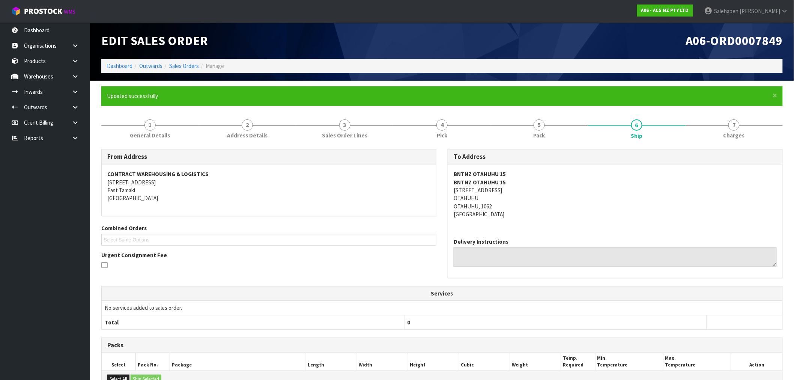
click at [119, 73] on div "Edit Sales Order A06-ORD0007849 Dashboard Outwards Sales Orders Manage" at bounding box center [442, 52] width 693 height 58
click at [116, 66] on link "Dashboard" at bounding box center [120, 65] width 26 height 7
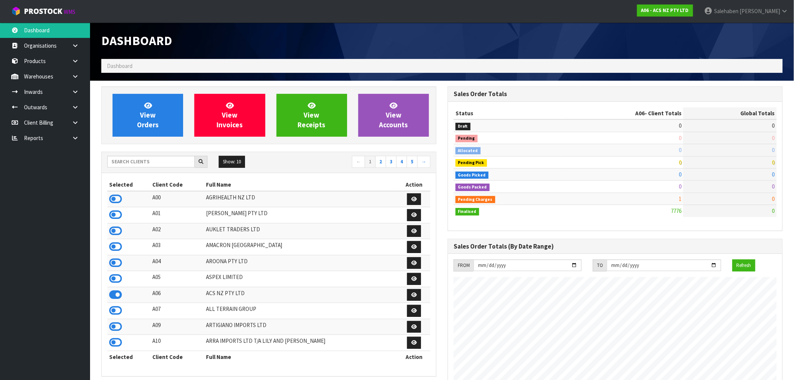
scroll to position [569, 346]
click at [172, 162] on input "text" at bounding box center [150, 162] width 87 height 12
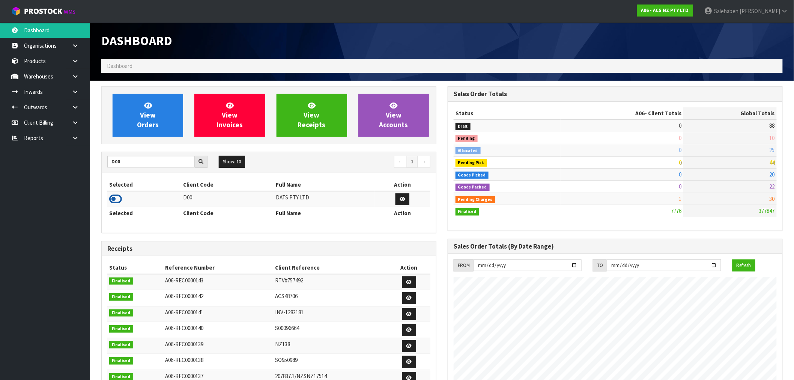
click at [114, 202] on icon at bounding box center [115, 198] width 13 height 11
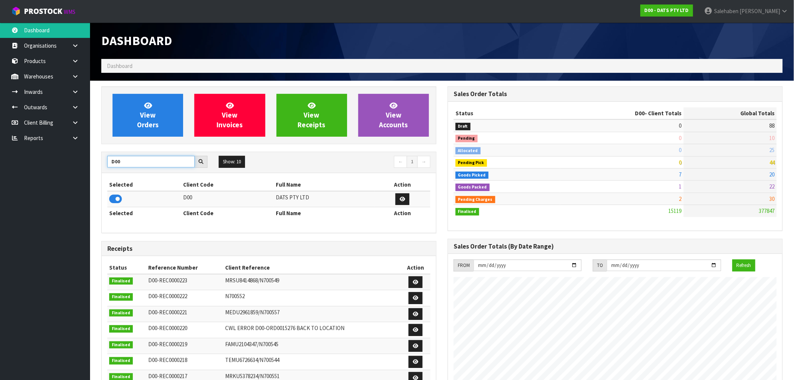
drag, startPoint x: 126, startPoint y: 163, endPoint x: 39, endPoint y: 169, distance: 87.3
click at [42, 171] on body "Toggle navigation ProStock WMS D00 - DATS PTY LTD [PERSON_NAME] Logout Dashboar…" at bounding box center [397, 190] width 794 height 380
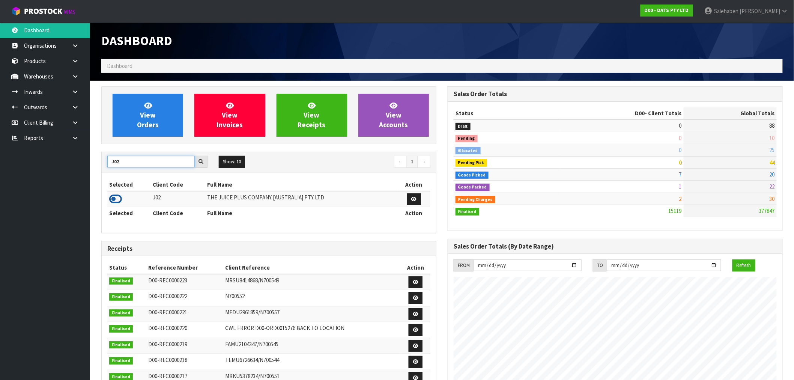
type input "J02"
click at [116, 201] on icon at bounding box center [115, 198] width 13 height 11
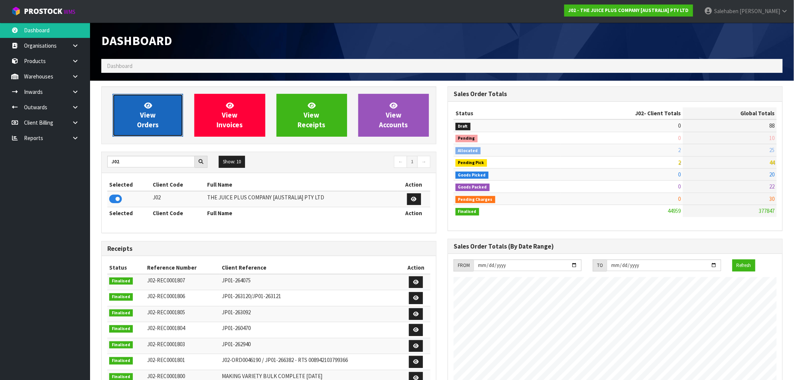
click at [149, 119] on link "View Orders" at bounding box center [148, 115] width 71 height 43
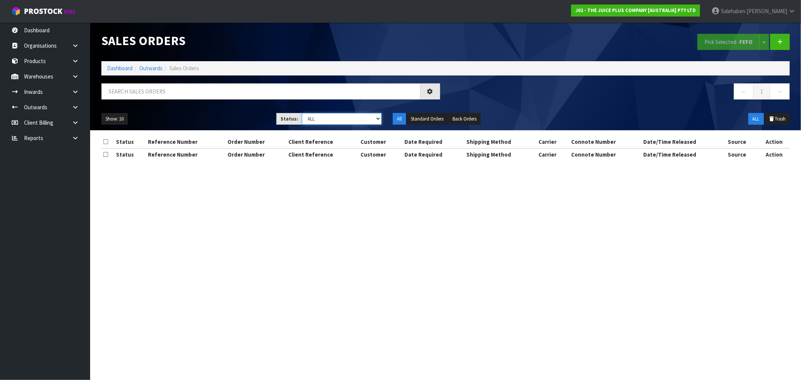
click at [334, 122] on select "Draft Pending Allocated Pending Pick Goods Picked Goods Packed Pending Charges …" at bounding box center [342, 119] width 80 height 12
select select "string:3"
click at [302, 113] on select "Draft Pending Allocated Pending Pick Goods Picked Goods Packed Pending Charges …" at bounding box center [342, 119] width 80 height 12
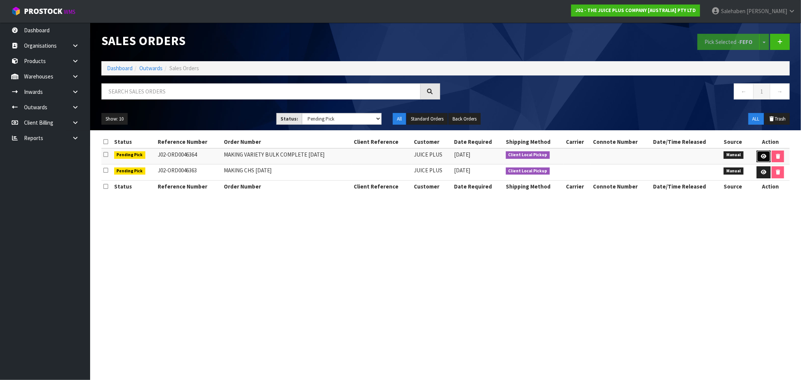
click at [760, 156] on icon at bounding box center [763, 156] width 6 height 5
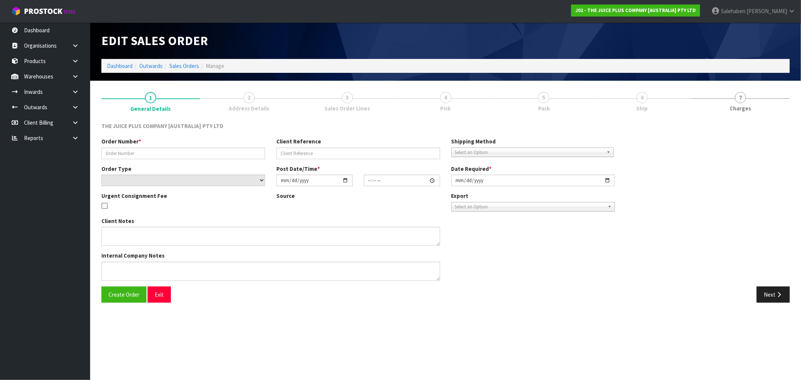
type input "MAKING VARIETY BULK COMPLETE [DATE]"
select select "number:0"
type input "[DATE]"
type input "10:29:00.000"
type input "[DATE]"
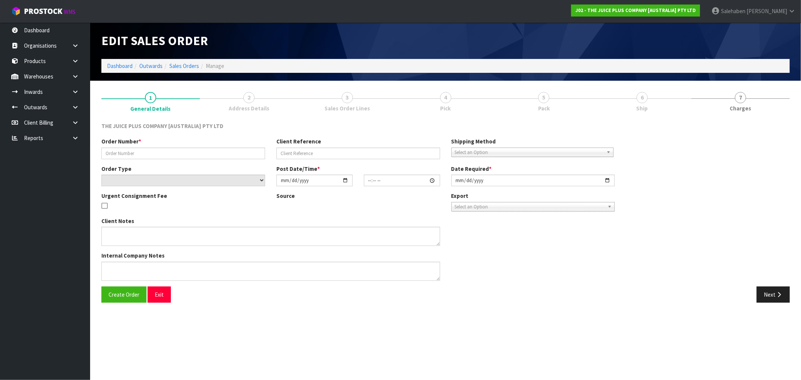
type textarea "2 BAGS OF VANILLA + 2 BAGS OF CHOCOLATE"
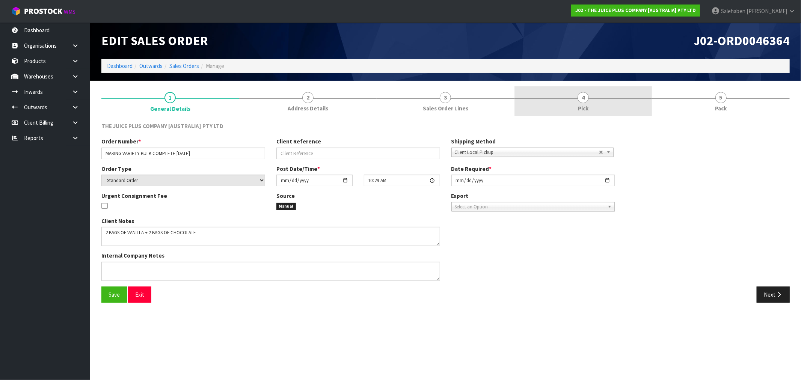
click at [586, 107] on span "Pick" at bounding box center [583, 108] width 11 height 8
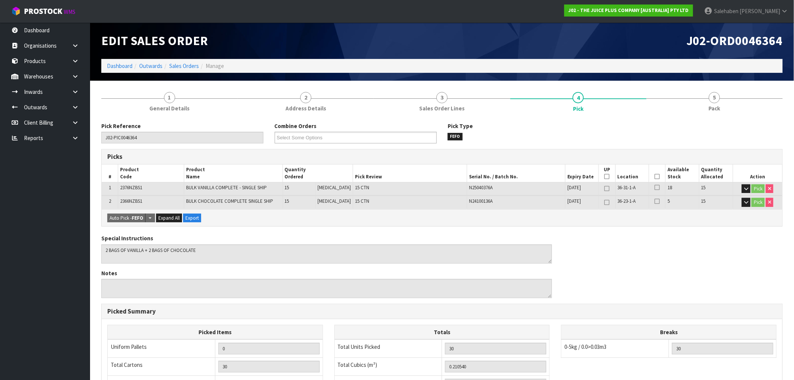
click at [655, 176] on icon at bounding box center [657, 176] width 5 height 0
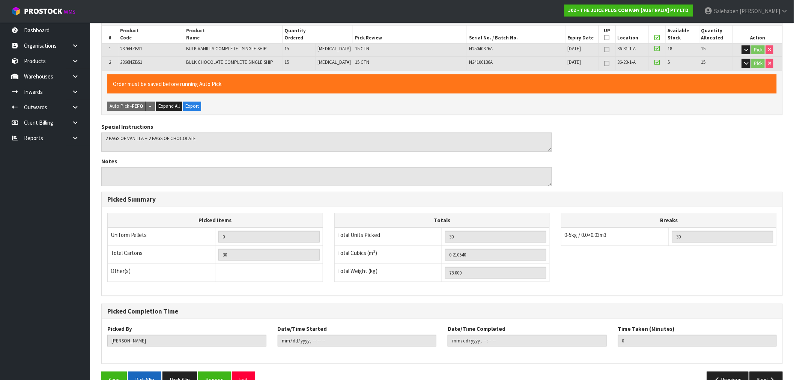
scroll to position [158, 0]
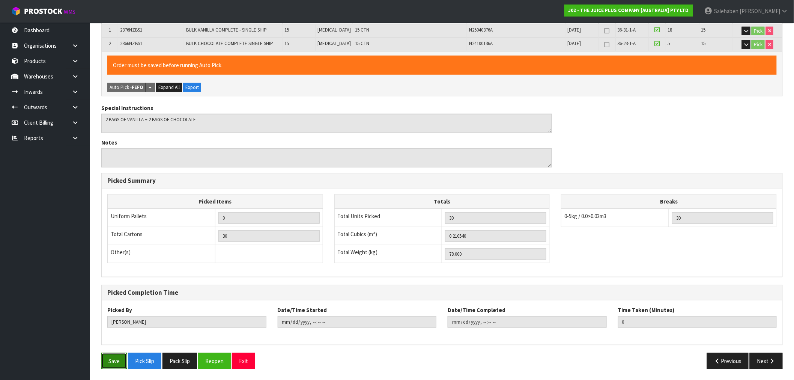
click at [124, 362] on button "Save" at bounding box center [114, 361] width 26 height 16
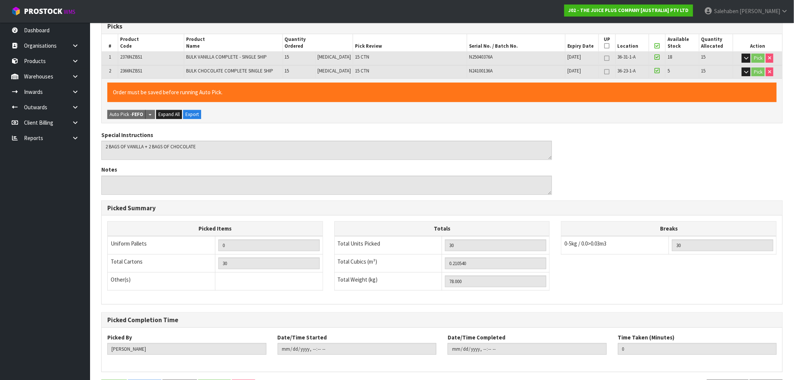
scroll to position [0, 0]
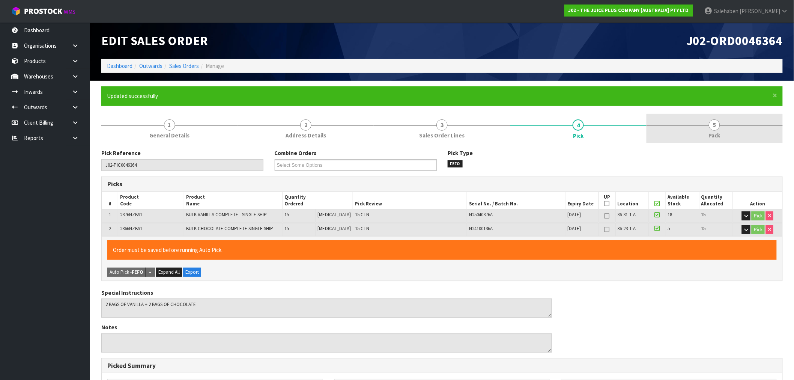
type input "Salehaben Patel"
type input "2025-08-21T16:27"
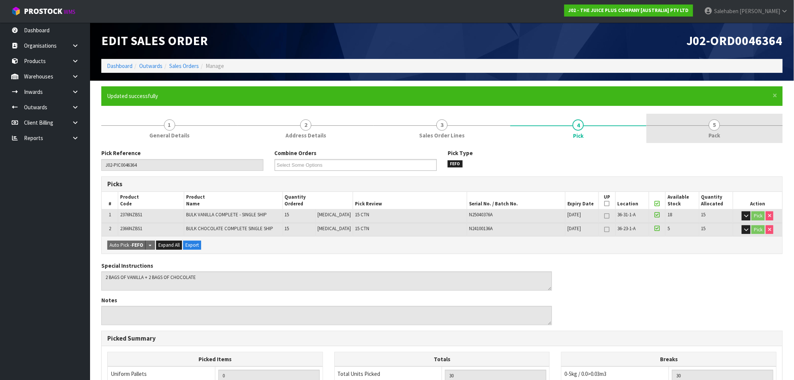
click at [713, 129] on span "5" at bounding box center [714, 124] width 11 height 11
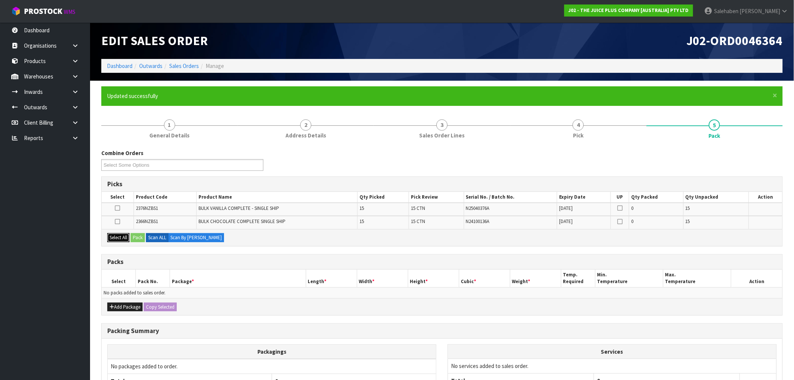
click at [119, 235] on button "Select All" at bounding box center [118, 237] width 22 height 9
click at [137, 236] on button "Pack" at bounding box center [138, 237] width 14 height 9
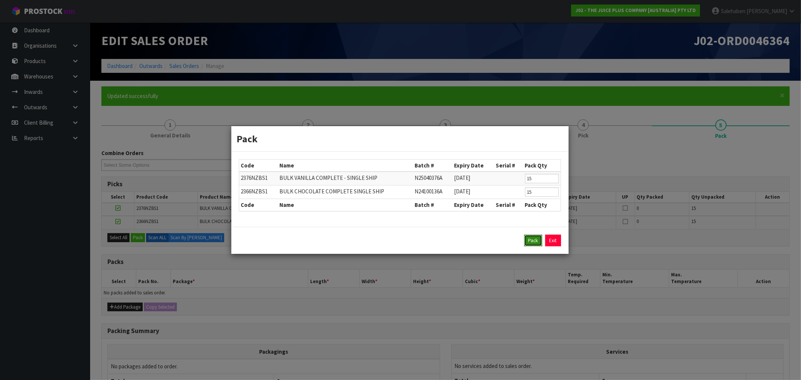
click at [529, 241] on button "Pack" at bounding box center [533, 241] width 18 height 12
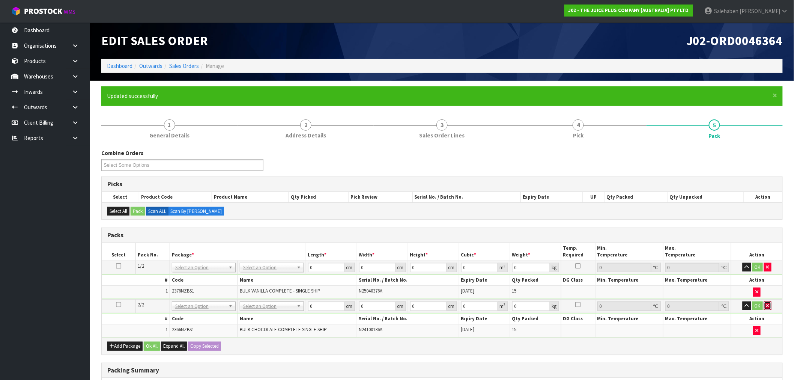
click at [770, 304] on button "button" at bounding box center [768, 305] width 8 height 9
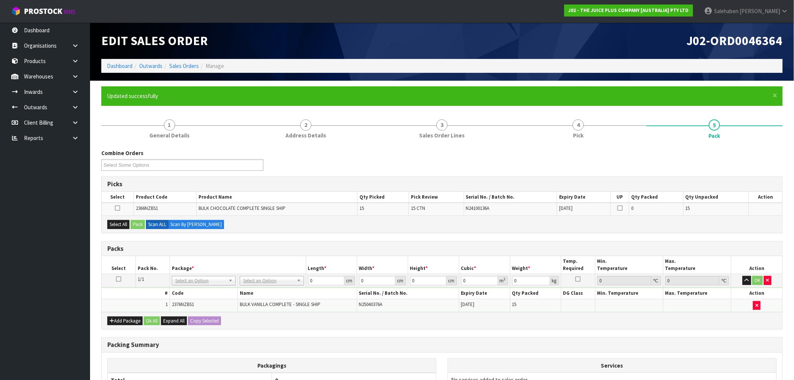
click at [116, 279] on icon at bounding box center [118, 279] width 5 height 0
click at [119, 228] on div "Select All Pack Scan ALL Scan By Quantity" at bounding box center [442, 223] width 681 height 17
click at [120, 221] on button "Select All" at bounding box center [118, 224] width 22 height 9
click at [145, 223] on button "Pack" at bounding box center [138, 224] width 14 height 9
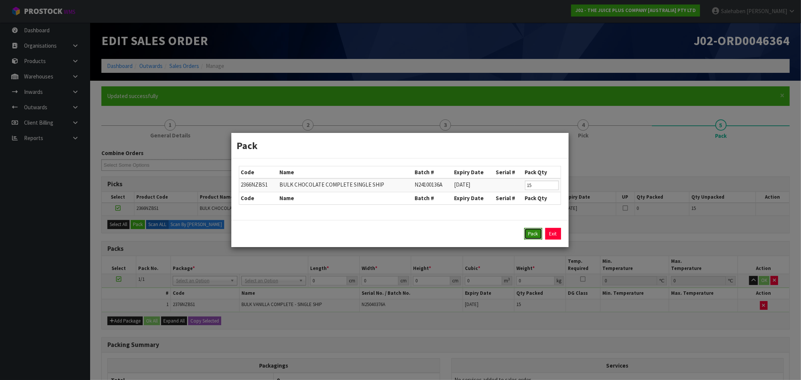
click at [531, 233] on button "Pack" at bounding box center [533, 234] width 18 height 12
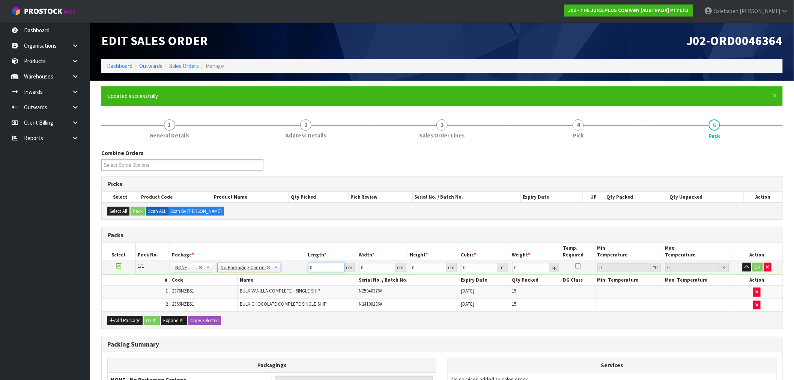
drag, startPoint x: 327, startPoint y: 263, endPoint x: 268, endPoint y: 277, distance: 60.9
click at [272, 277] on tbody "1/1 NONE 007-001 007-002 007-004 007-009 007-013 007-014 007-015 007-017 007-01…" at bounding box center [442, 285] width 681 height 51
type input "3"
type input "50"
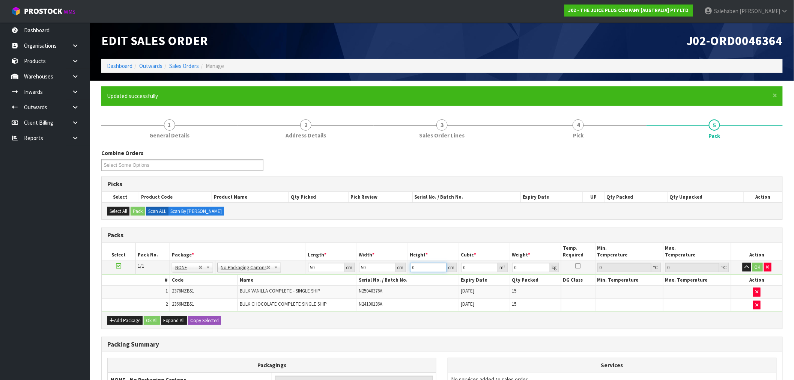
type input "6"
type input "0.015"
type input "60"
type input "0.15"
type input "60"
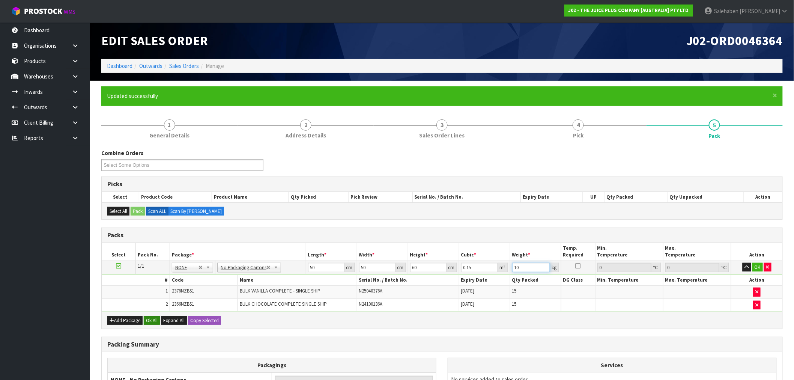
type input "10"
click at [155, 319] on button "Ok All" at bounding box center [152, 320] width 16 height 9
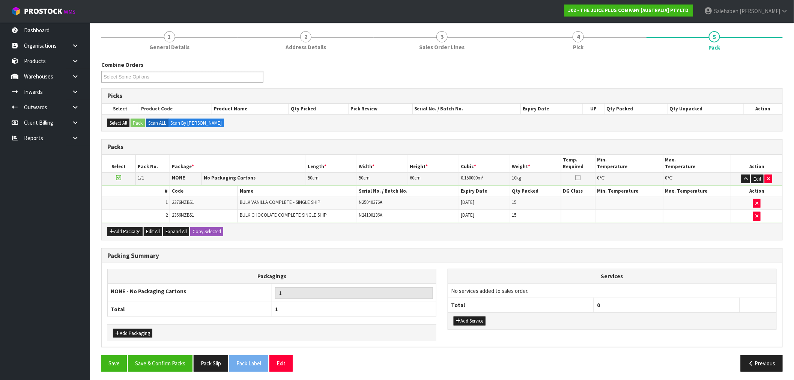
scroll to position [91, 0]
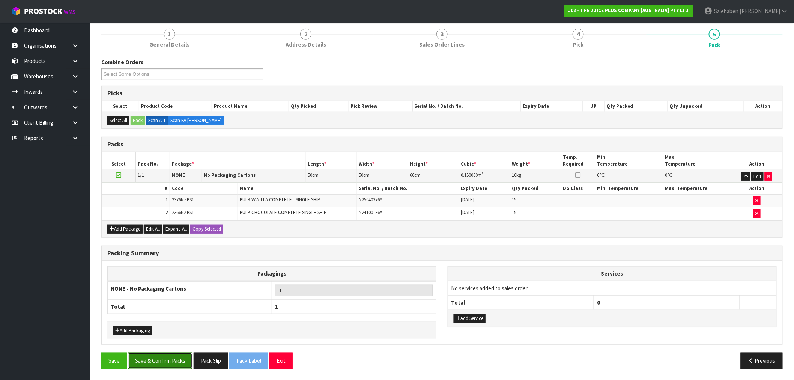
click at [168, 361] on button "Save & Confirm Packs" at bounding box center [160, 360] width 65 height 16
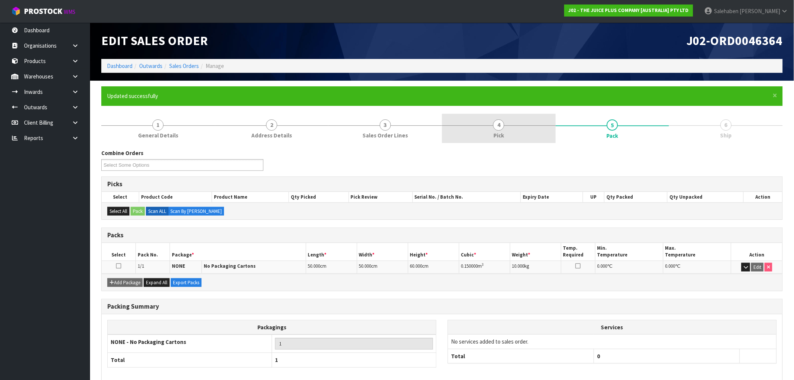
click at [496, 132] on span "Pick" at bounding box center [499, 135] width 11 height 8
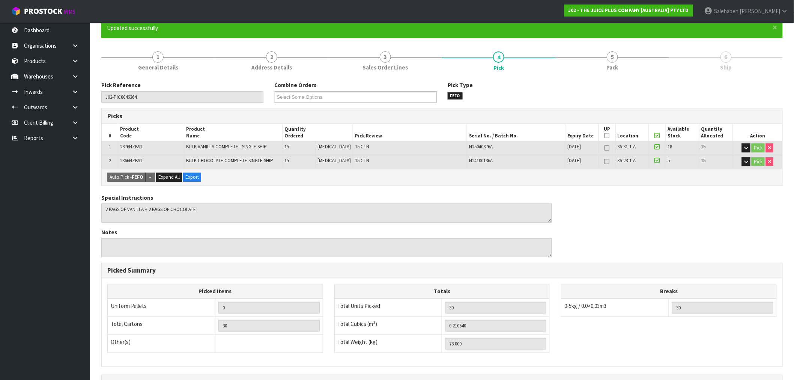
scroll to position [158, 0]
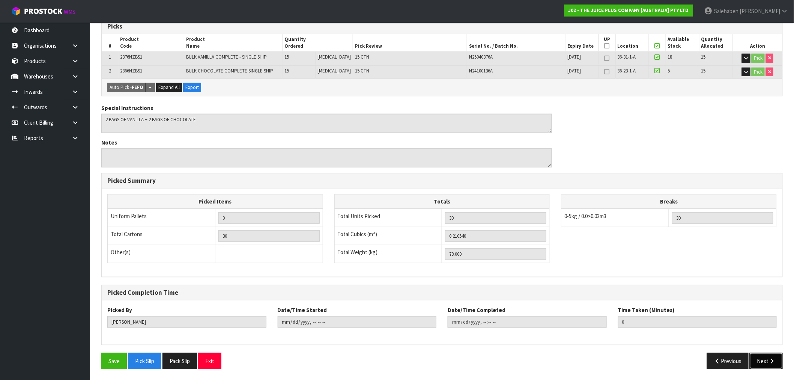
click at [769, 359] on icon "button" at bounding box center [772, 361] width 7 height 6
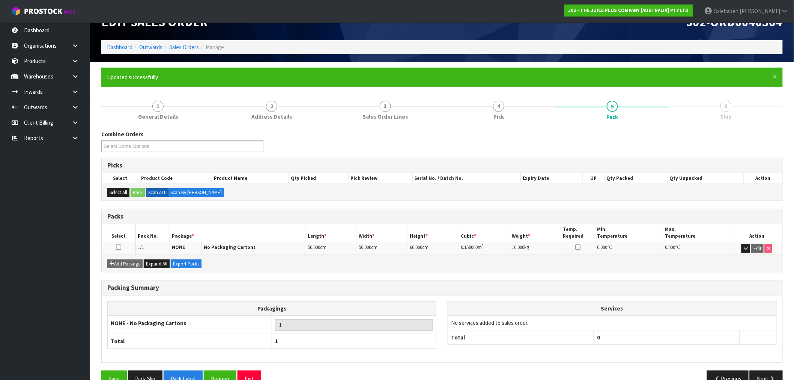
scroll to position [36, 0]
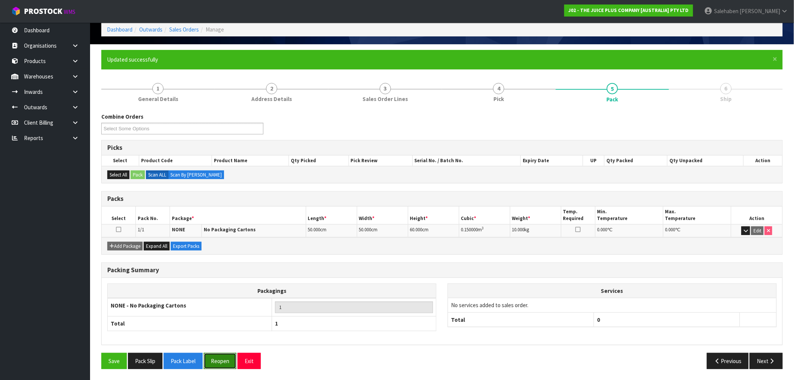
drag, startPoint x: 230, startPoint y: 358, endPoint x: 226, endPoint y: 359, distance: 4.6
click at [227, 360] on button "Reopen" at bounding box center [220, 361] width 33 height 16
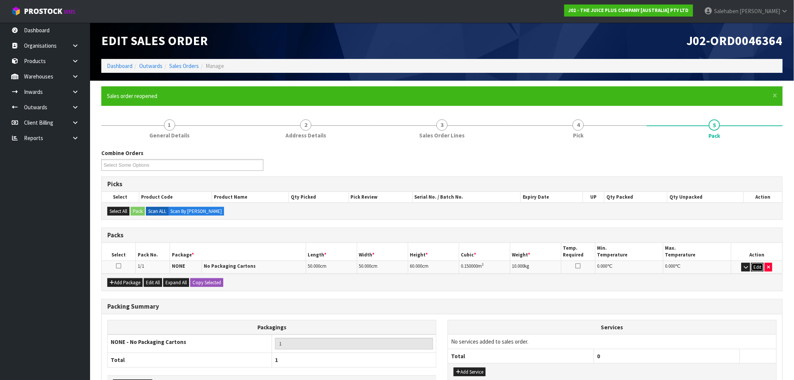
click at [759, 265] on button "Edit" at bounding box center [757, 267] width 12 height 9
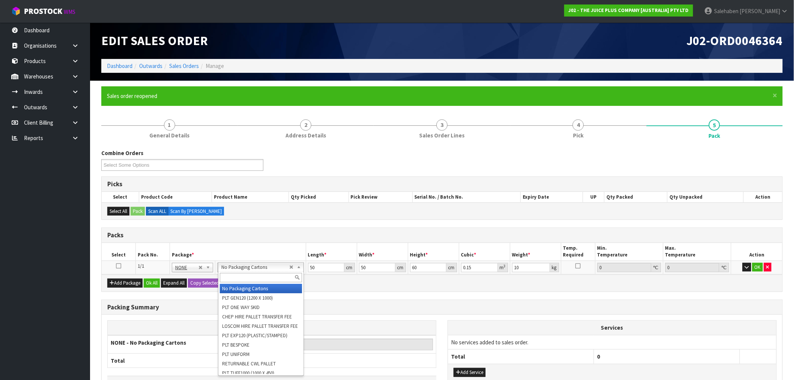
click at [248, 277] on input "text" at bounding box center [261, 277] width 82 height 9
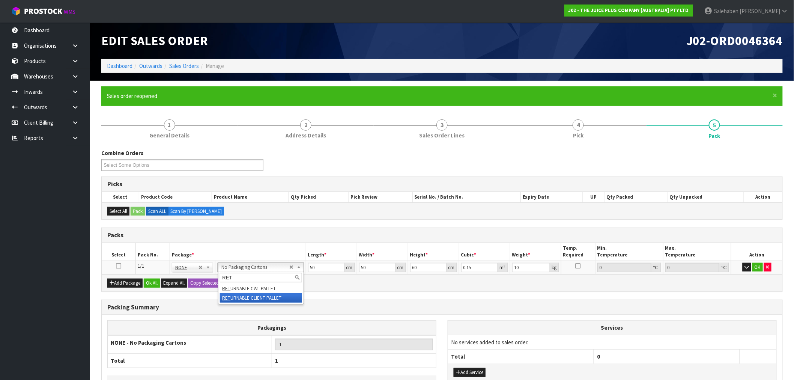
type input "RET"
type input "0"
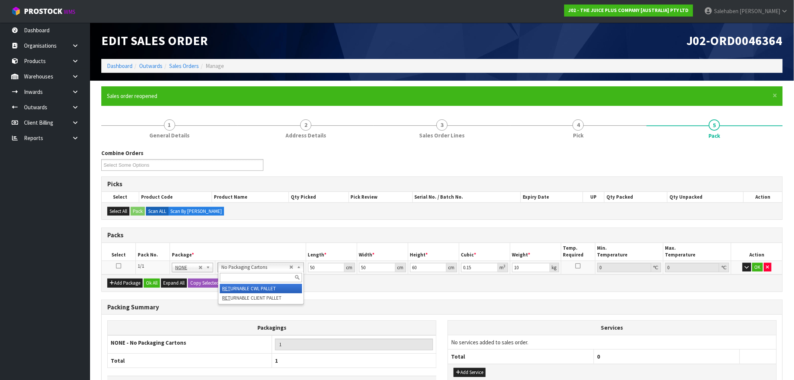
type input "78"
drag, startPoint x: 316, startPoint y: 266, endPoint x: 276, endPoint y: 280, distance: 42.1
click at [294, 274] on div "Packs Select Pack No. Package * Length * Width * Height * Cubic * Weight * Temp…" at bounding box center [442, 259] width 682 height 64
type input "120"
type input "100"
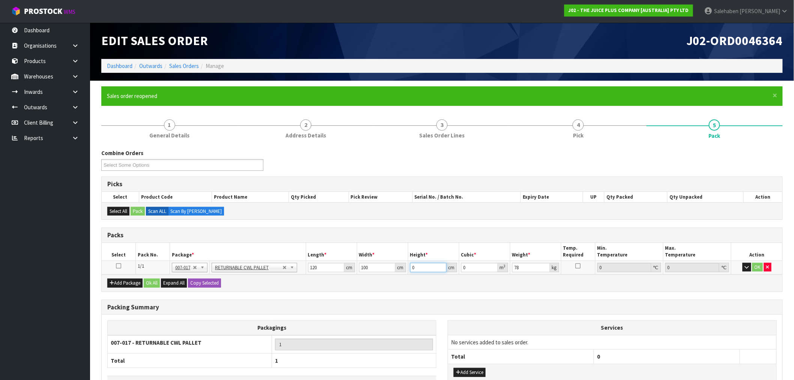
type input "1"
type input "0.012"
type input "12"
type input "0.144"
type input "120"
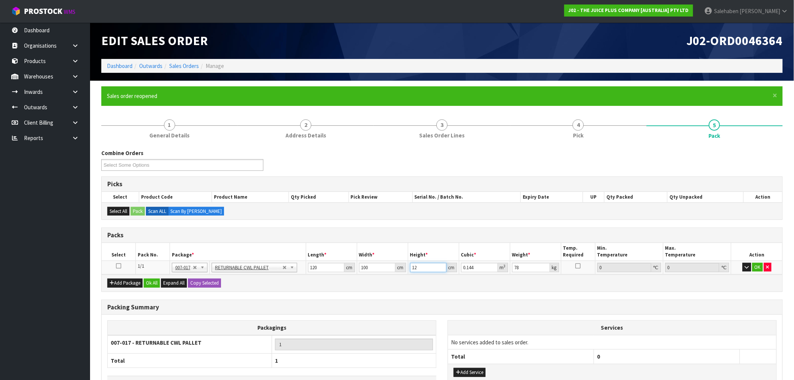
type input "1.44"
type input "120"
click at [151, 280] on button "Ok All" at bounding box center [152, 282] width 16 height 9
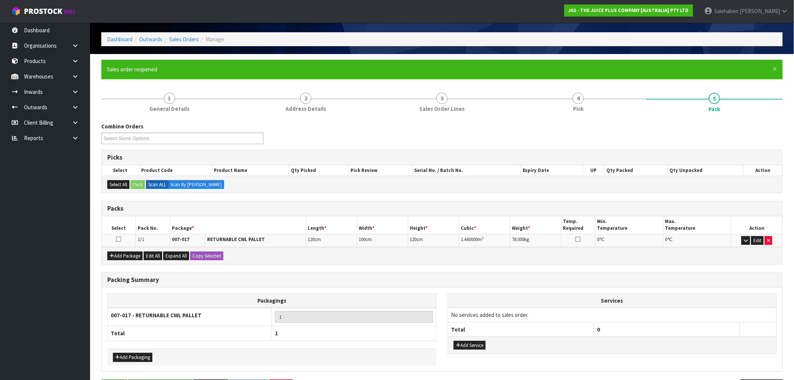
scroll to position [53, 0]
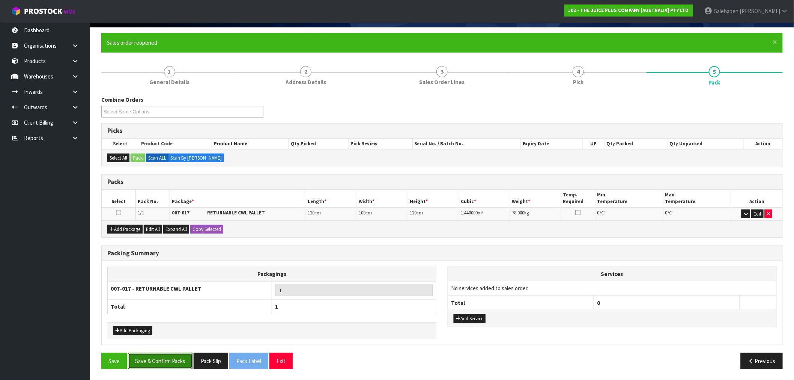
click at [171, 362] on button "Save & Confirm Packs" at bounding box center [160, 361] width 65 height 16
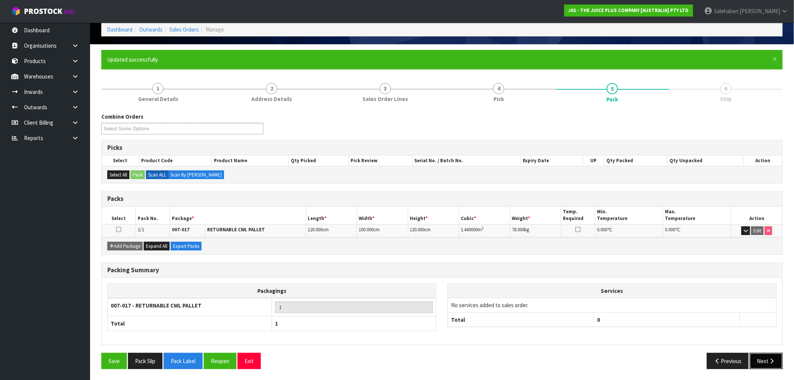
click at [769, 359] on icon "button" at bounding box center [772, 361] width 7 height 6
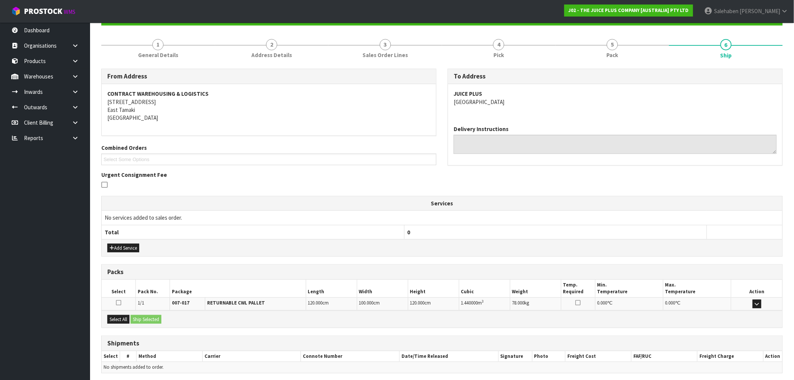
scroll to position [109, 0]
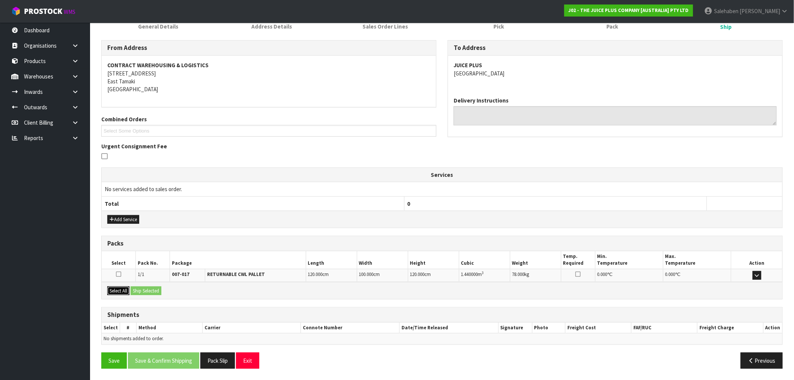
drag, startPoint x: 117, startPoint y: 289, endPoint x: 132, endPoint y: 292, distance: 15.3
click at [118, 289] on button "Select All" at bounding box center [118, 290] width 22 height 9
click at [143, 291] on button "Ship Selected" at bounding box center [146, 290] width 31 height 9
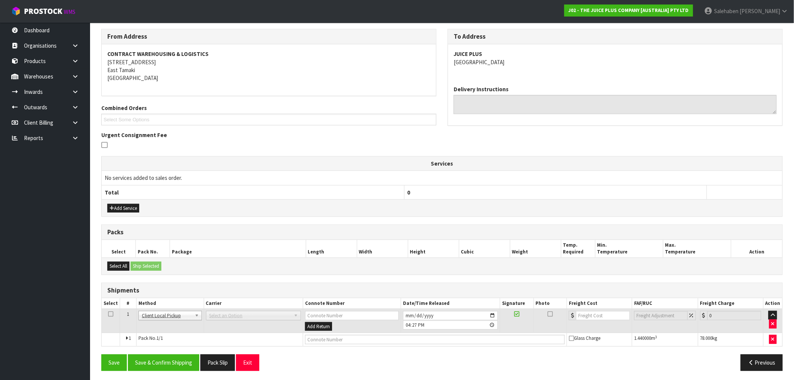
scroll to position [122, 0]
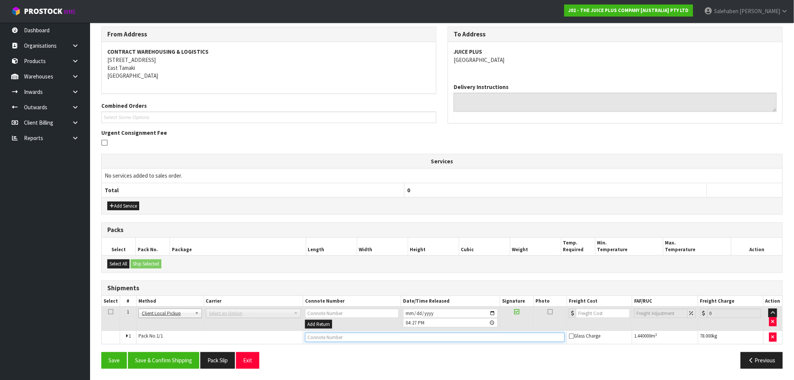
click at [317, 339] on input "text" at bounding box center [435, 337] width 260 height 9
type input "GIVEN TO INWARDS FOR REPACKING"
click at [166, 358] on button "Save & Confirm Shipping" at bounding box center [163, 360] width 71 height 16
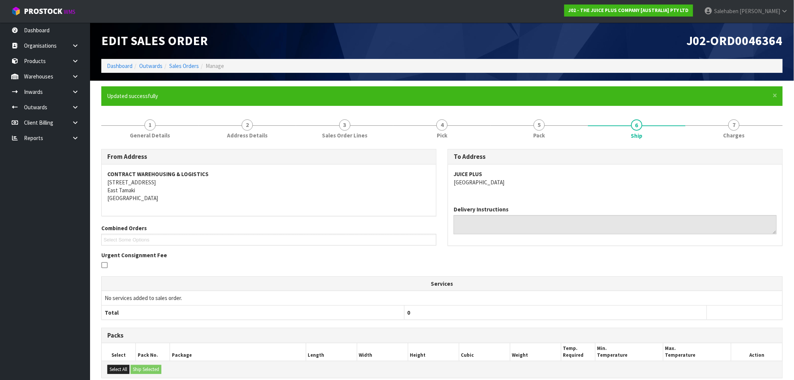
drag, startPoint x: 178, startPoint y: 55, endPoint x: 178, endPoint y: 61, distance: 5.6
click at [178, 59] on div "Edit Sales Order" at bounding box center [269, 41] width 346 height 36
click at [178, 63] on link "Sales Orders" at bounding box center [184, 65] width 30 height 7
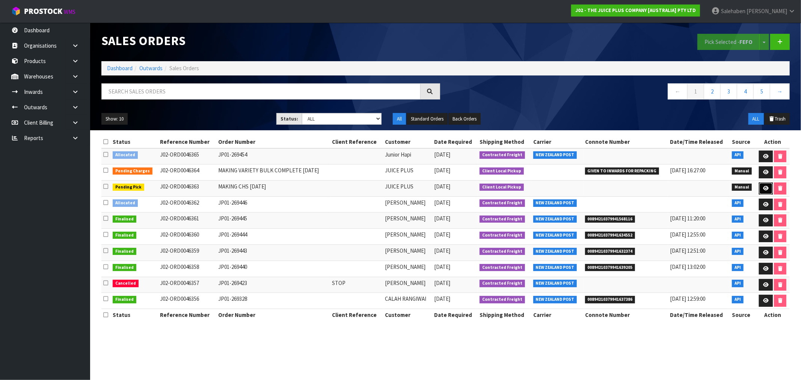
click at [768, 188] on link at bounding box center [766, 188] width 14 height 12
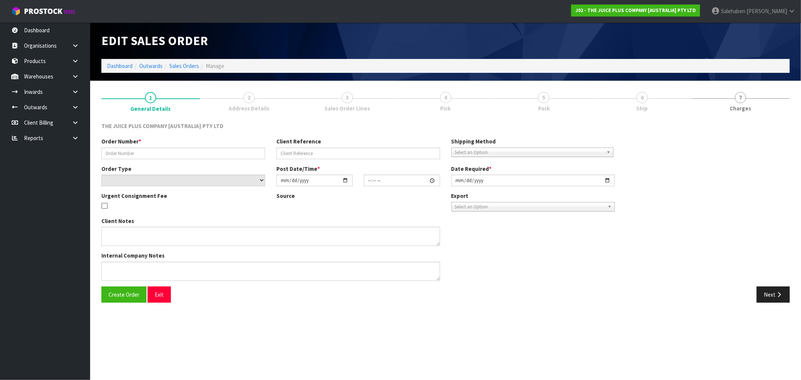
type input "MAKING CHS 21.08.25"
select select "number:0"
type input "[DATE]"
type input "10:25:00.000"
type input "[DATE]"
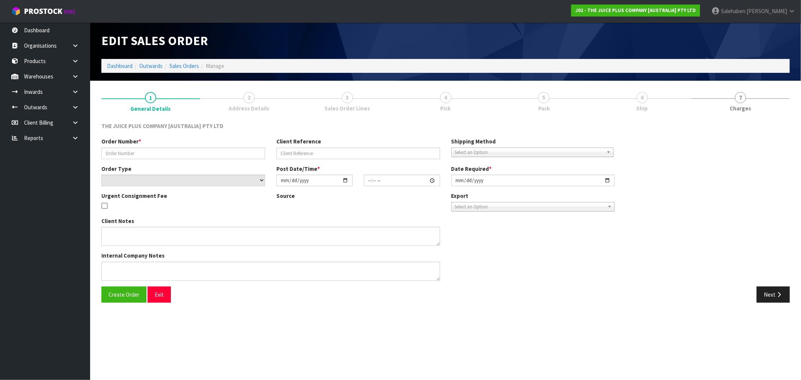
type textarea "INSTRUCTIONS: CHS: FOR THE FRUIT AND VEGETABLE BOTTLES, A LABEL NEEDS TO BE ADD…"
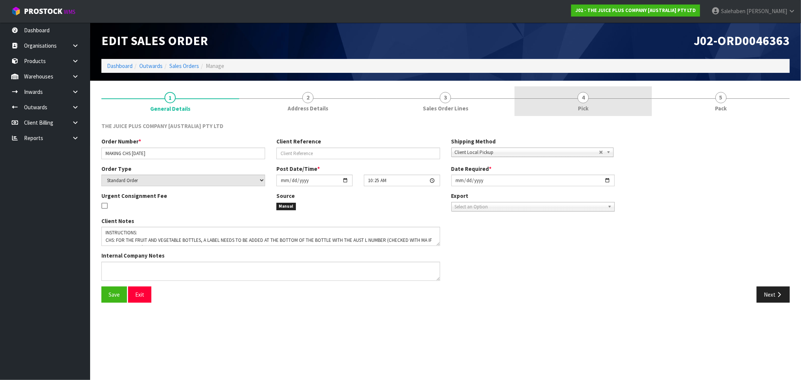
click at [578, 107] on span "Pick" at bounding box center [583, 108] width 11 height 8
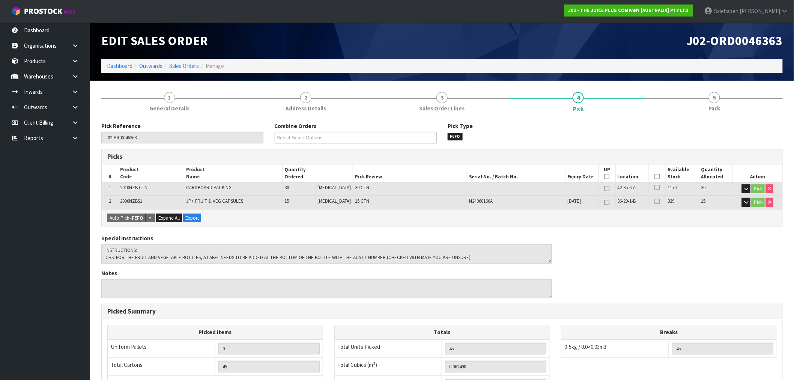
click at [655, 176] on icon at bounding box center [657, 176] width 5 height 0
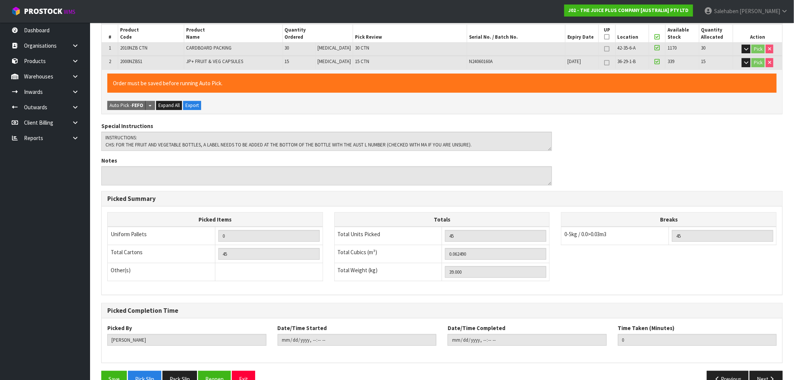
scroll to position [158, 0]
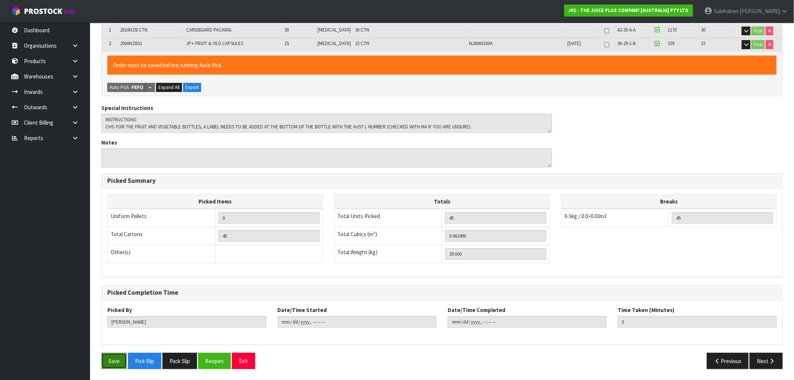
click at [115, 357] on button "Save" at bounding box center [114, 361] width 26 height 16
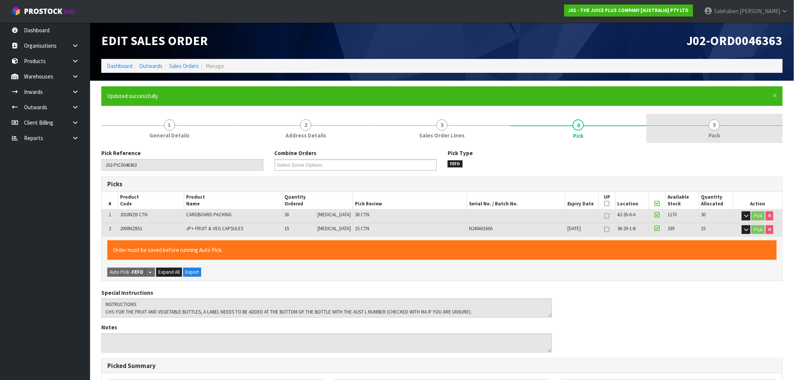
type input "Salehaben Patel"
type input "2025-08-21T16:28:16"
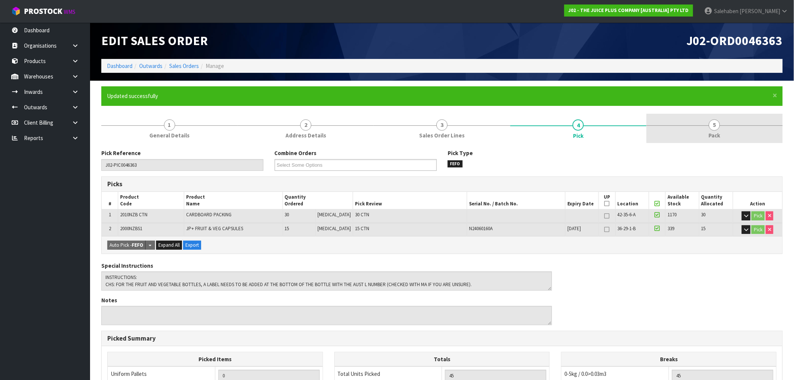
drag, startPoint x: 712, startPoint y: 133, endPoint x: 683, endPoint y: 143, distance: 30.0
click at [711, 133] on span "Pack" at bounding box center [715, 135] width 12 height 8
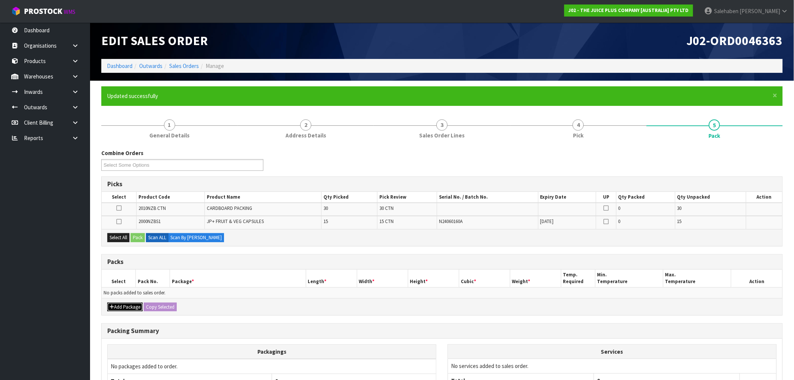
click at [121, 305] on button "Add Package" at bounding box center [124, 307] width 35 height 9
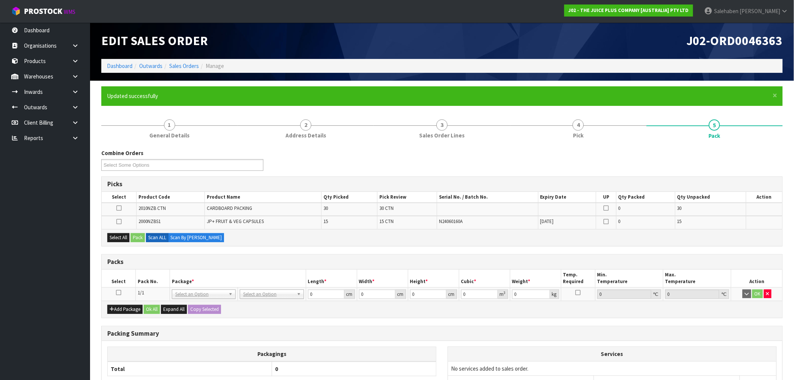
click at [120, 292] on icon at bounding box center [118, 292] width 5 height 0
click at [119, 239] on button "Select All" at bounding box center [118, 237] width 22 height 9
click at [139, 234] on button "Pack" at bounding box center [138, 237] width 14 height 9
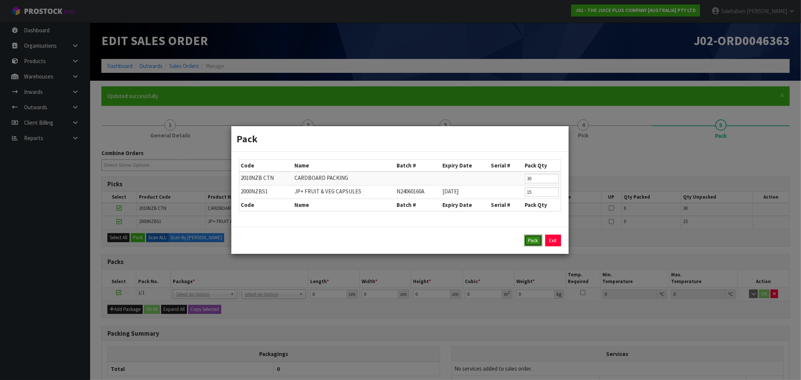
click at [532, 238] on button "Pack" at bounding box center [533, 241] width 18 height 12
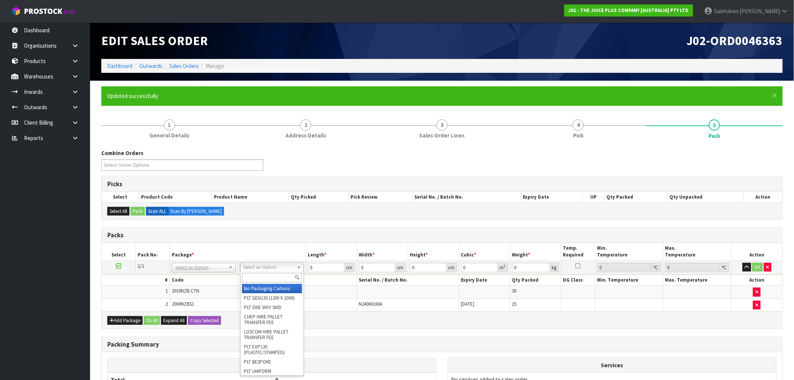
click at [271, 279] on input "text" at bounding box center [272, 277] width 60 height 9
type input "RET"
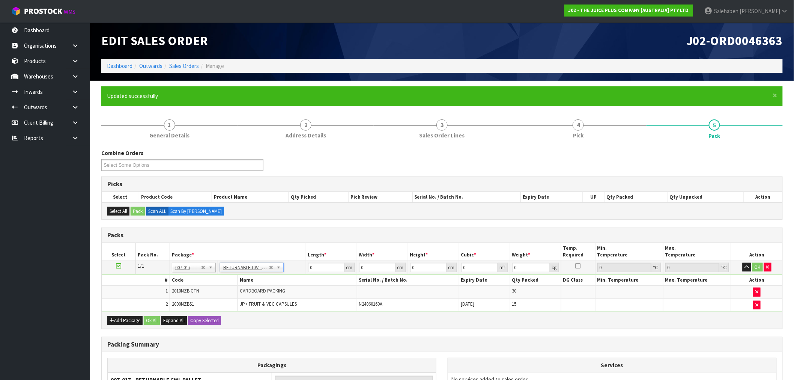
type input "39"
drag, startPoint x: 320, startPoint y: 269, endPoint x: 276, endPoint y: 278, distance: 44.9
click at [276, 278] on tbody "1/1 NONE 007-001 007-002 007-004 007-009 007-013 007-014 007-015 007-017 007-01…" at bounding box center [442, 285] width 681 height 51
type input "120"
type input "100"
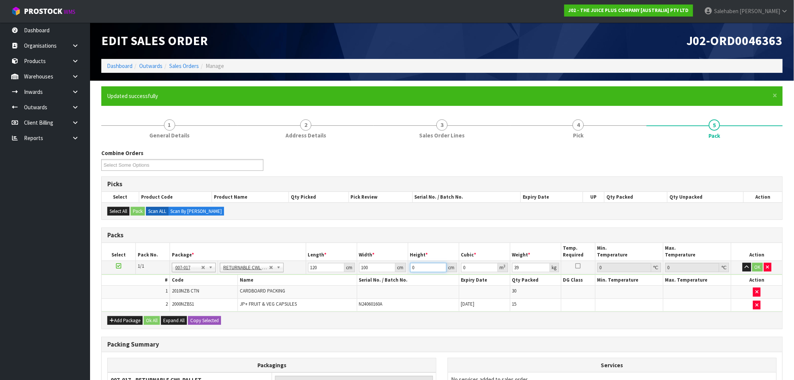
type input "1"
type input "0.012"
type input "12"
type input "0.144"
type input "120"
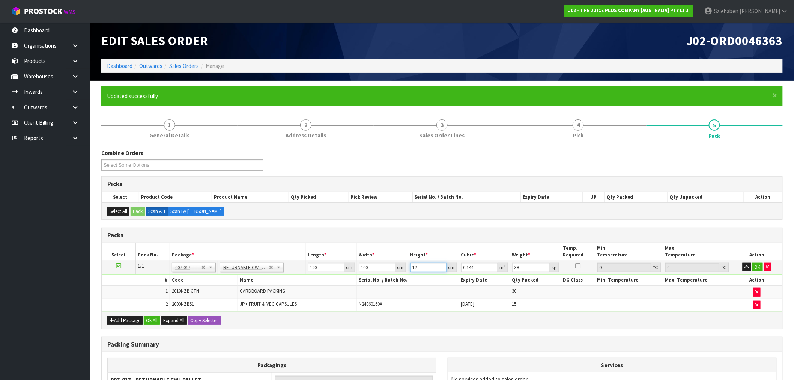
type input "1.44"
type input "120"
type input "55"
click at [151, 319] on button "Ok All" at bounding box center [152, 320] width 16 height 9
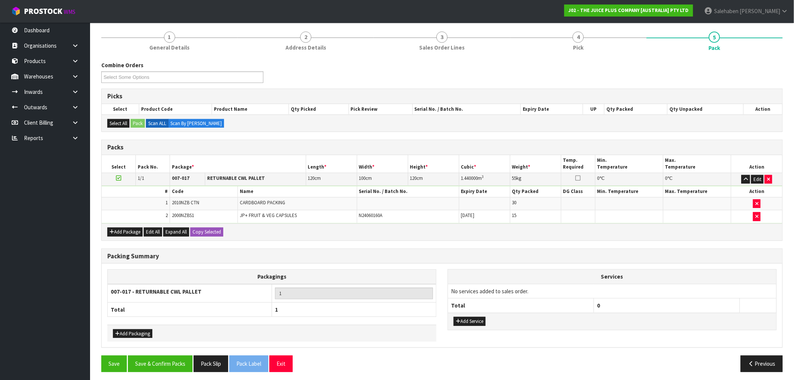
scroll to position [91, 0]
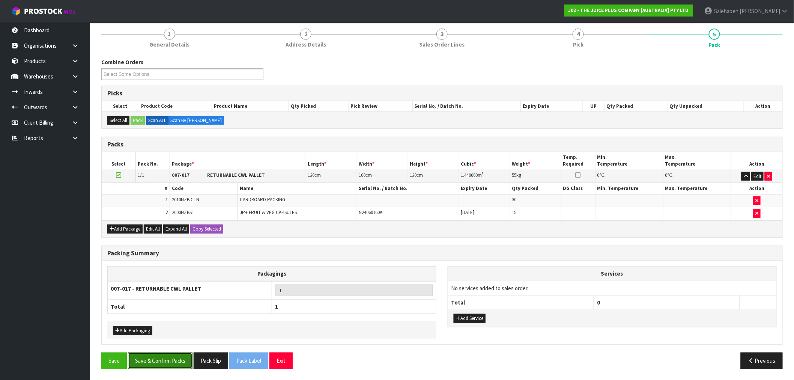
click at [155, 366] on button "Save & Confirm Packs" at bounding box center [160, 360] width 65 height 16
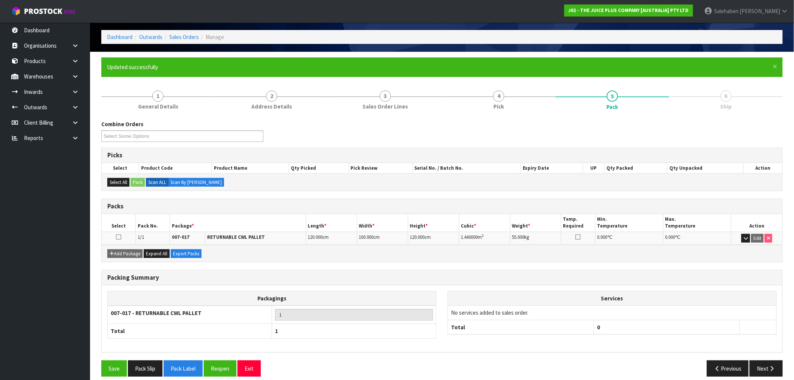
scroll to position [36, 0]
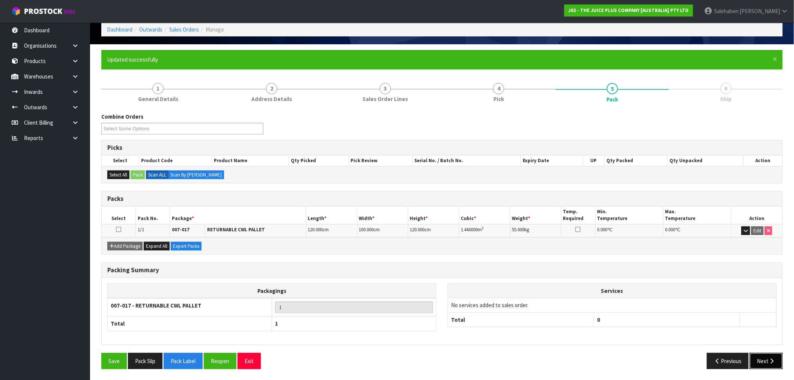
click at [771, 357] on button "Next" at bounding box center [766, 361] width 33 height 16
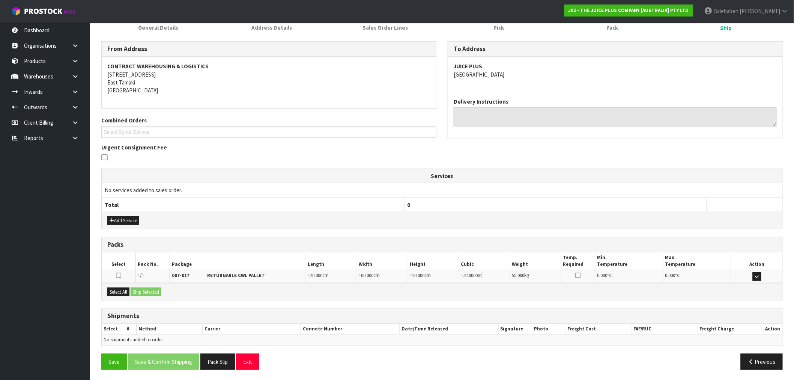
scroll to position [109, 0]
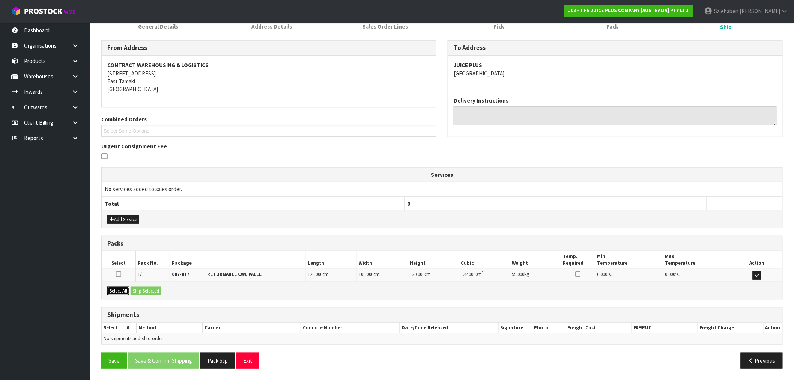
click at [124, 290] on button "Select All" at bounding box center [118, 290] width 22 height 9
click at [140, 292] on button "Ship Selected" at bounding box center [146, 290] width 31 height 9
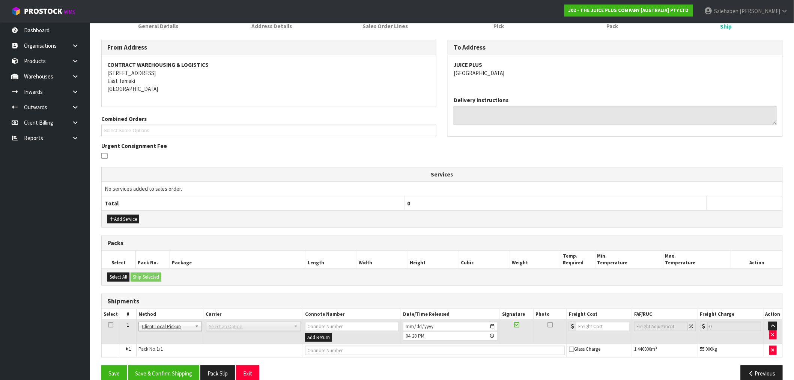
scroll to position [122, 0]
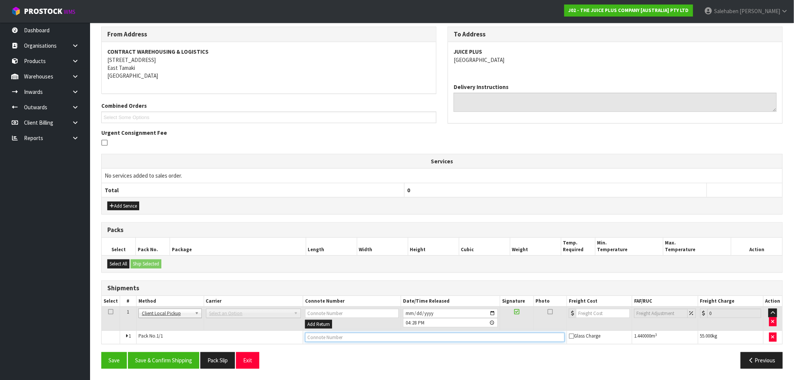
click at [325, 337] on input "text" at bounding box center [435, 337] width 260 height 9
type input "GIVEN TO INWARDS FOR REPACK"
click at [163, 354] on button "Save & Confirm Shipping" at bounding box center [163, 360] width 71 height 16
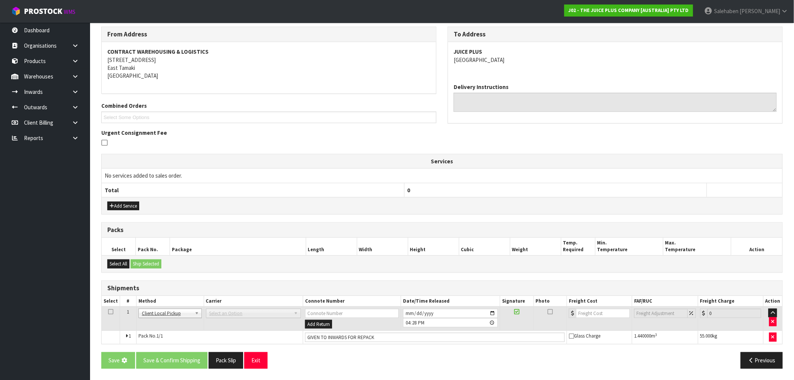
scroll to position [0, 0]
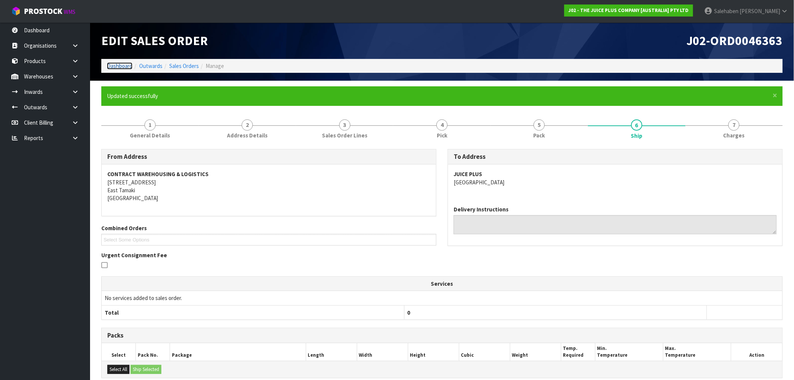
click at [118, 65] on link "Dashboard" at bounding box center [120, 65] width 26 height 7
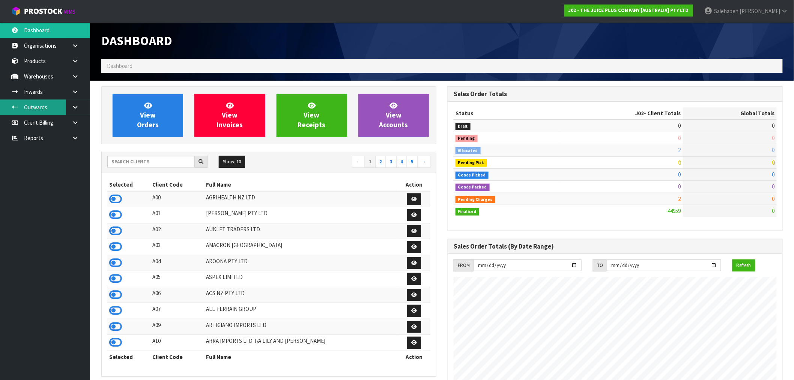
scroll to position [569, 346]
drag, startPoint x: 73, startPoint y: 138, endPoint x: 69, endPoint y: 141, distance: 4.5
click at [73, 138] on icon at bounding box center [75, 138] width 7 height 6
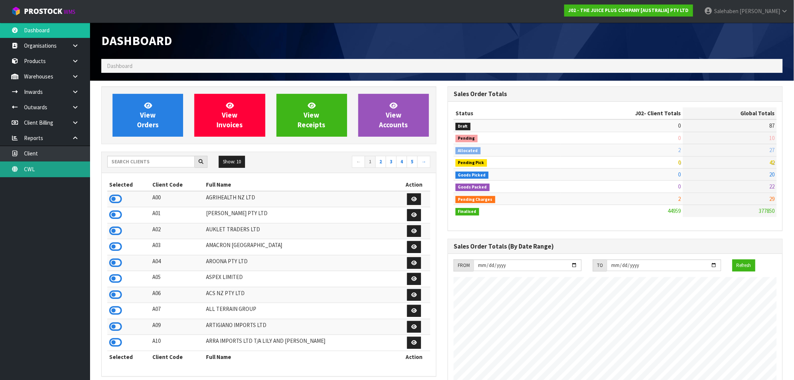
click at [33, 169] on link "CWL" at bounding box center [45, 168] width 90 height 15
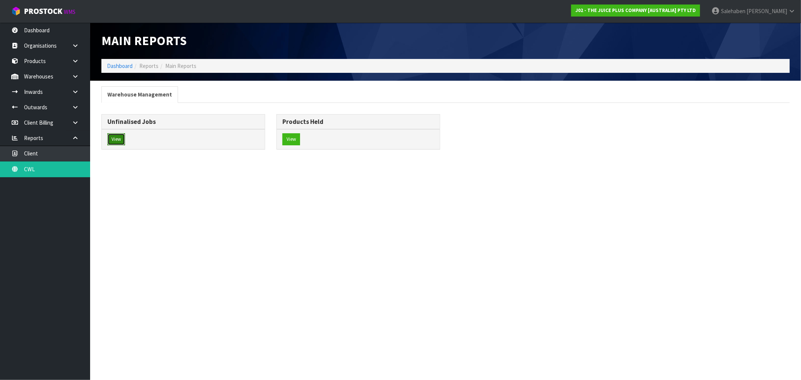
click at [118, 141] on button "View" at bounding box center [116, 139] width 18 height 12
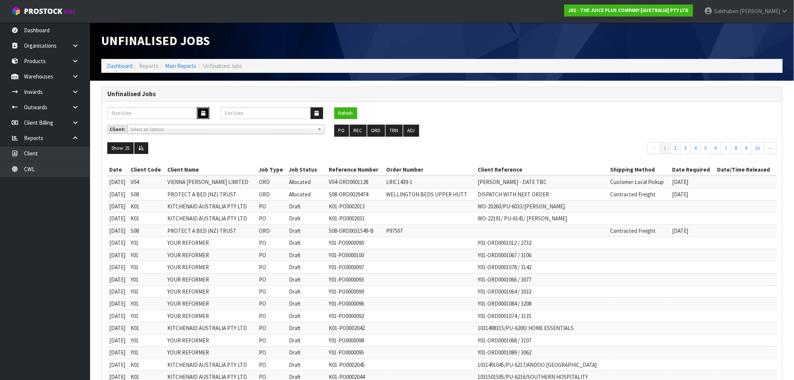
drag, startPoint x: 200, startPoint y: 111, endPoint x: 196, endPoint y: 113, distance: 4.2
click at [200, 111] on button "button" at bounding box center [203, 113] width 12 height 12
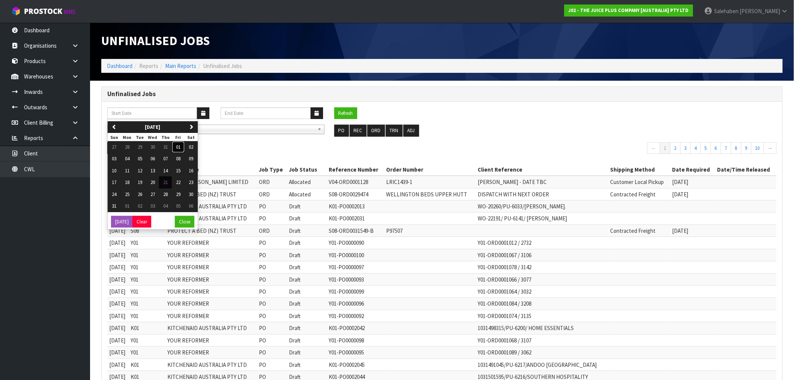
click at [178, 146] on span "01" at bounding box center [178, 147] width 5 height 6
type input "[DATE]"
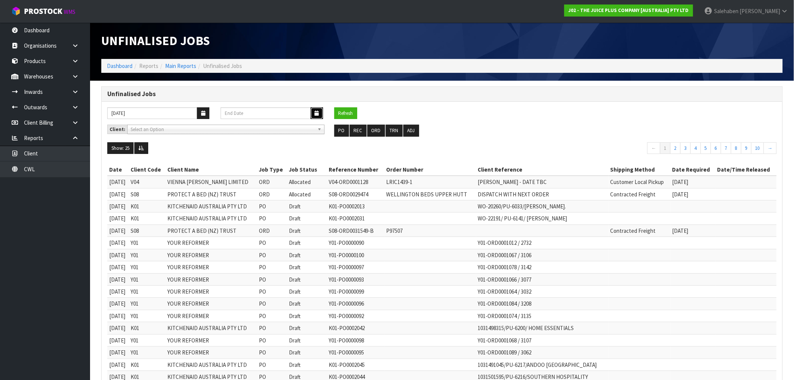
click at [317, 111] on icon "button" at bounding box center [317, 113] width 4 height 5
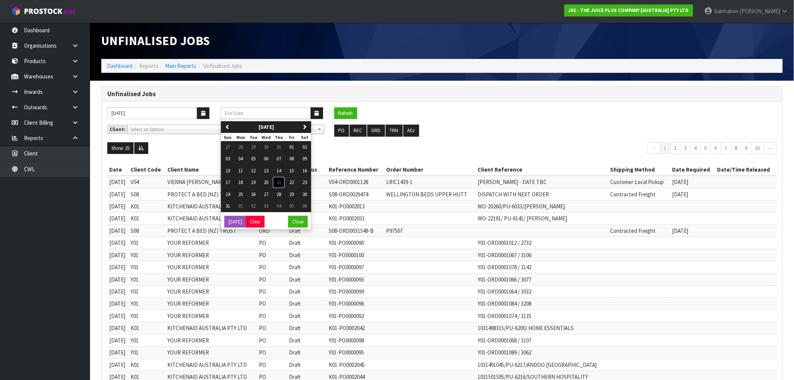
click at [280, 181] on span "21" at bounding box center [279, 182] width 5 height 6
type input "[DATE]"
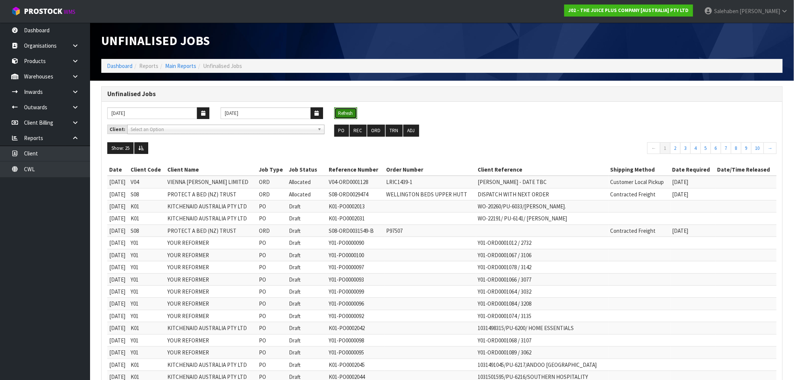
click at [342, 111] on button "Refresh" at bounding box center [345, 113] width 23 height 12
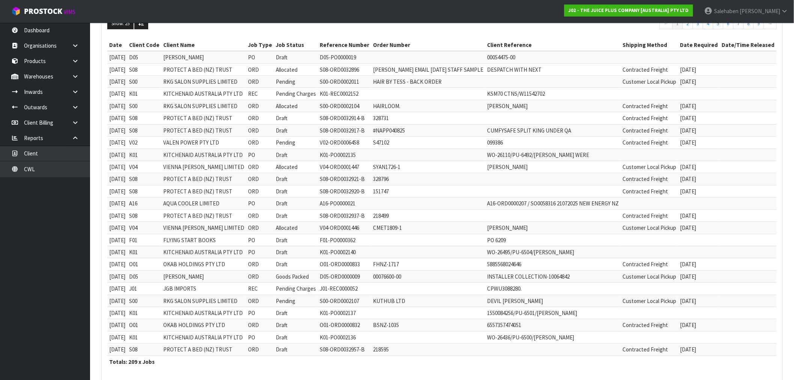
scroll to position [160, 0]
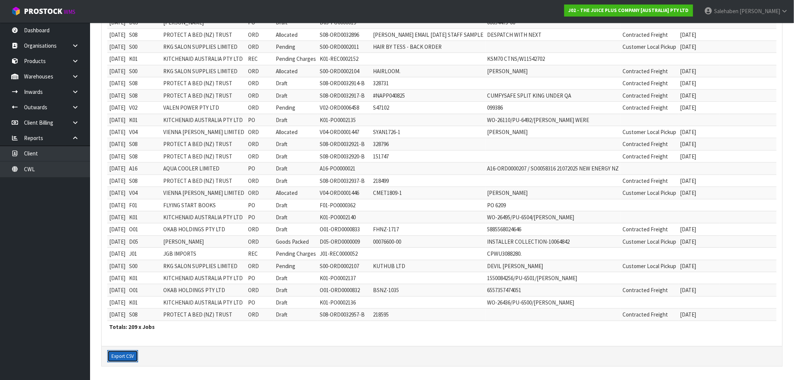
click at [125, 357] on button "Export CSV" at bounding box center [122, 356] width 31 height 12
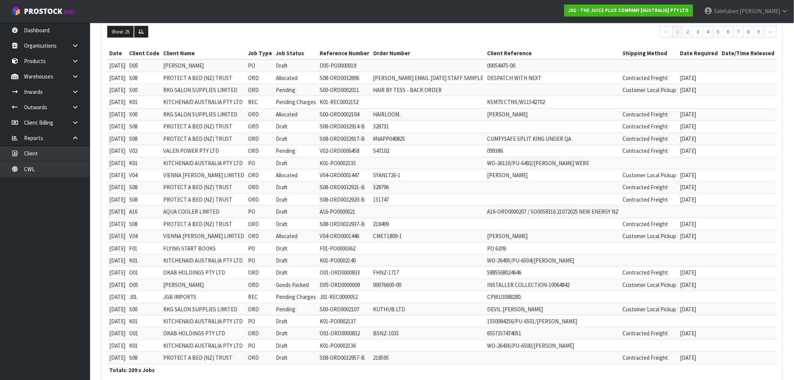
scroll to position [0, 0]
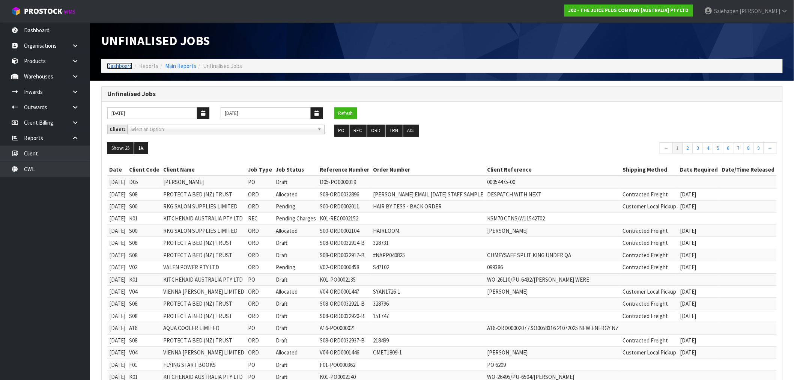
click at [122, 66] on link "Dashboard" at bounding box center [120, 65] width 26 height 7
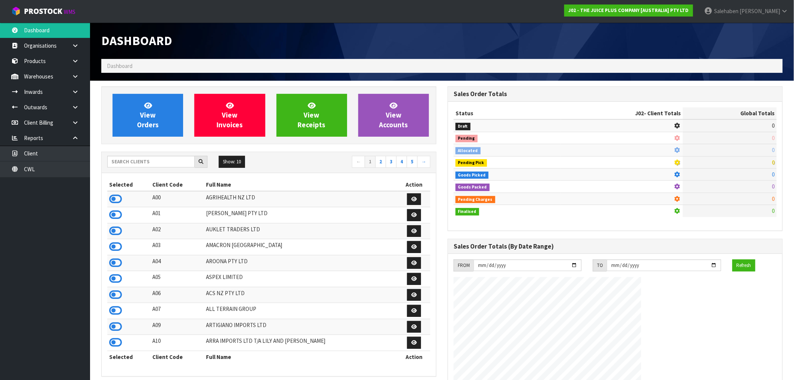
scroll to position [569, 346]
click at [172, 153] on div "Show: 10 5 10 25 50 ← 1 2 3 4 5 →" at bounding box center [269, 162] width 334 height 21
click at [167, 161] on input "text" at bounding box center [150, 162] width 87 height 12
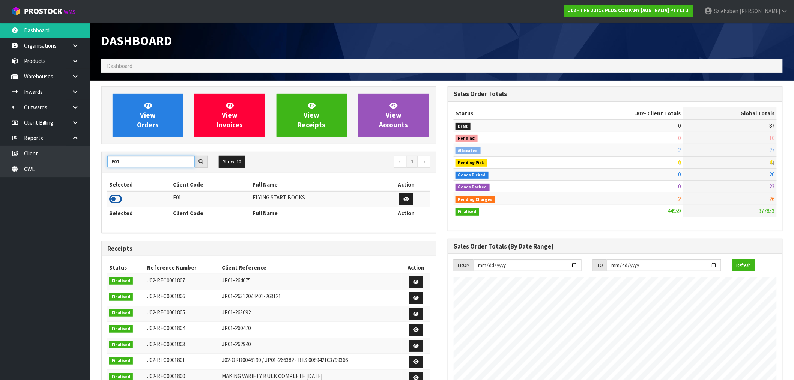
type input "F01"
click at [113, 200] on icon at bounding box center [115, 198] width 13 height 11
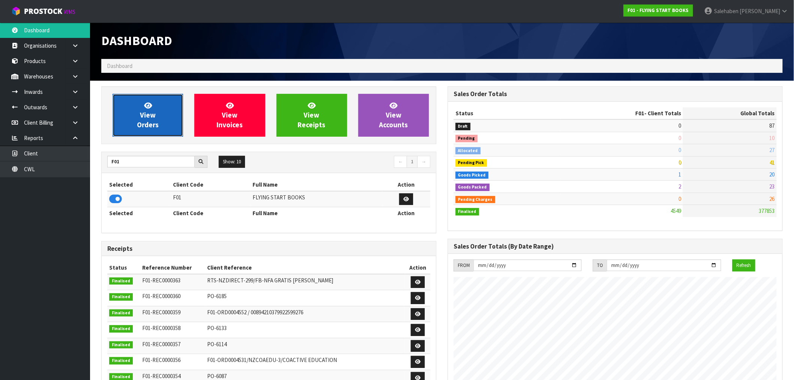
click at [134, 115] on link "View Orders" at bounding box center [148, 115] width 71 height 43
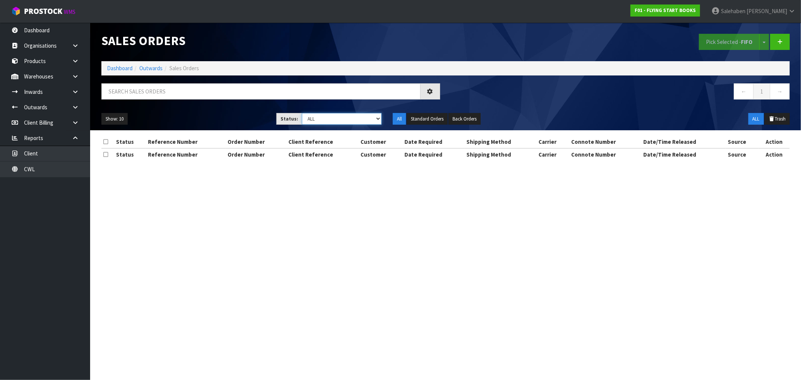
click at [333, 121] on select "Draft Pending Allocated Pending Pick Goods Picked Goods Packed Pending Charges …" at bounding box center [342, 119] width 80 height 12
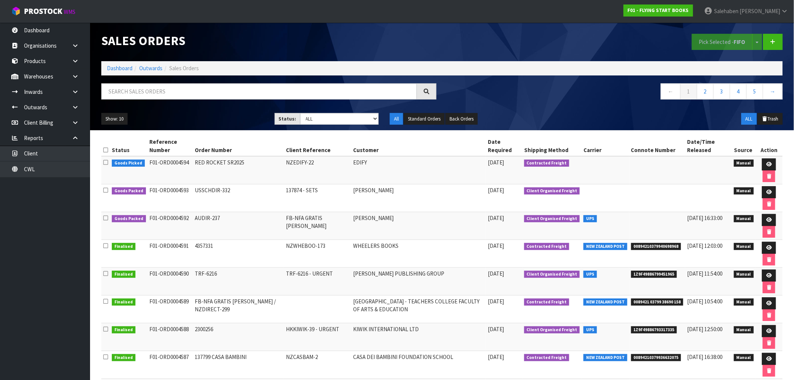
click at [241, 227] on td "AUDIR-237" at bounding box center [238, 226] width 91 height 28
click at [255, 89] on input "text" at bounding box center [259, 91] width 316 height 16
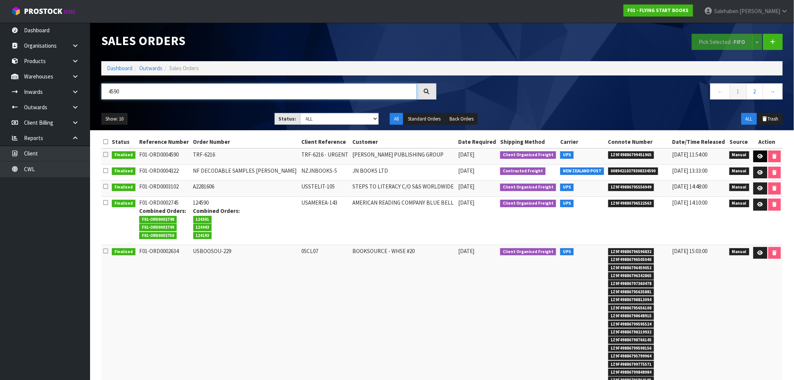
type input "4590"
click at [759, 156] on icon at bounding box center [761, 156] width 6 height 5
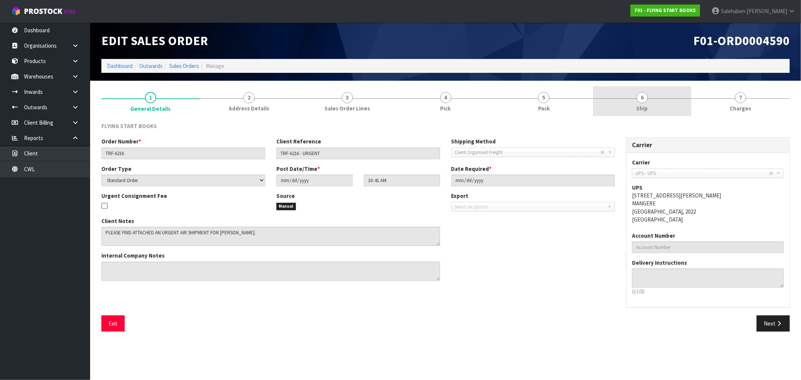
click at [644, 110] on span "Ship" at bounding box center [642, 108] width 12 height 8
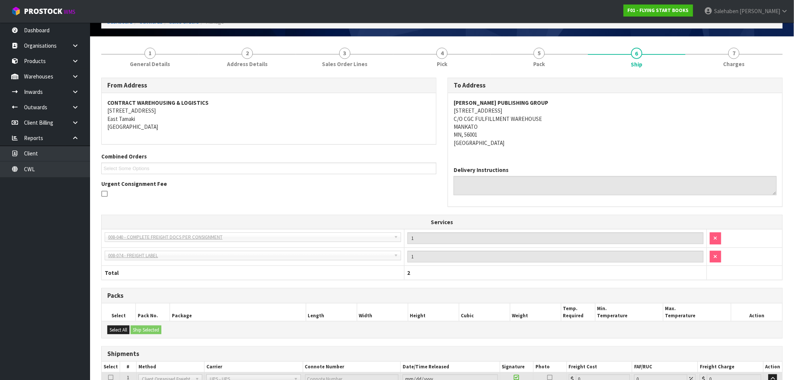
scroll to position [122, 0]
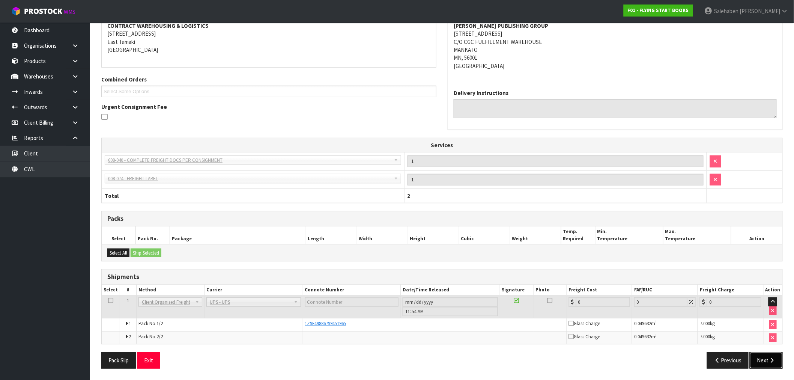
click at [772, 360] on icon "button" at bounding box center [772, 360] width 7 height 6
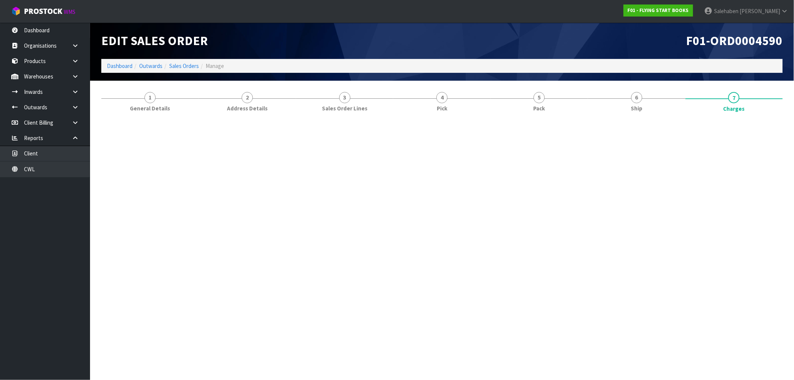
scroll to position [0, 0]
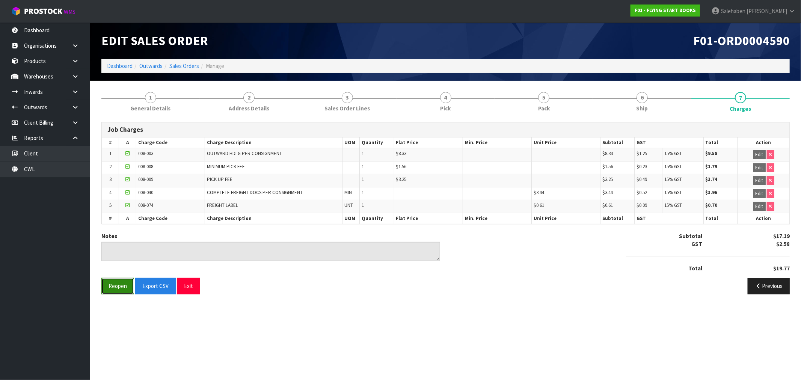
click at [117, 287] on button "Reopen" at bounding box center [117, 286] width 33 height 16
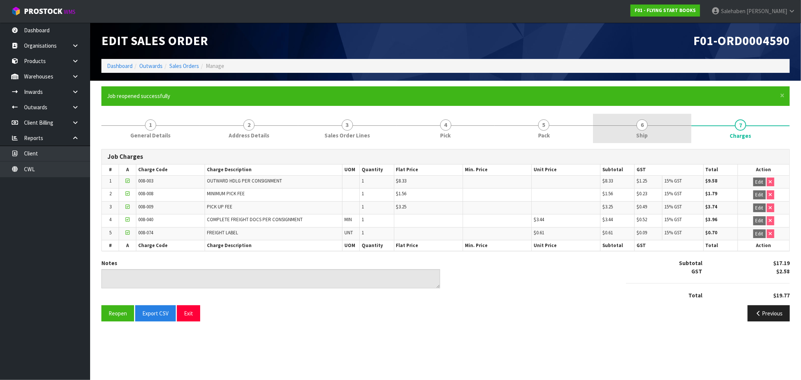
click at [640, 125] on span "6" at bounding box center [641, 124] width 11 height 11
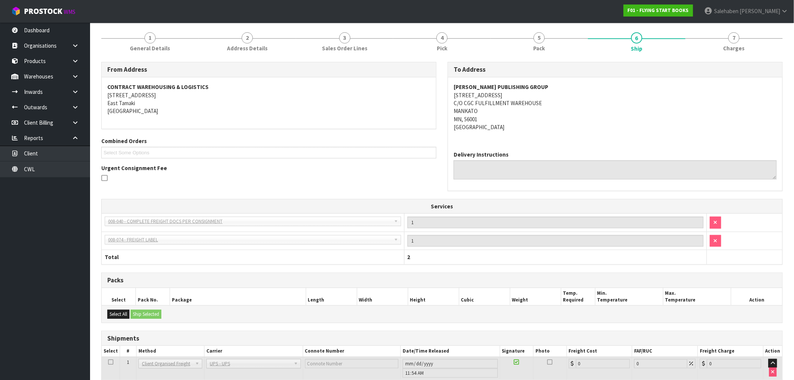
scroll to position [149, 0]
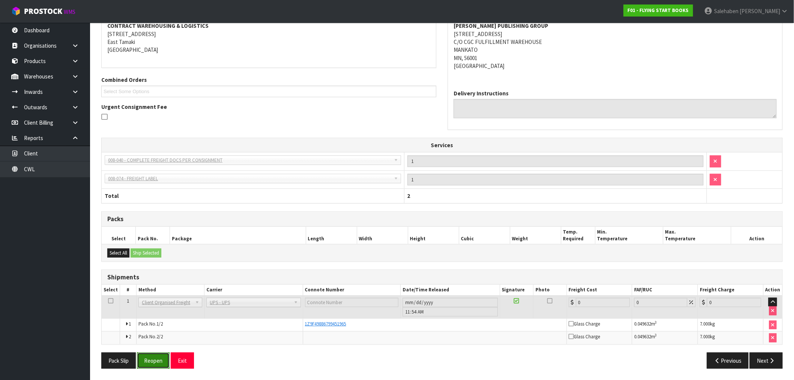
click at [158, 361] on button "Reopen" at bounding box center [153, 360] width 33 height 16
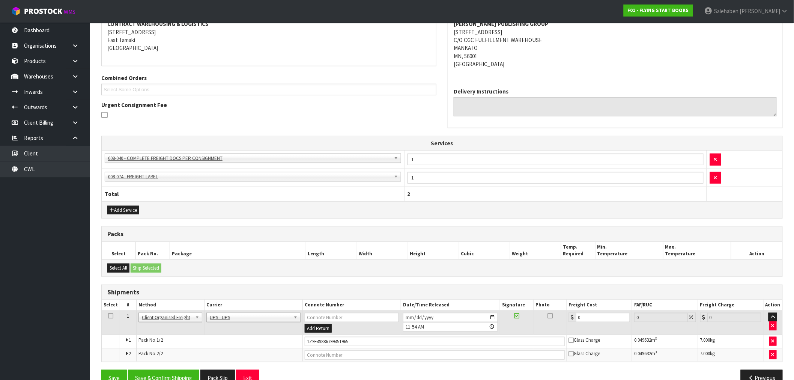
scroll to position [168, 0]
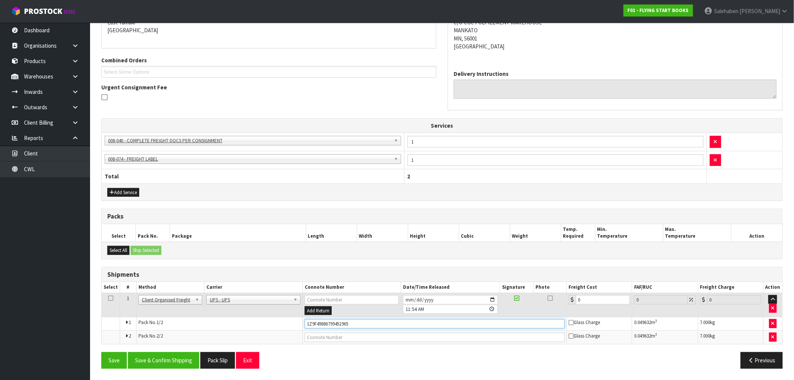
drag, startPoint x: 359, startPoint y: 325, endPoint x: 302, endPoint y: 332, distance: 57.9
click at [302, 332] on tbody "1 Client Local Pickup Customer Local Pickup Company Freight Contracted Freight …" at bounding box center [442, 318] width 681 height 51
drag, startPoint x: 111, startPoint y: 364, endPoint x: 105, endPoint y: 343, distance: 21.9
click at [111, 364] on button "Save" at bounding box center [114, 360] width 26 height 16
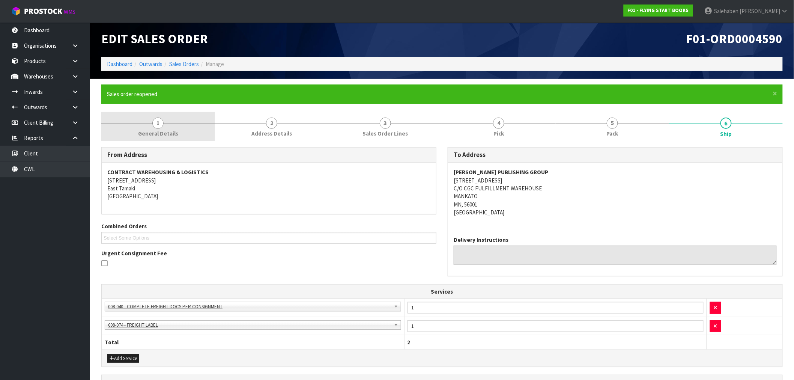
scroll to position [0, 0]
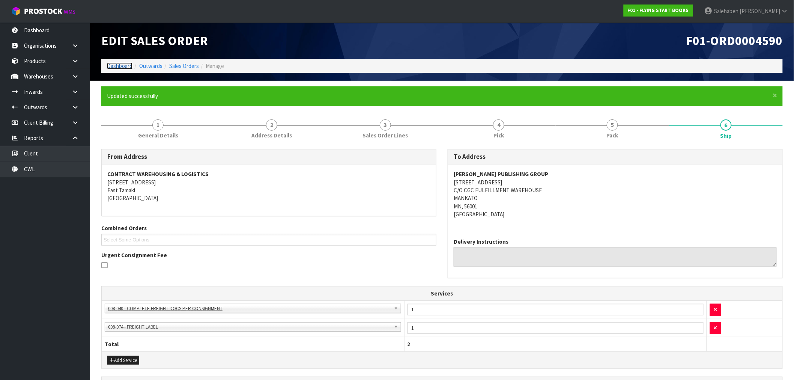
click at [117, 64] on link "Dashboard" at bounding box center [120, 65] width 26 height 7
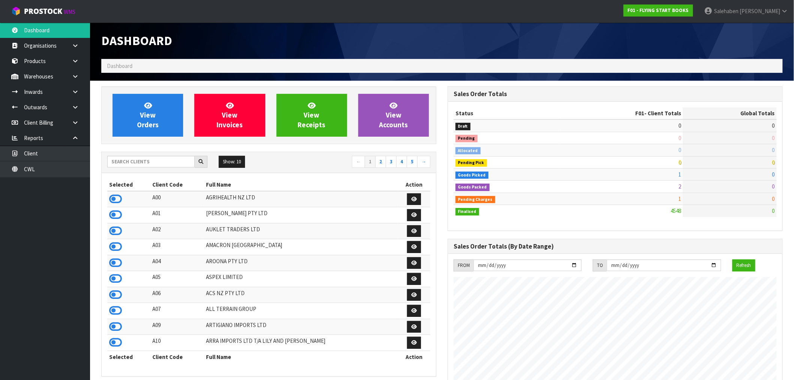
scroll to position [569, 346]
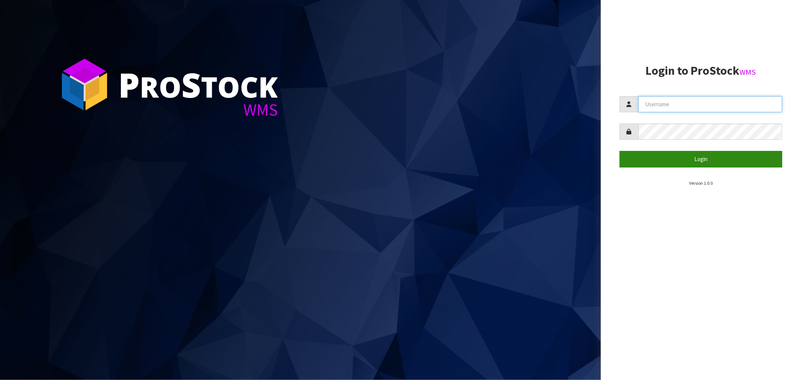
type input "[EMAIL_ADDRESS][DOMAIN_NAME]"
click at [704, 163] on button "Login" at bounding box center [700, 159] width 163 height 16
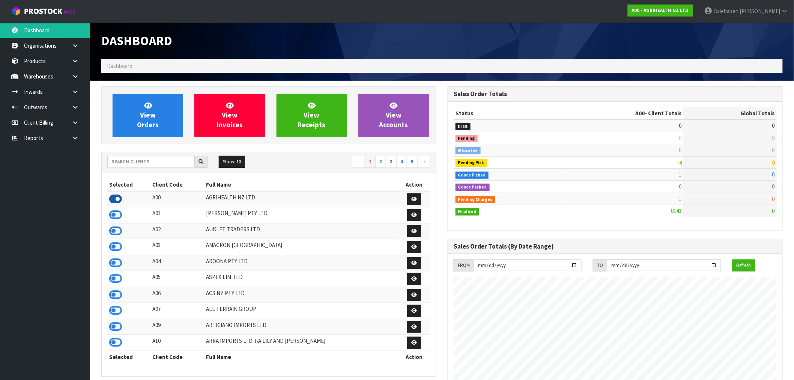
scroll to position [569, 346]
click at [141, 161] on input "text" at bounding box center [150, 162] width 87 height 12
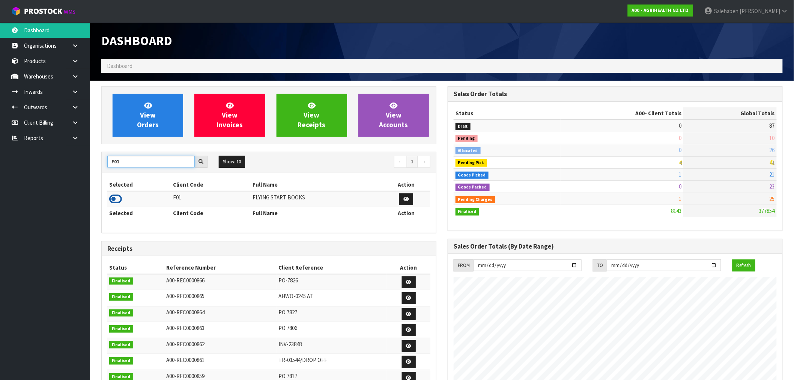
type input "F01"
click at [115, 203] on icon at bounding box center [115, 198] width 13 height 11
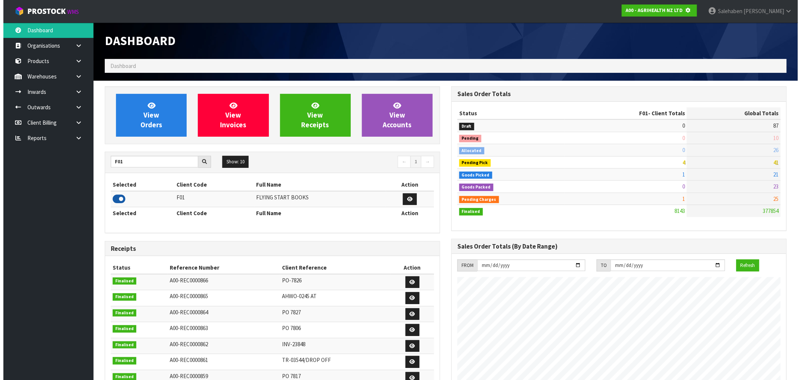
scroll to position [374858, 374980]
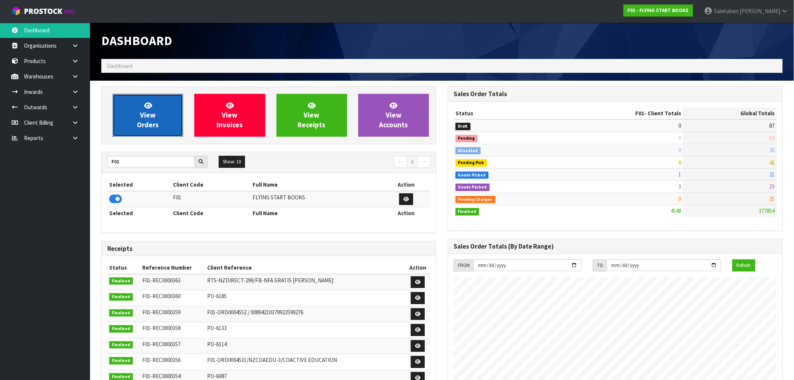
click at [164, 115] on link "View Orders" at bounding box center [148, 115] width 71 height 43
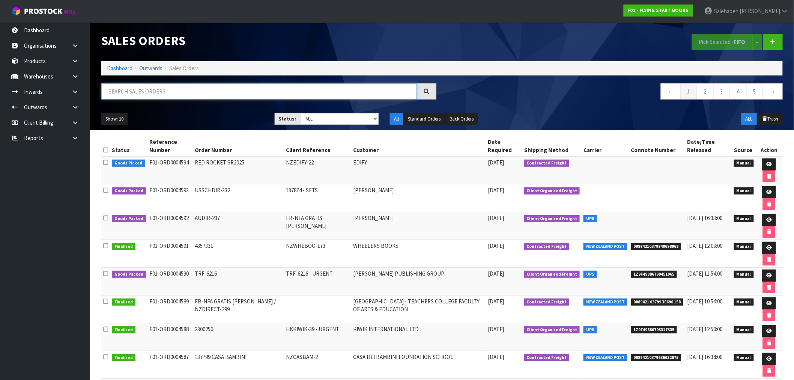
click at [260, 92] on input "text" at bounding box center [259, 91] width 316 height 16
click at [769, 222] on icon at bounding box center [769, 219] width 6 height 5
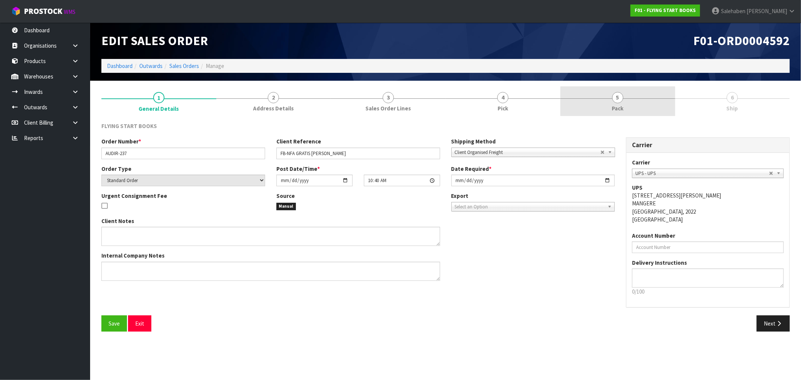
click at [619, 108] on span "Pack" at bounding box center [617, 108] width 12 height 8
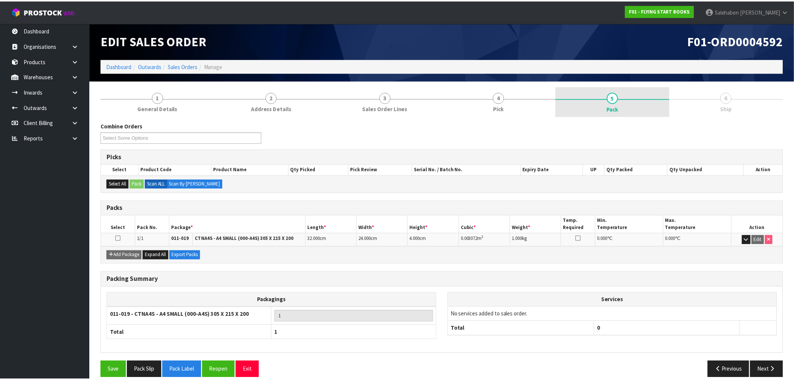
scroll to position [9, 0]
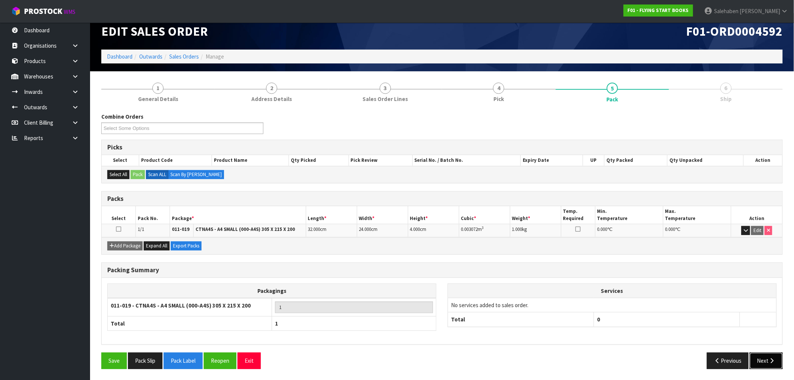
drag, startPoint x: 763, startPoint y: 361, endPoint x: 734, endPoint y: 364, distance: 29.9
click at [763, 361] on button "Next" at bounding box center [766, 360] width 33 height 16
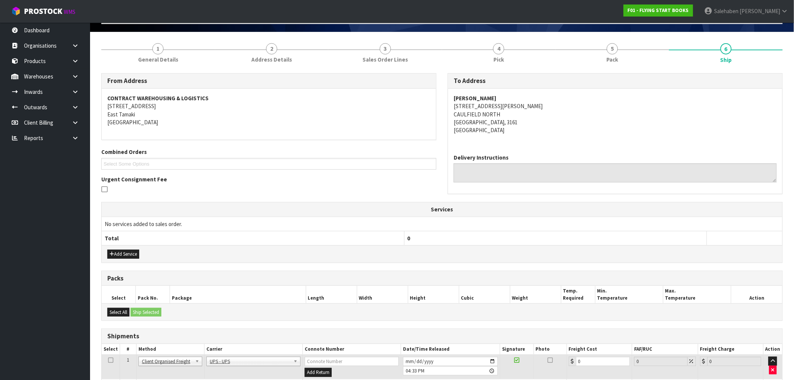
scroll to position [97, 0]
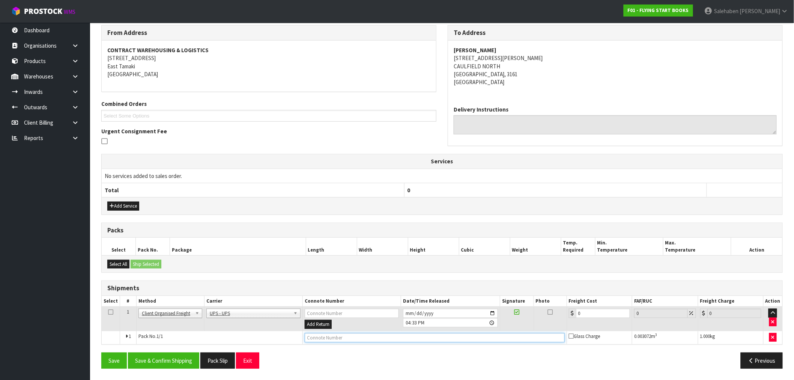
click at [357, 340] on input "text" at bounding box center [435, 337] width 260 height 9
paste input "1Z9F49886799451965"
type input "1Z9F49886799451965"
click at [123, 202] on button "Add Service" at bounding box center [123, 206] width 32 height 9
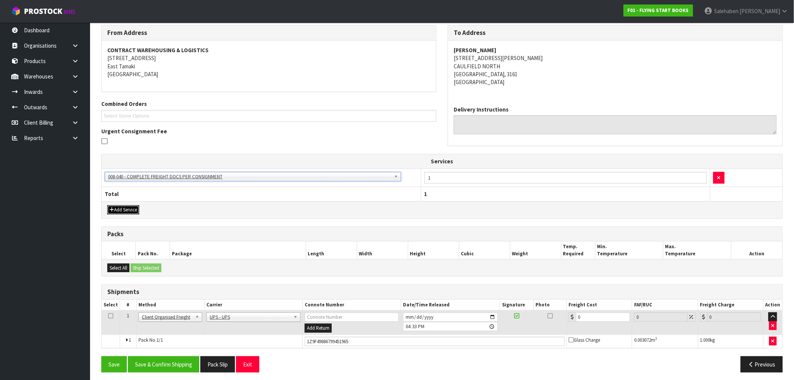
click at [130, 209] on button "Add Service" at bounding box center [123, 209] width 32 height 9
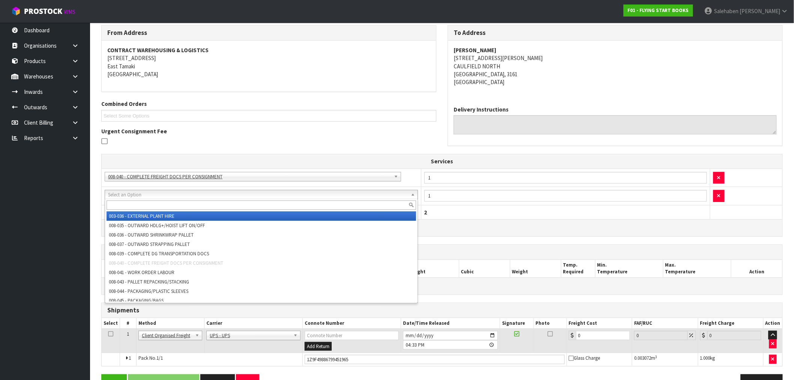
click at [146, 205] on input "text" at bounding box center [262, 204] width 310 height 9
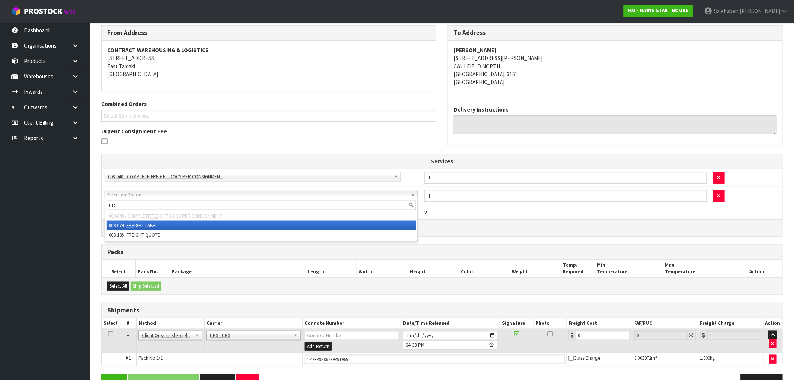
type input "FRE"
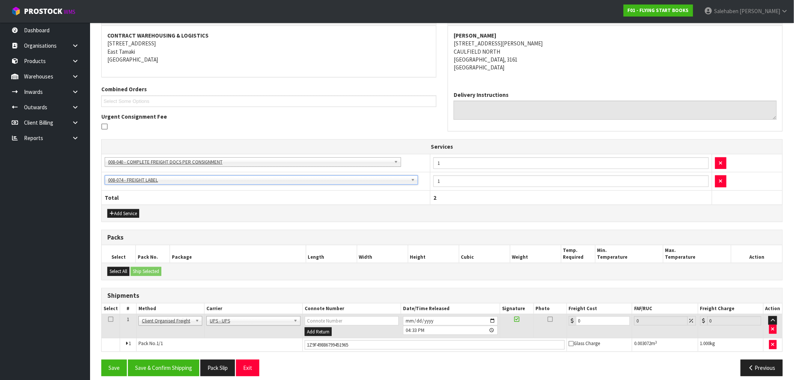
scroll to position [119, 0]
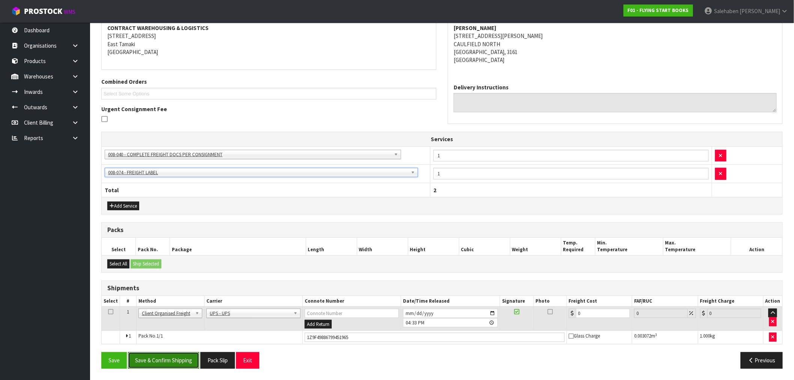
click at [160, 360] on button "Save & Confirm Shipping" at bounding box center [163, 360] width 71 height 16
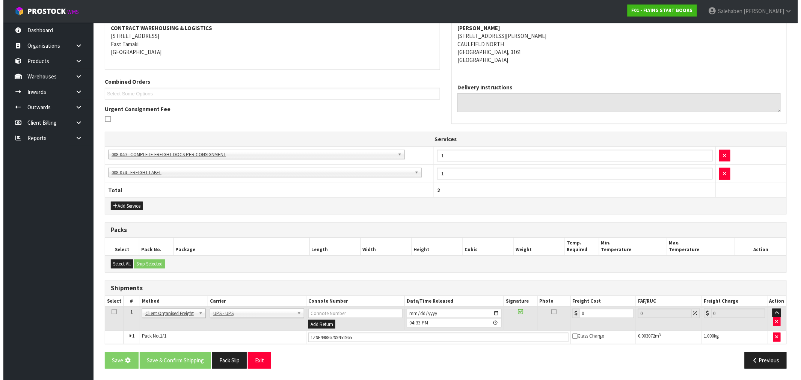
scroll to position [0, 0]
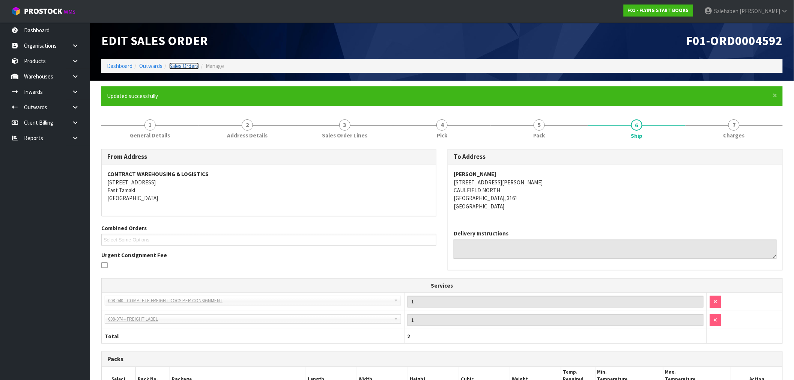
click at [179, 65] on link "Sales Orders" at bounding box center [184, 65] width 30 height 7
